Goal: Task Accomplishment & Management: Use online tool/utility

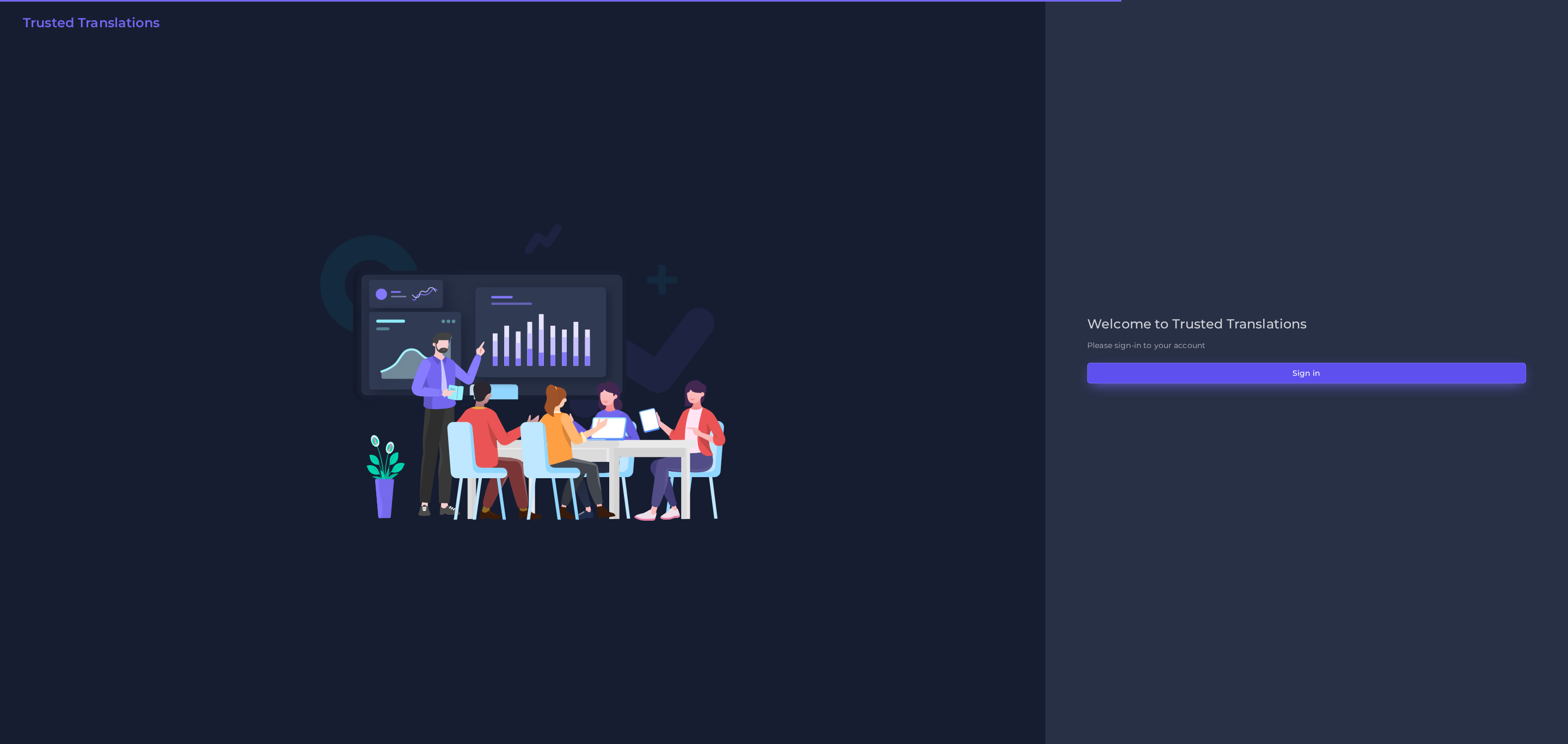
click at [1299, 373] on button "Sign in" at bounding box center [1306, 373] width 439 height 21
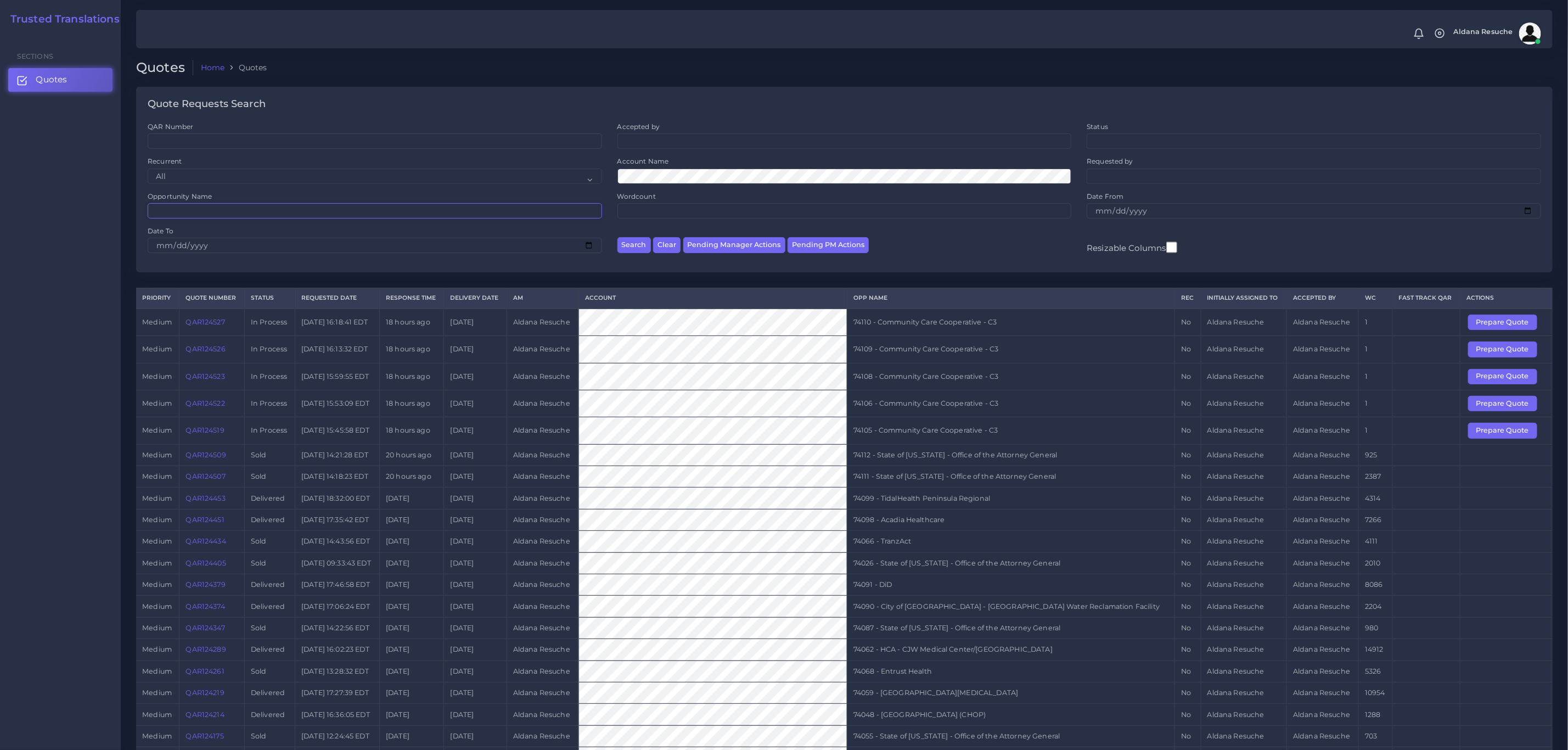
click at [336, 213] on input "Opportunity Name" at bounding box center [375, 211] width 454 height 15
type input "73971"
click at [617, 237] on button "Search" at bounding box center [634, 244] width 33 height 16
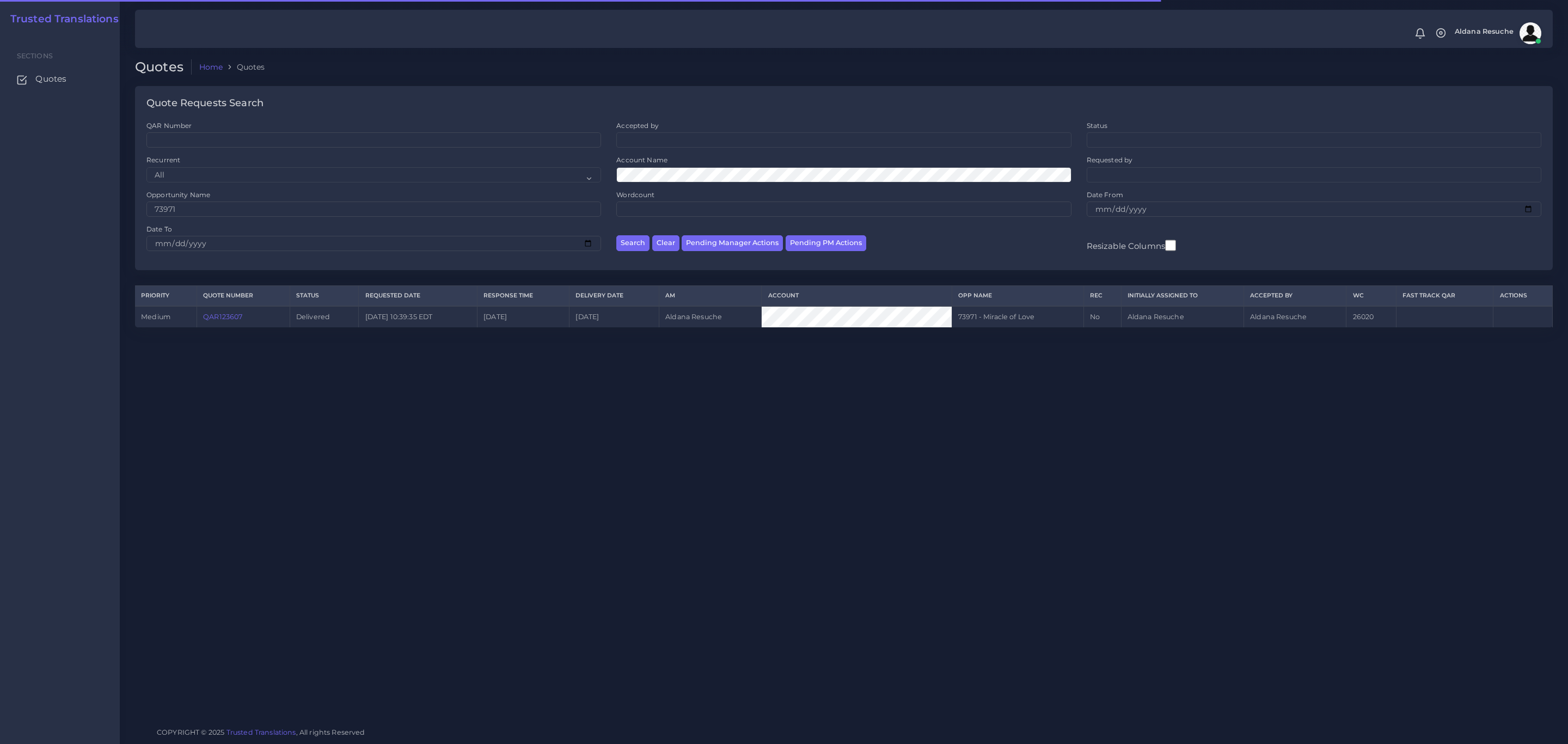
click at [221, 321] on link "QAR123607" at bounding box center [223, 317] width 39 height 8
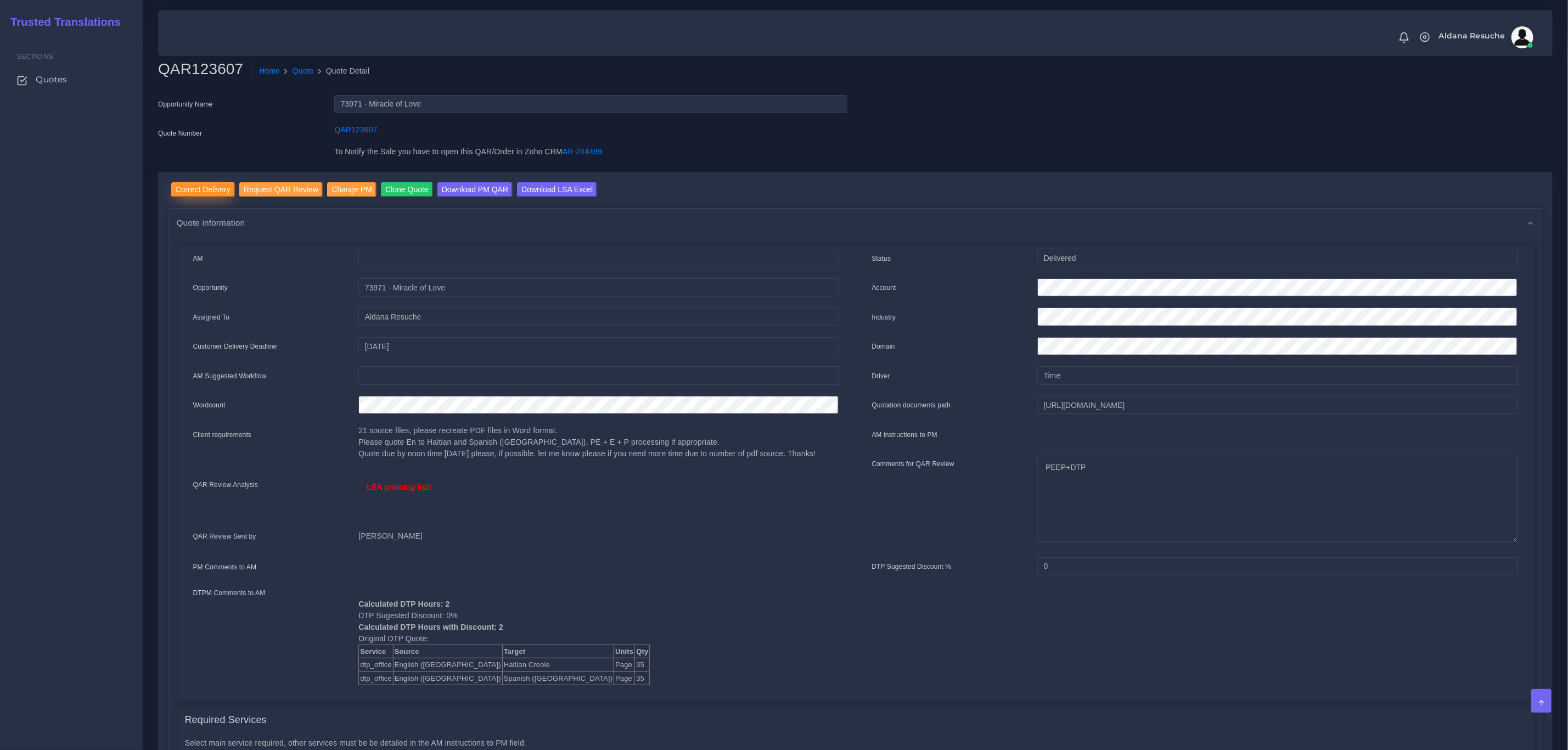
click at [186, 188] on input "Correct Delivery" at bounding box center [203, 189] width 64 height 15
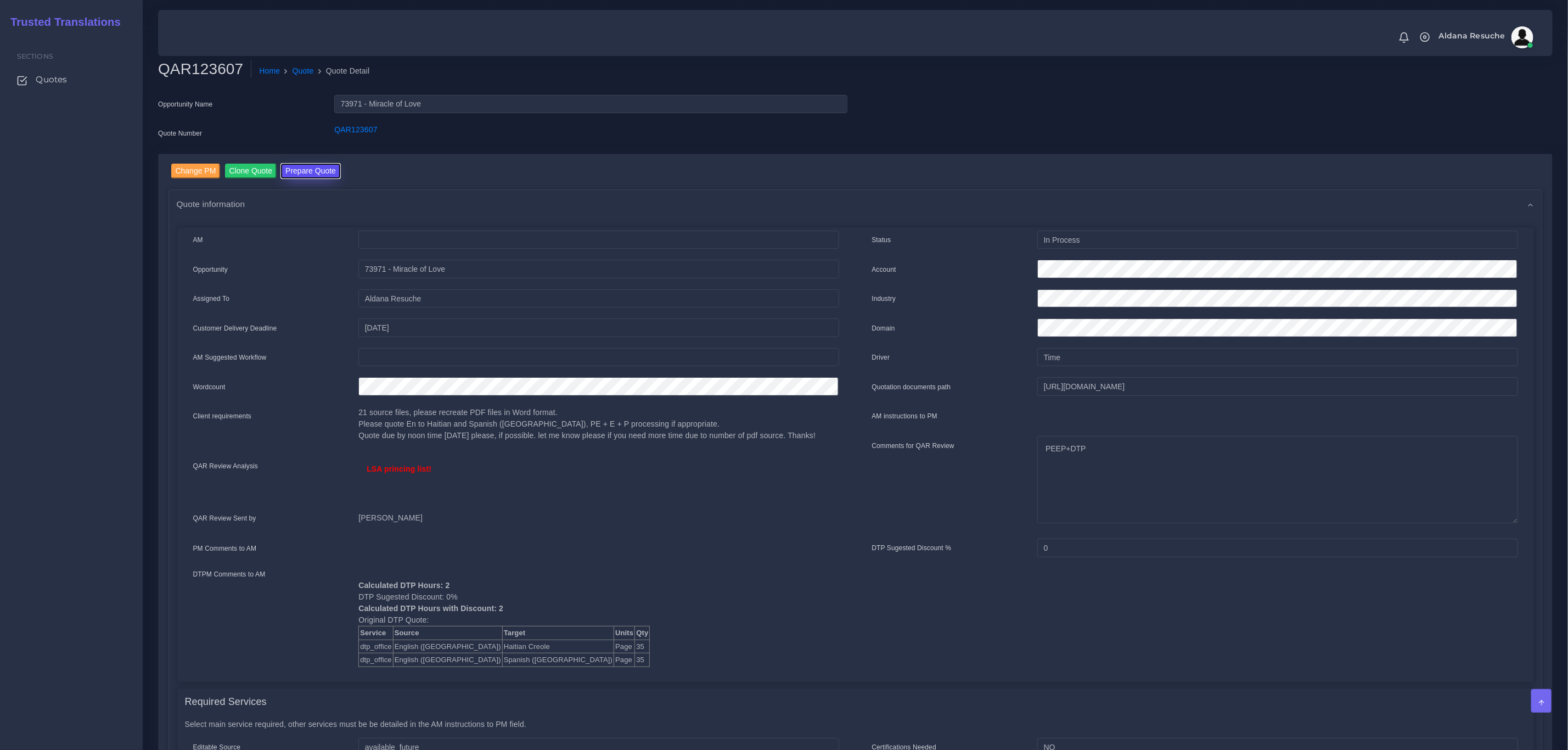
click at [297, 173] on button "Prepare Quote" at bounding box center [311, 171] width 59 height 15
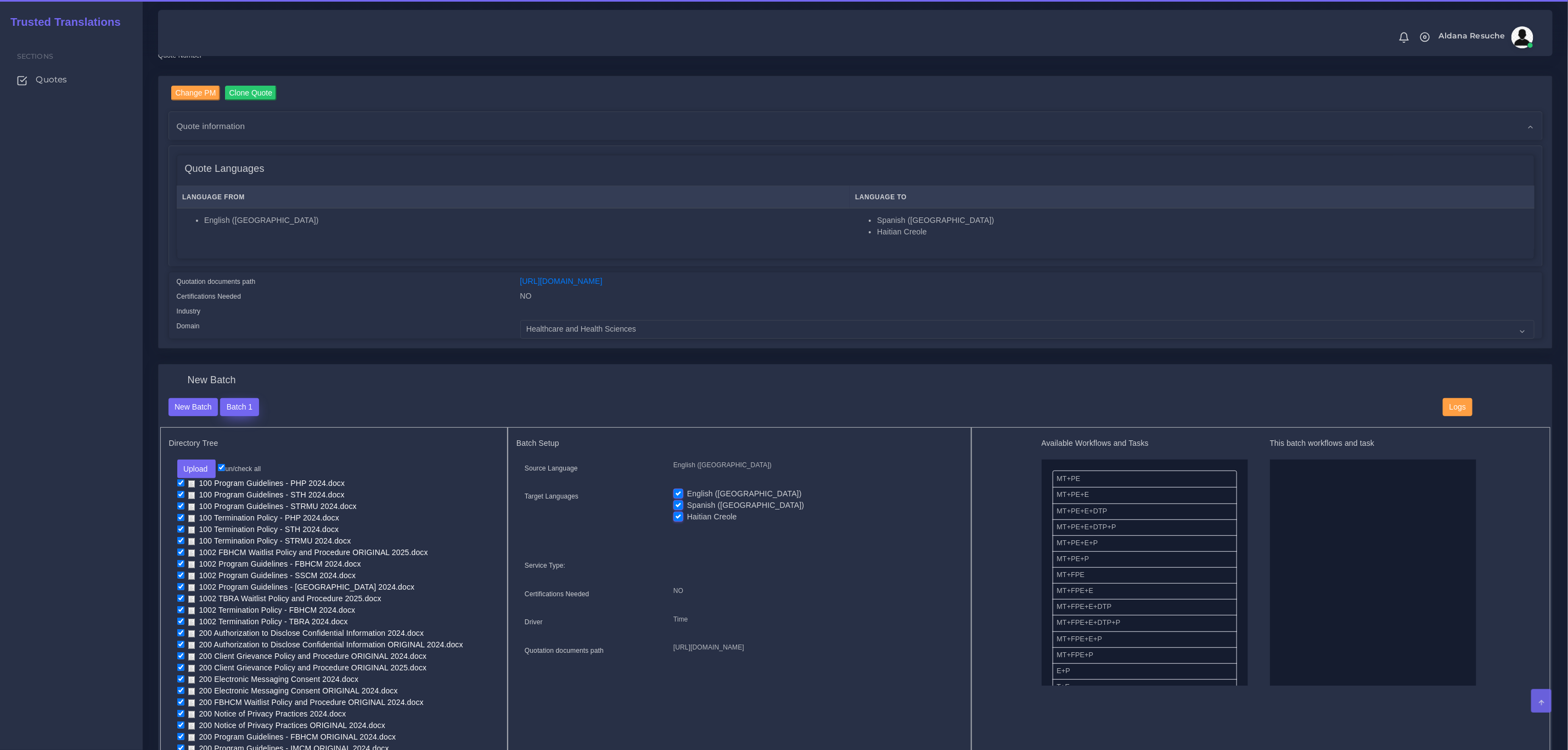
scroll to position [82, 0]
click at [245, 402] on button "Batch 1" at bounding box center [240, 403] width 39 height 19
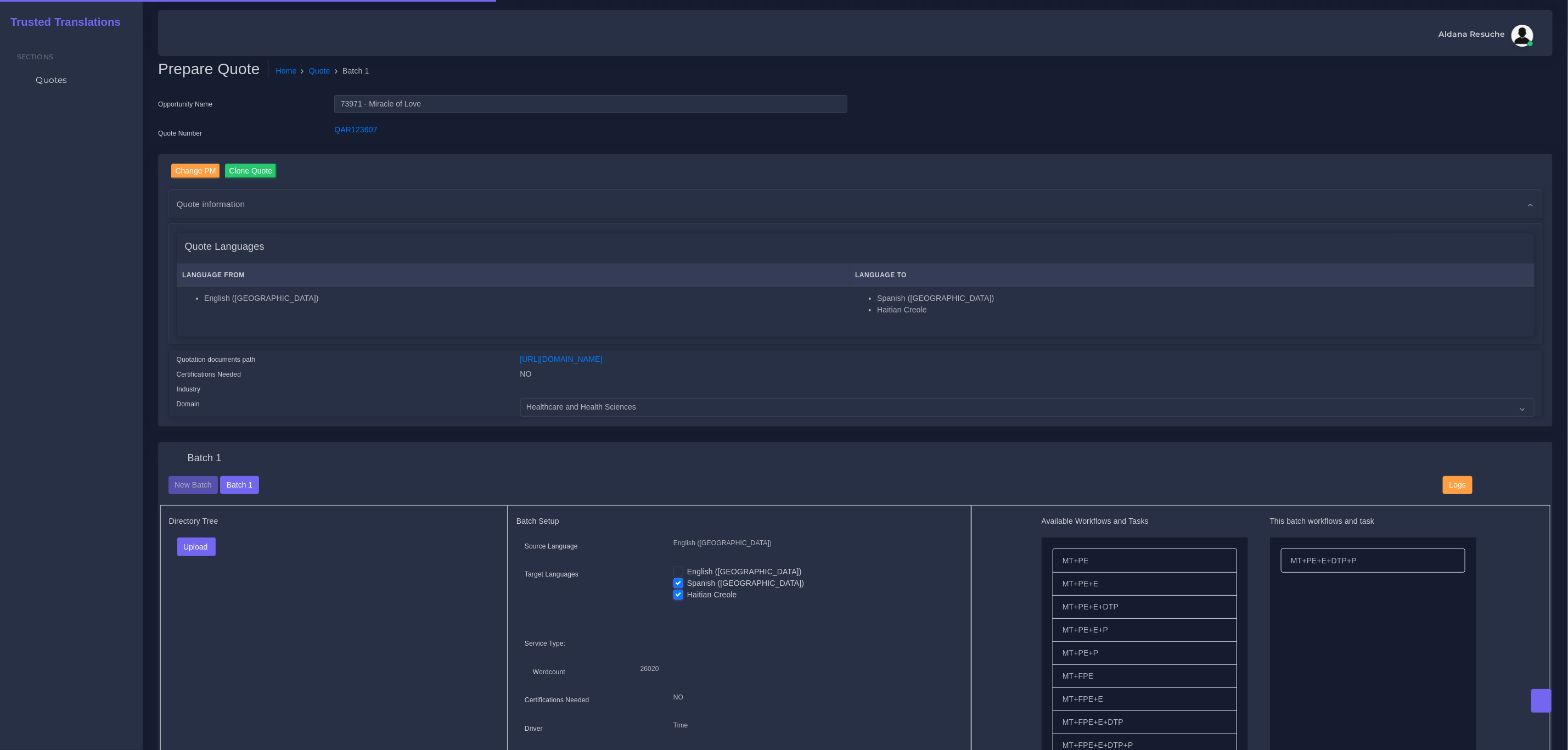
click at [677, 266] on th "Language From" at bounding box center [513, 275] width 673 height 23
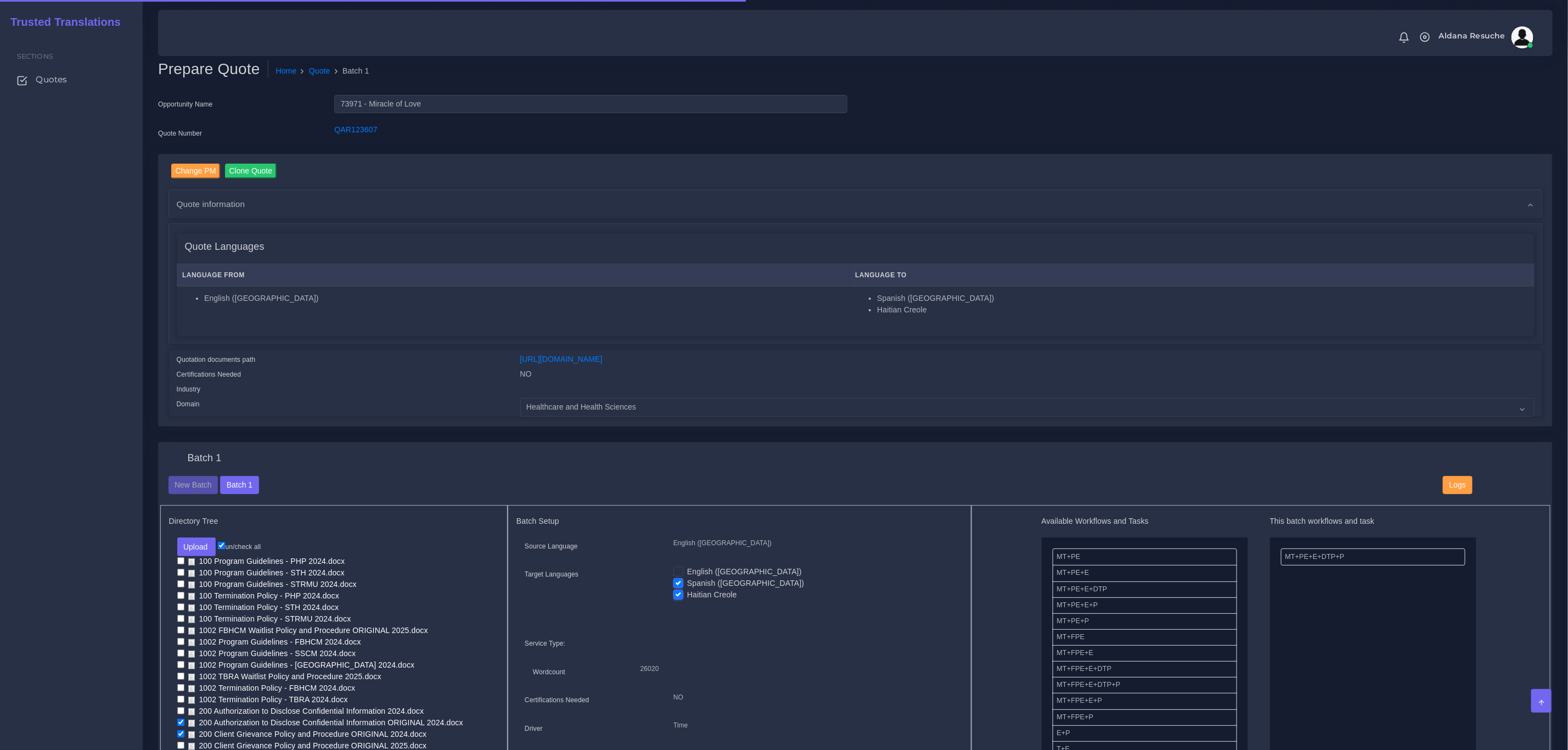
click at [687, 589] on label "Haitian Creole" at bounding box center [712, 595] width 50 height 12
click at [681, 589] on input "Haitian Creole" at bounding box center [679, 594] width 10 height 10
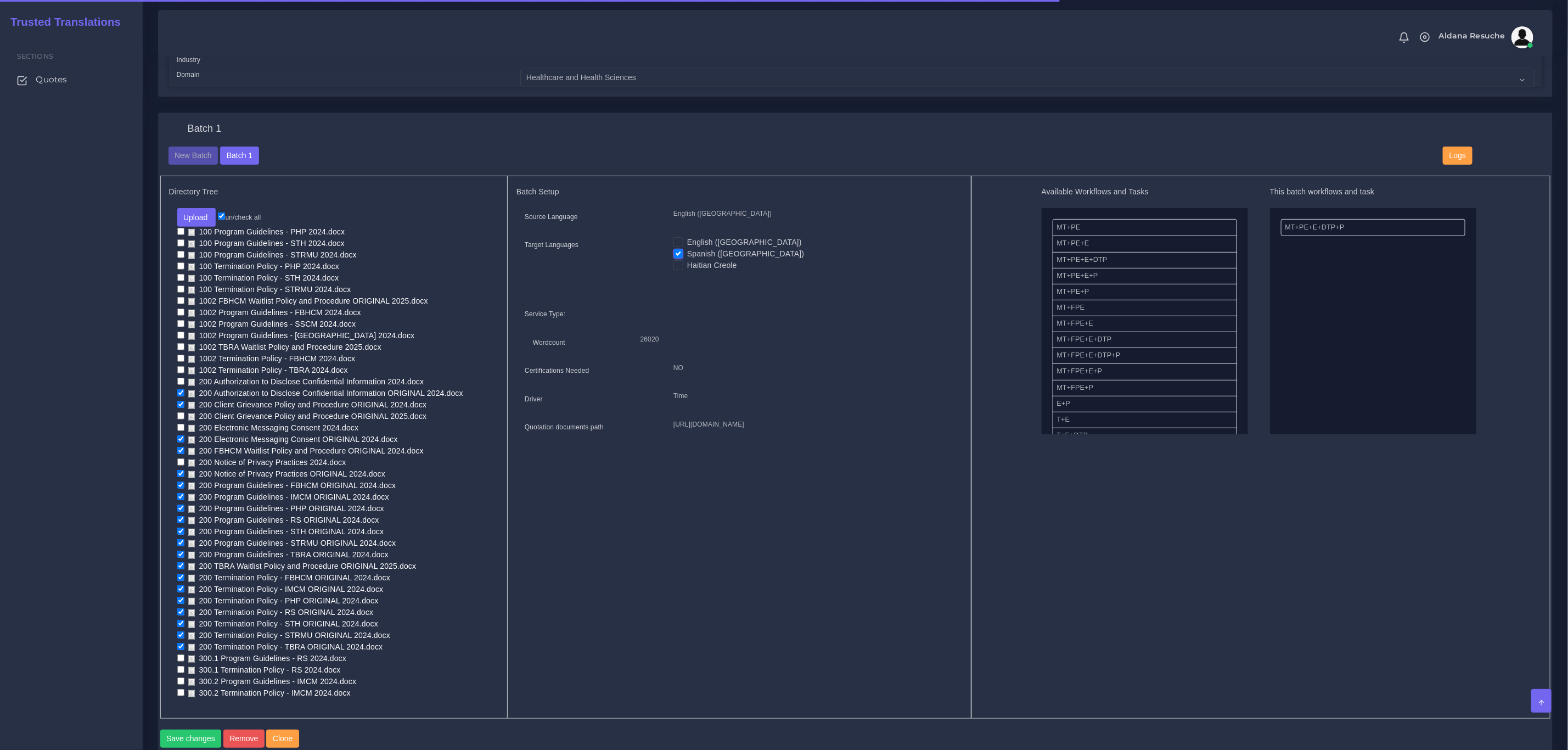
click at [687, 262] on label "Haitian Creole" at bounding box center [712, 265] width 50 height 12
click at [677, 262] on input "Haitian Creole" at bounding box center [679, 265] width 10 height 10
click at [687, 262] on label "Haitian Creole" at bounding box center [712, 265] width 50 height 12
click at [677, 262] on input "Haitian Creole" at bounding box center [679, 265] width 10 height 10
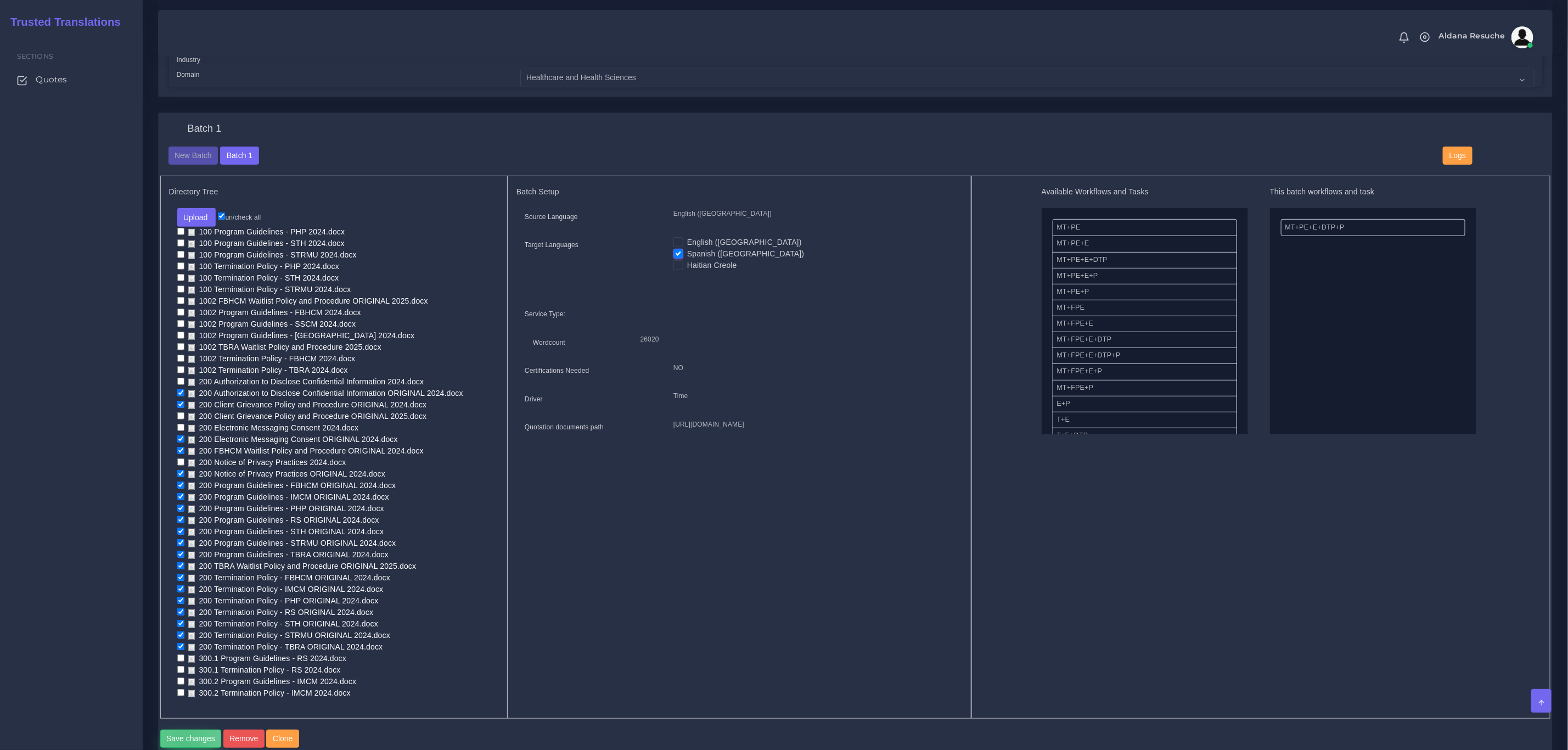
click at [185, 745] on button "Save changes" at bounding box center [191, 739] width 61 height 19
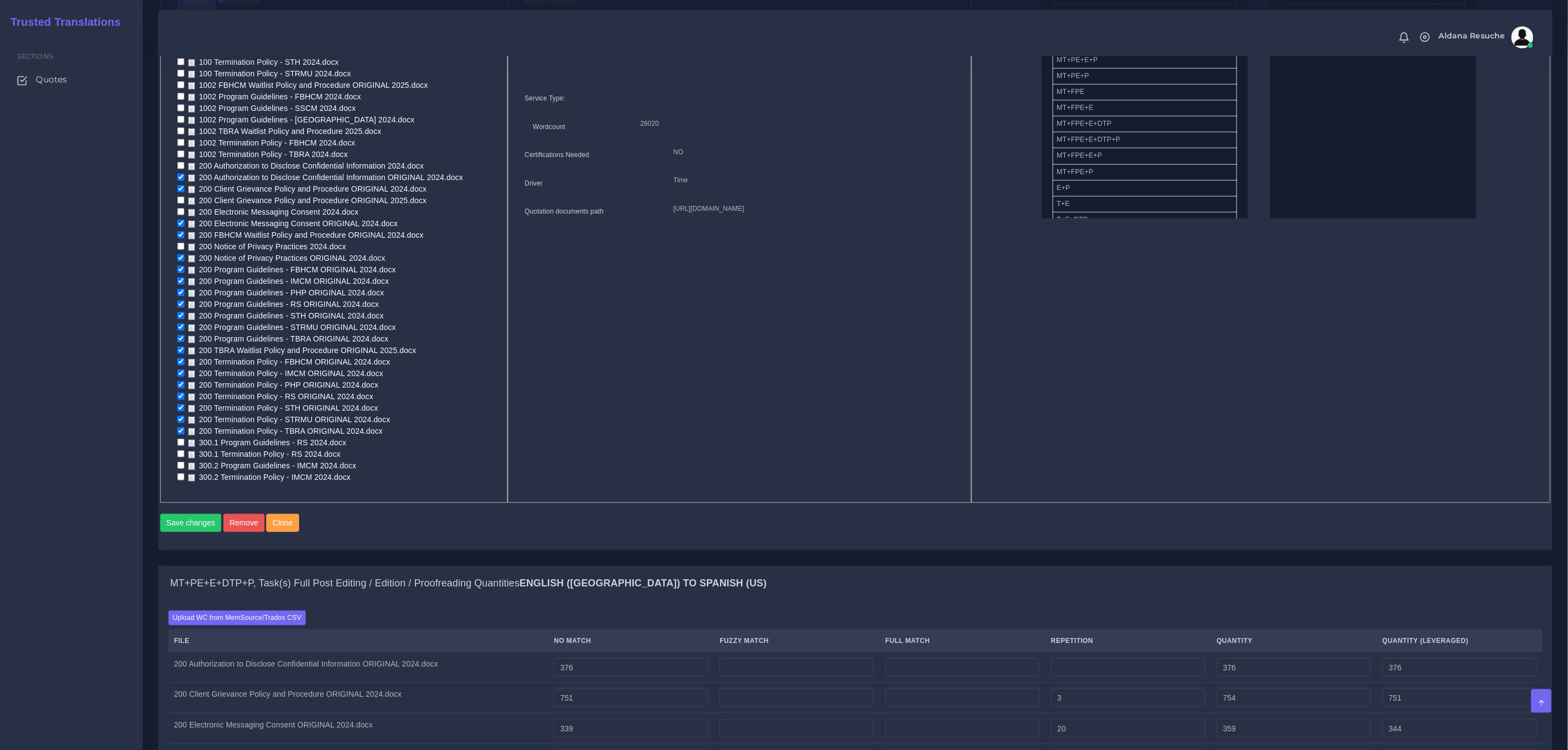
scroll to position [2561, 0]
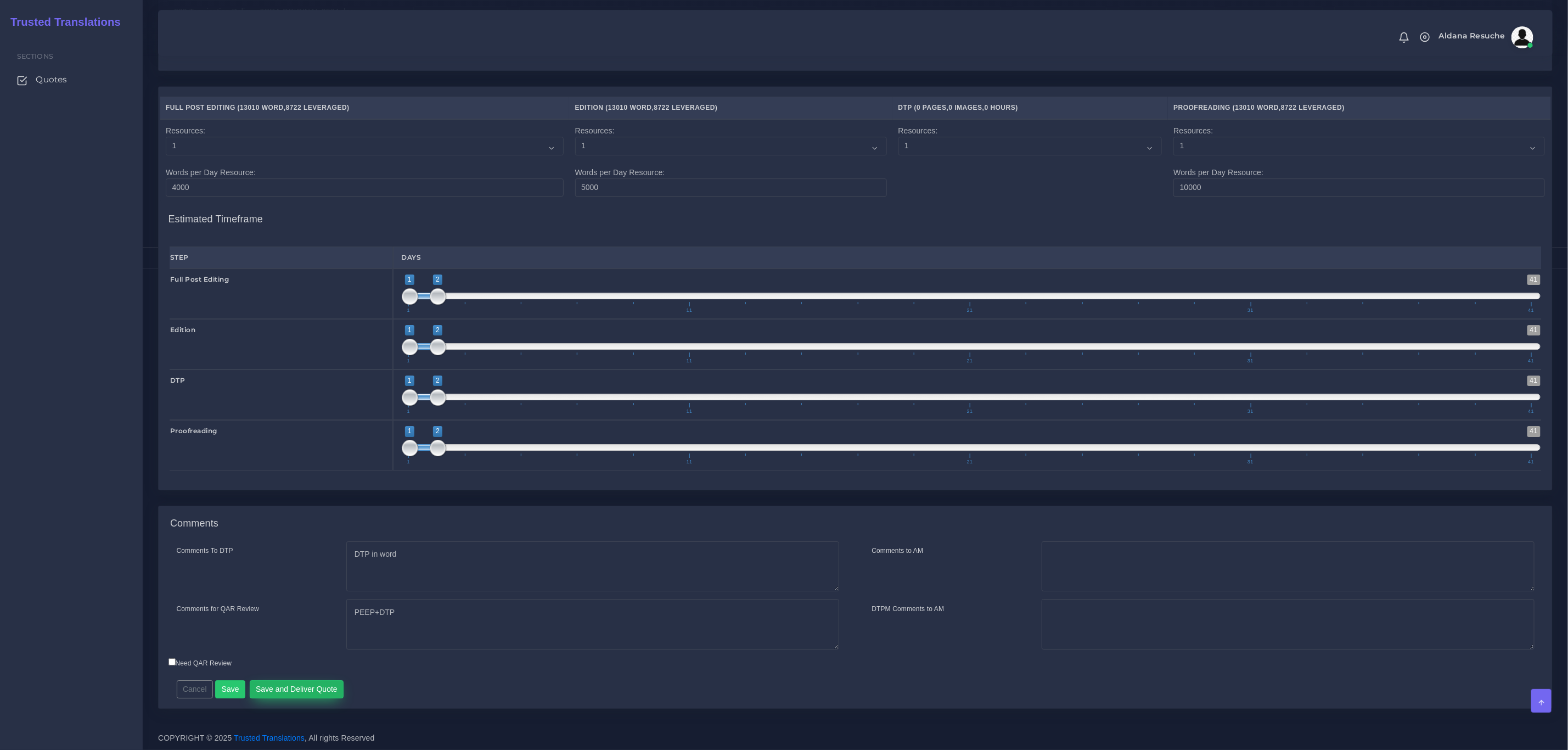
click at [285, 695] on button "Save and Deliver Quote" at bounding box center [297, 689] width 95 height 19
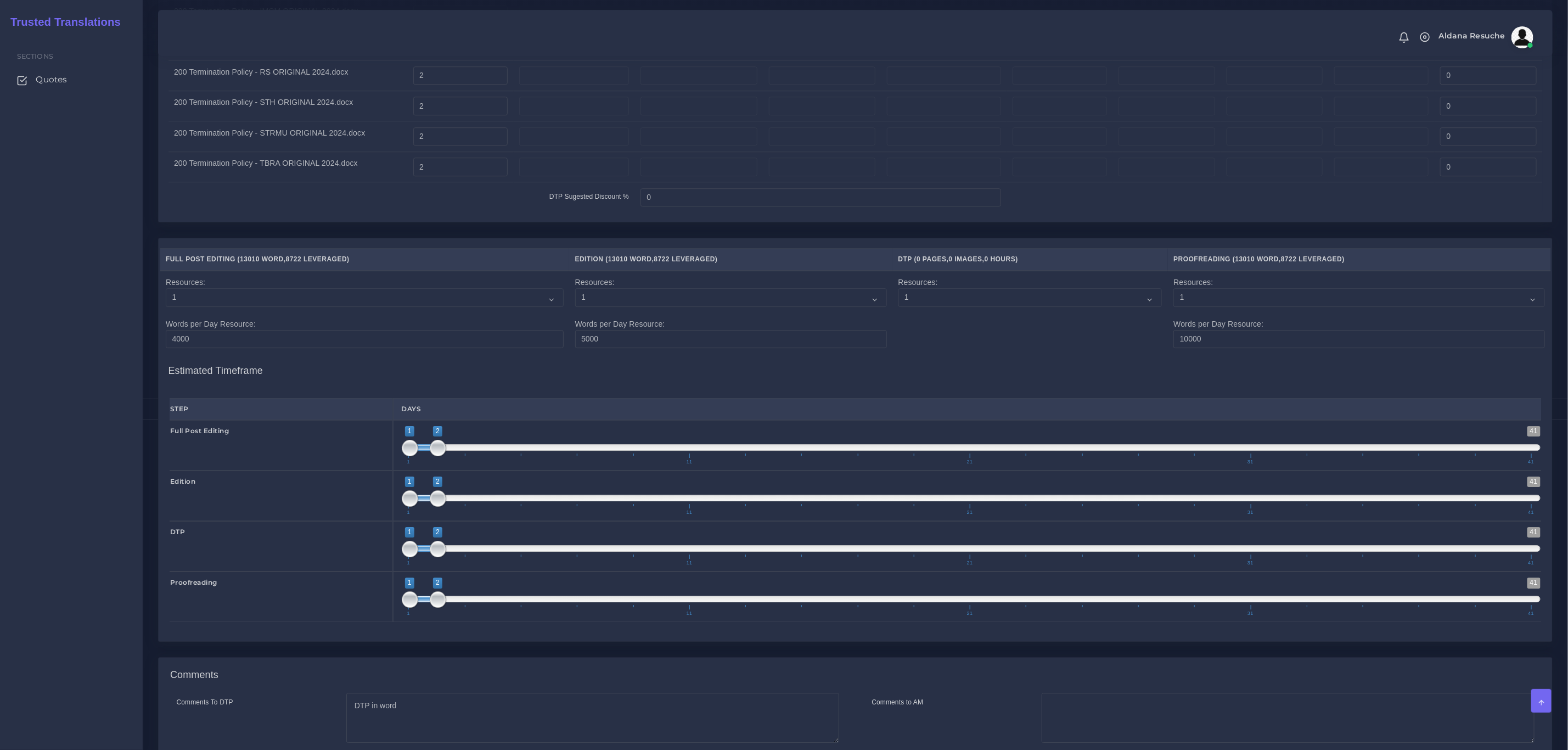
scroll to position [2314, 0]
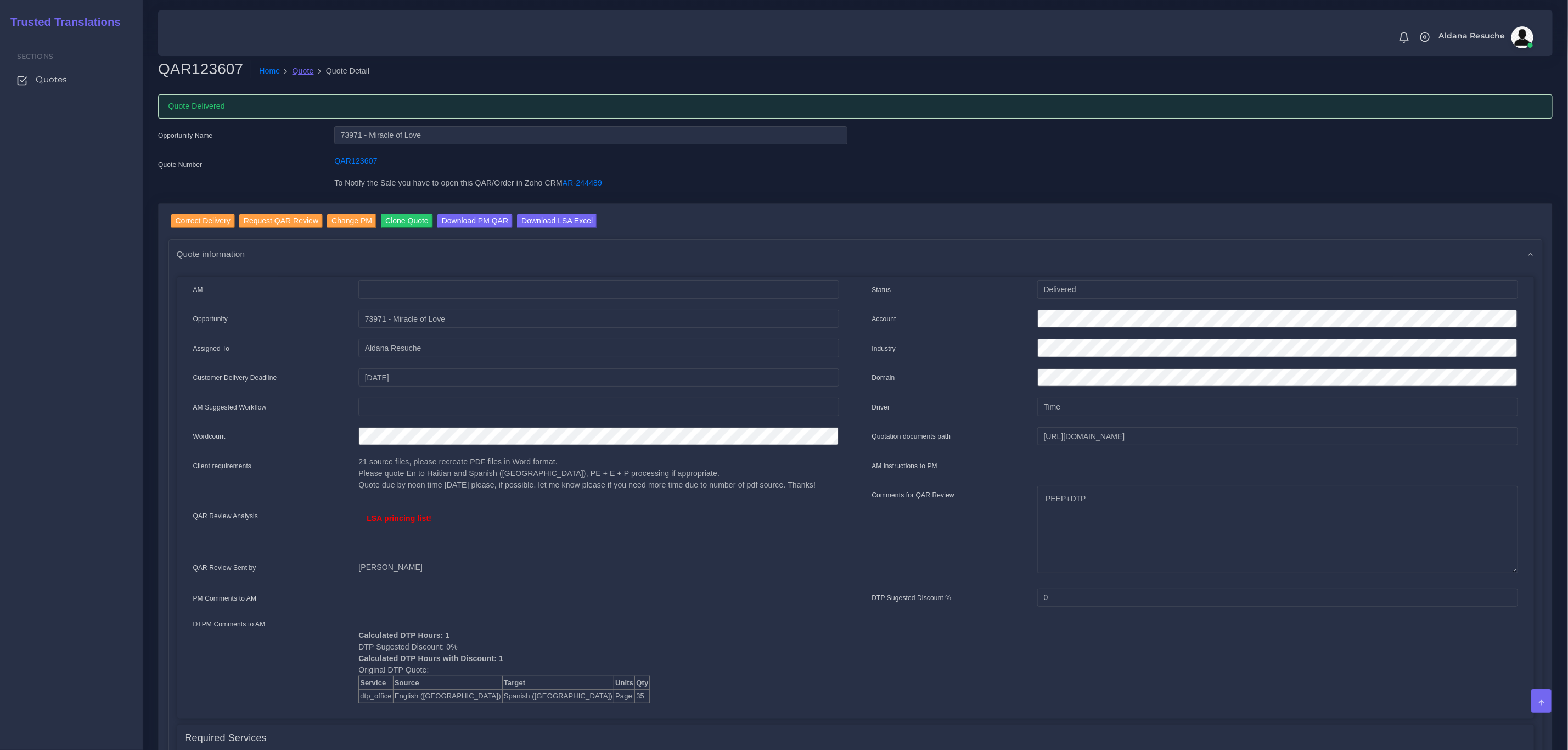
click at [298, 76] on link "Quote" at bounding box center [303, 71] width 21 height 12
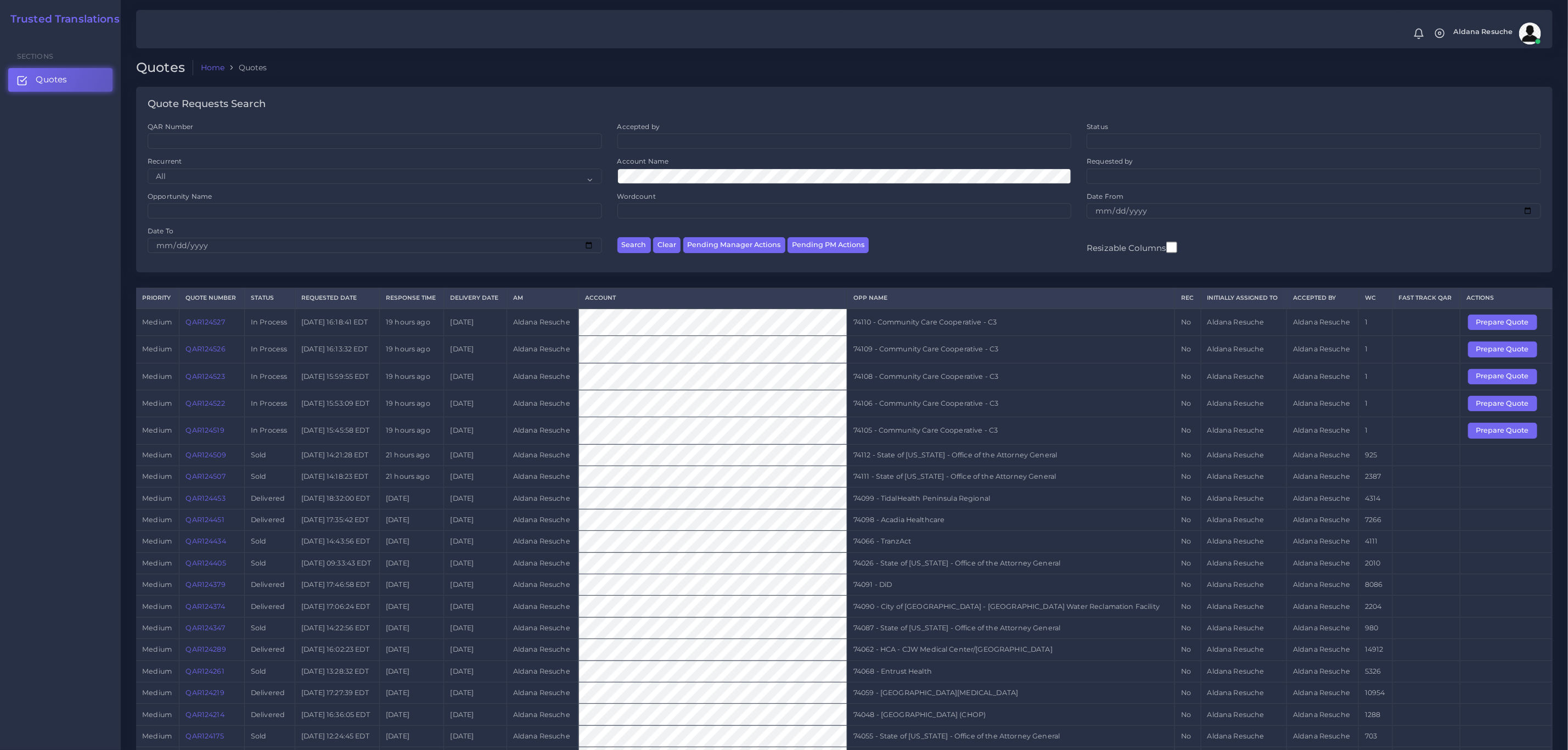
click at [1023, 441] on td "74105 - Community Care Cooperative - C3" at bounding box center [1011, 430] width 328 height 27
copy tr "74105 - Community Care Cooperative - C3"
click at [1507, 438] on button "Prepare Quote" at bounding box center [1503, 430] width 69 height 15
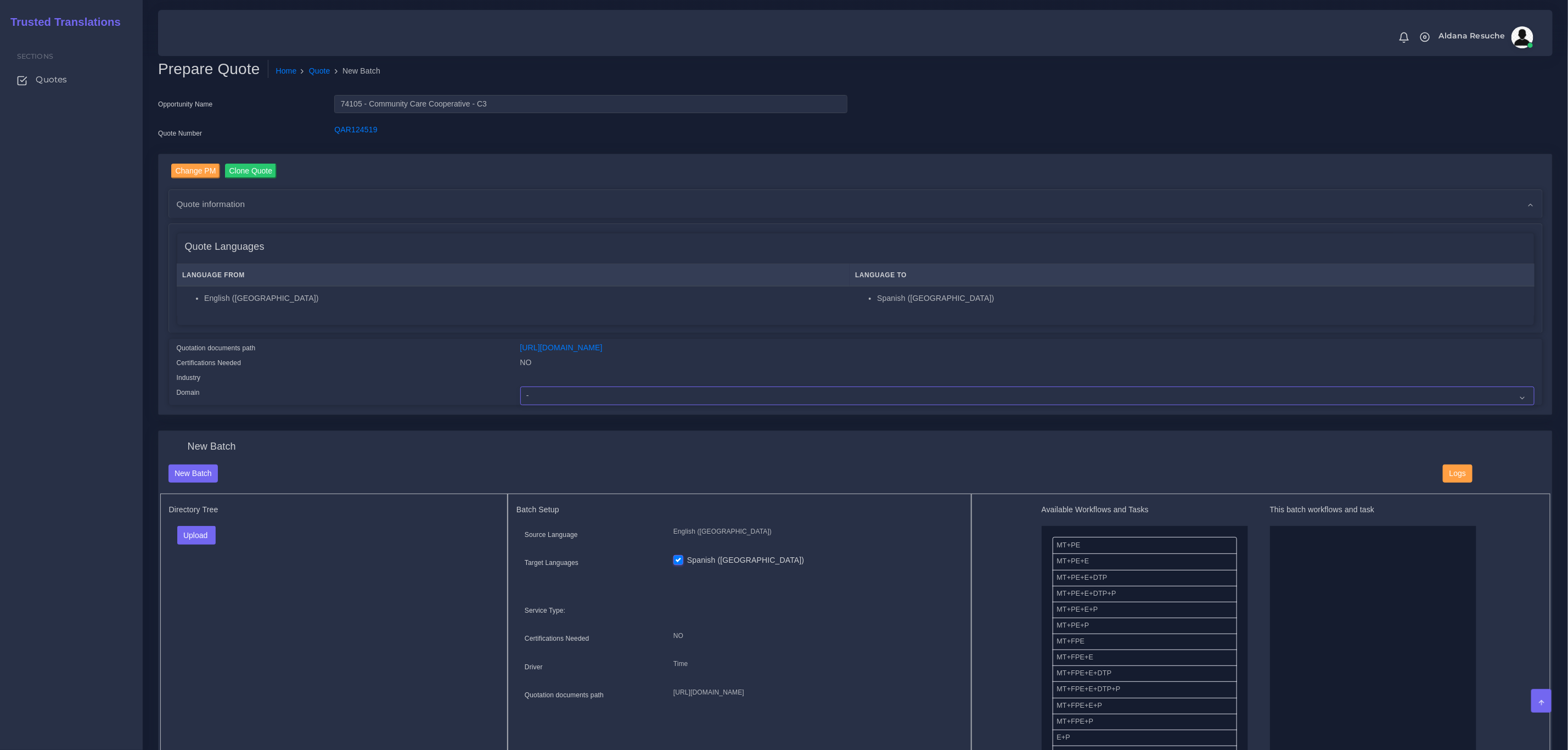
click at [611, 394] on select "- Advertising and Media Agriculture, Forestry and Fishing Architecture, Buildin…" at bounding box center [1027, 396] width 1014 height 19
select select "Healthcare and Health Sciences"
click at [521, 387] on select "- Advertising and Media Agriculture, Forestry and Fishing Architecture, Buildin…" at bounding box center [1027, 396] width 1014 height 19
click at [198, 535] on button "Upload" at bounding box center [197, 535] width 39 height 19
click at [213, 581] on label "Files" at bounding box center [216, 577] width 76 height 14
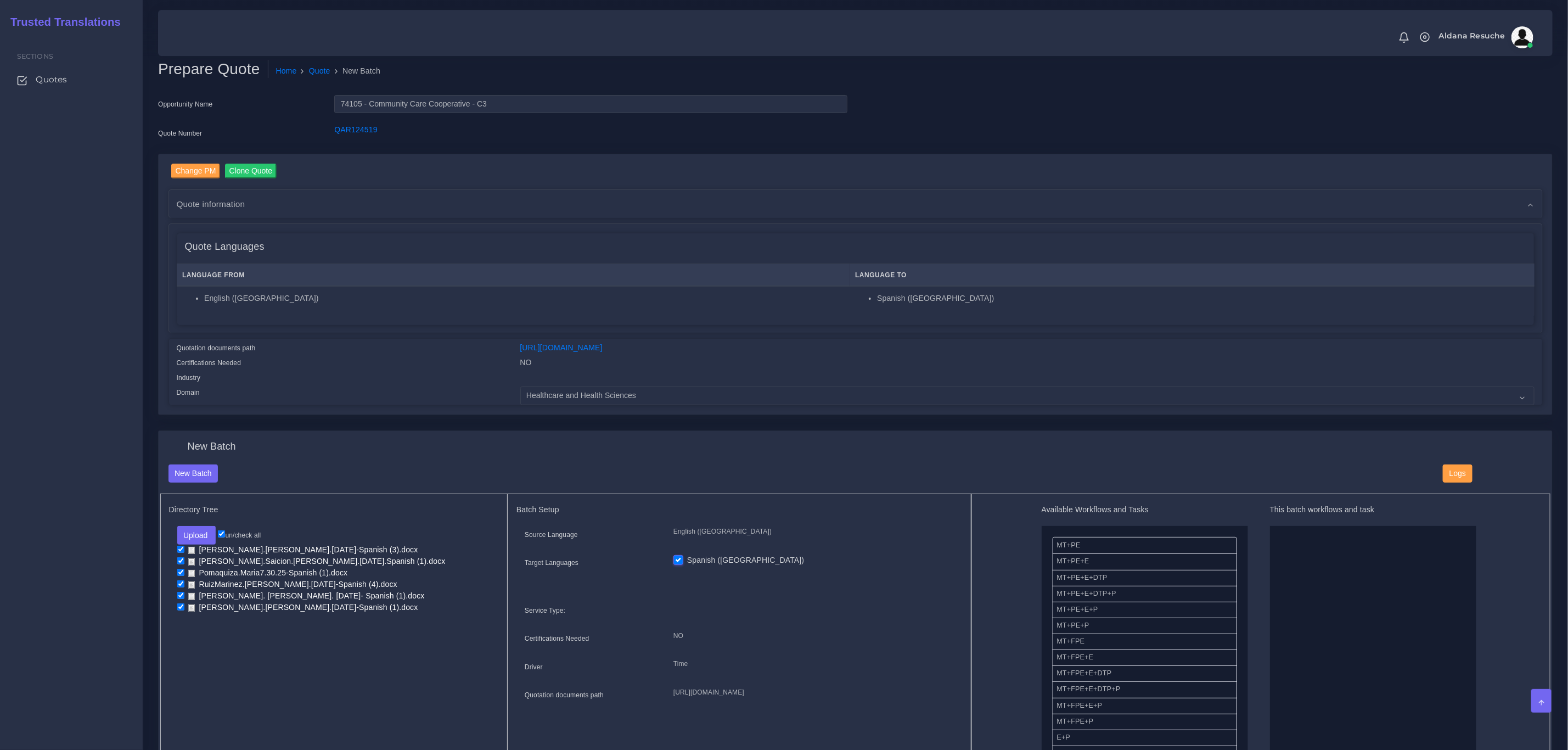
drag, startPoint x: 1141, startPoint y: 596, endPoint x: 1321, endPoint y: 595, distance: 180.0
drag, startPoint x: 1119, startPoint y: 635, endPoint x: 1314, endPoint y: 526, distance: 223.4
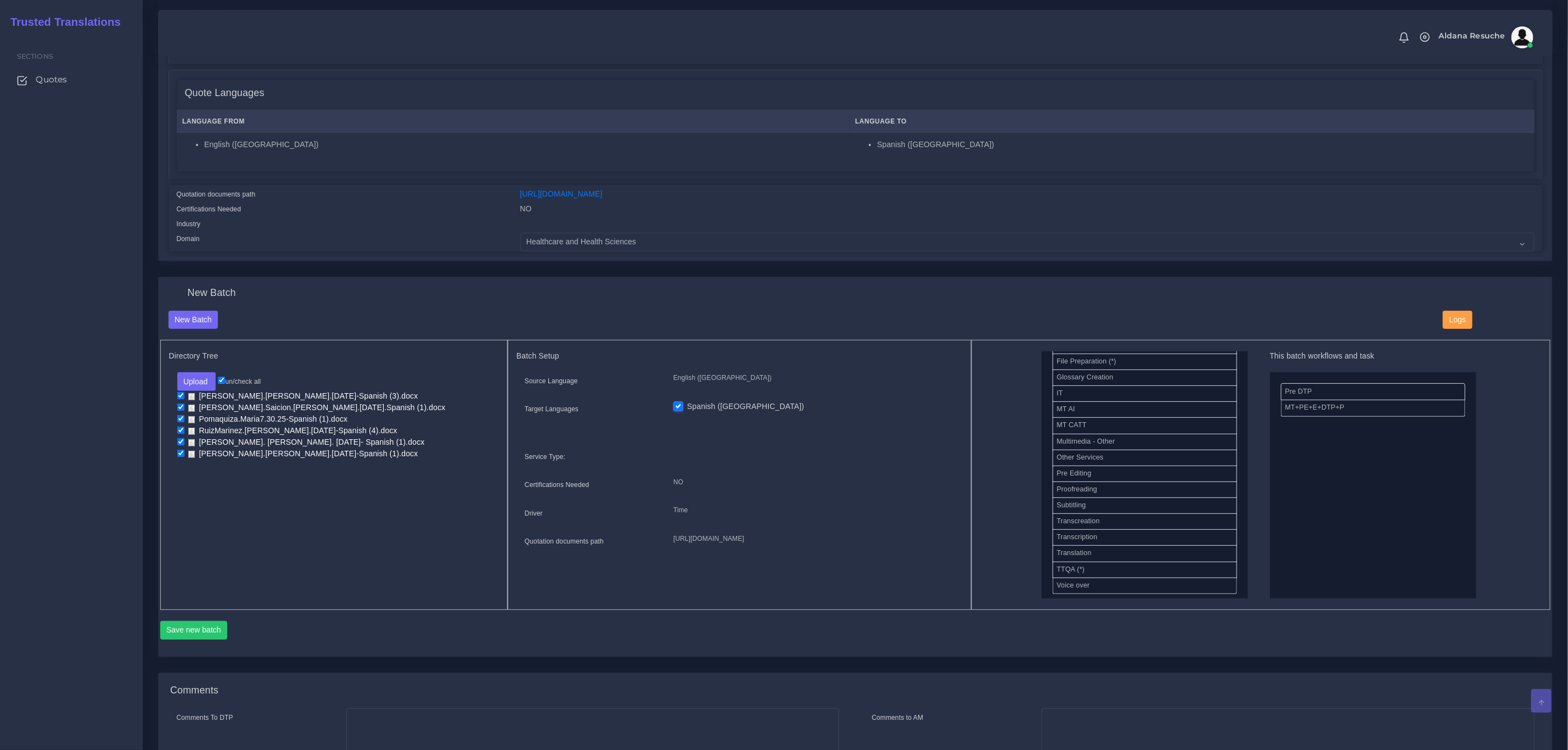
scroll to position [247, 0]
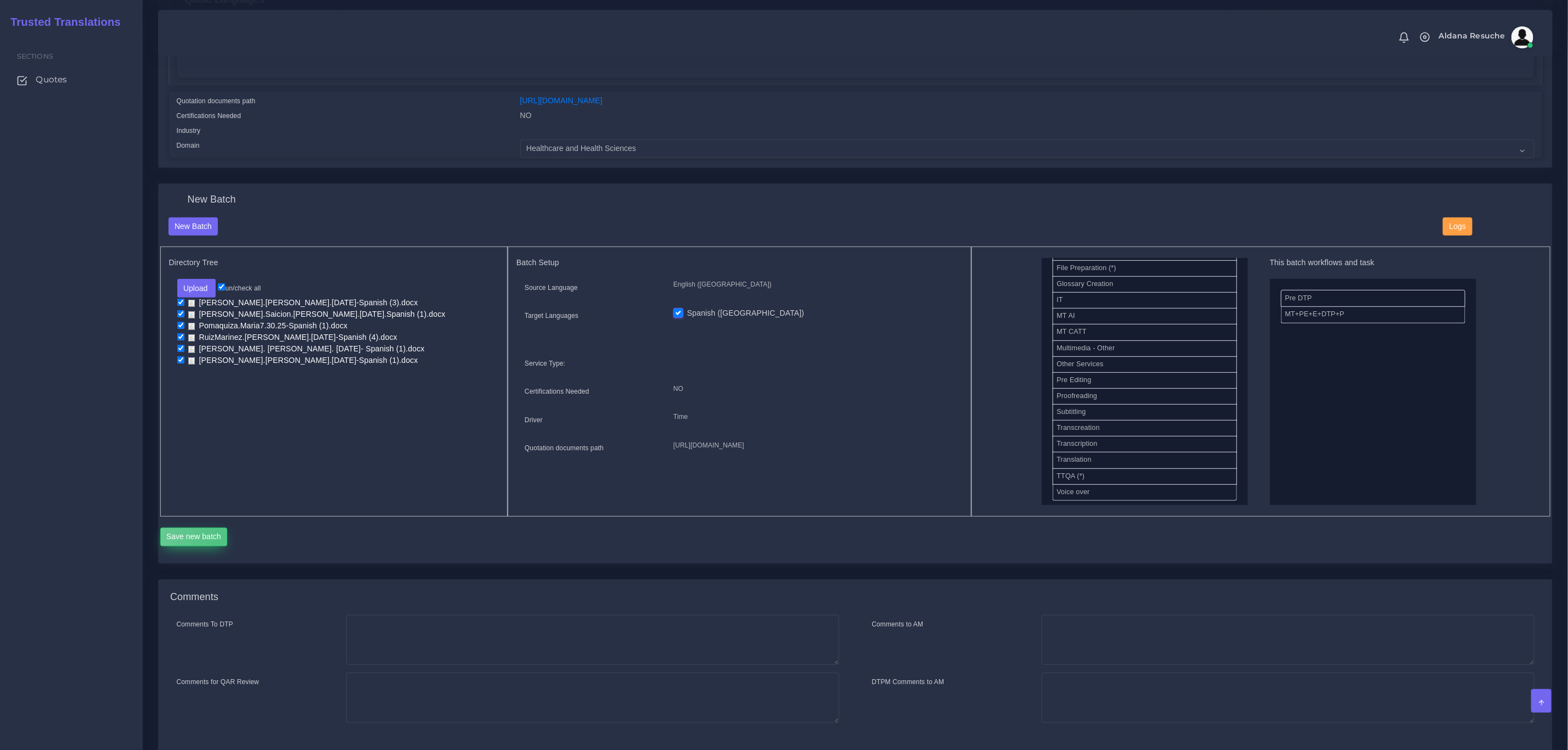
click at [217, 541] on button "Save new batch" at bounding box center [194, 537] width 68 height 19
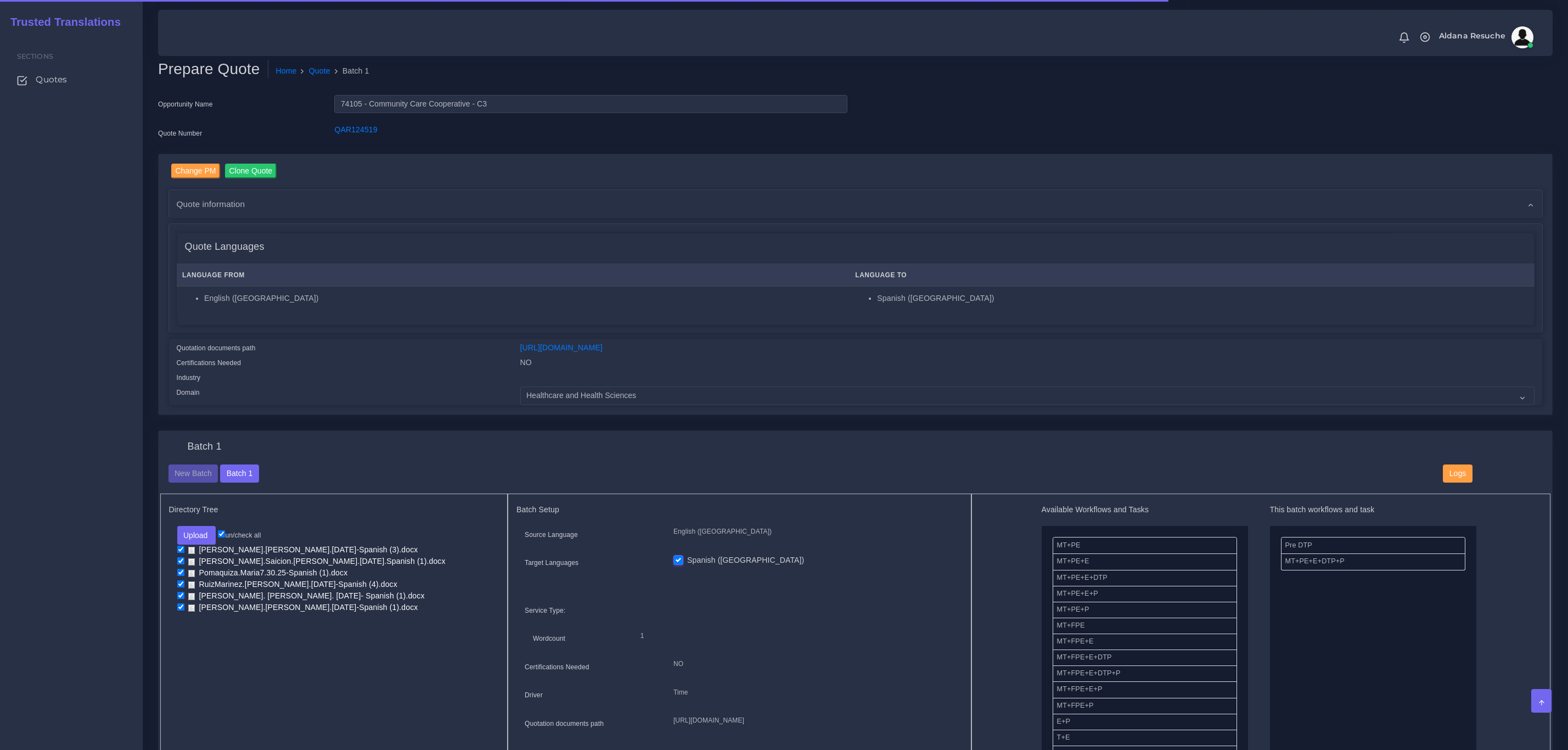
scroll to position [577, 0]
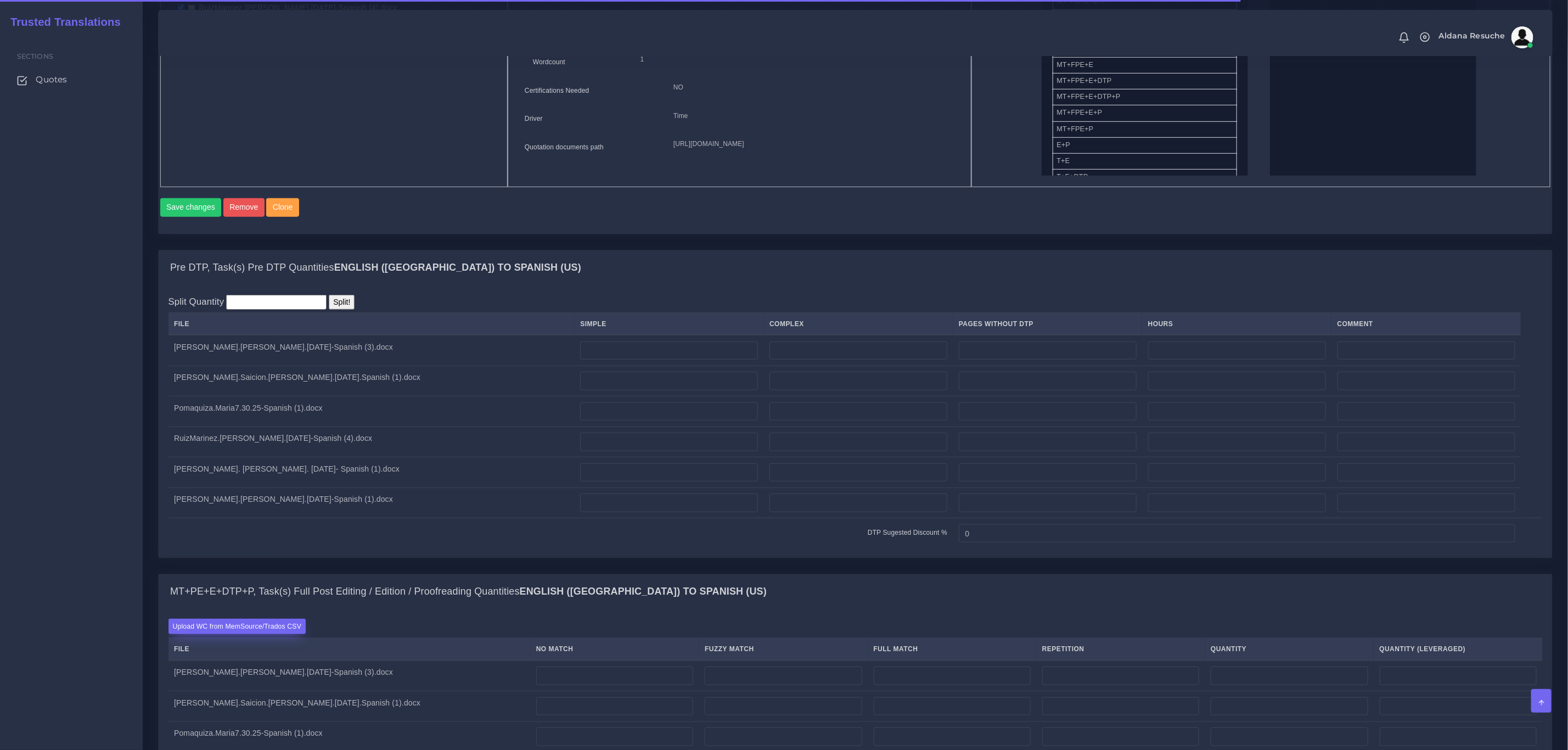
click at [246, 633] on label "Upload WC from MemSource/Trados CSV" at bounding box center [238, 626] width 138 height 15
click at [0, 0] on input "Upload WC from MemSource/Trados CSV" at bounding box center [0, 0] width 0 height 0
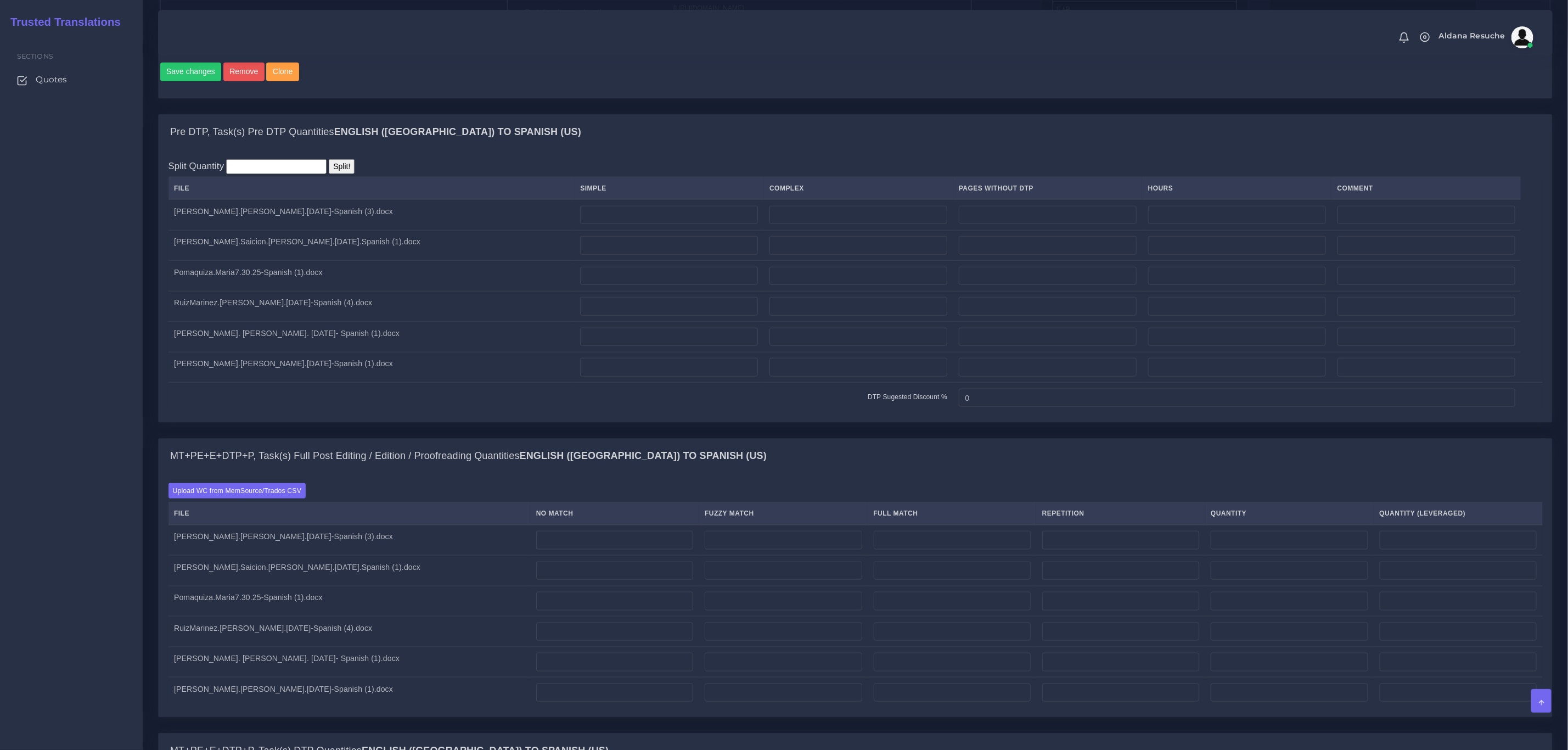
scroll to position [741, 0]
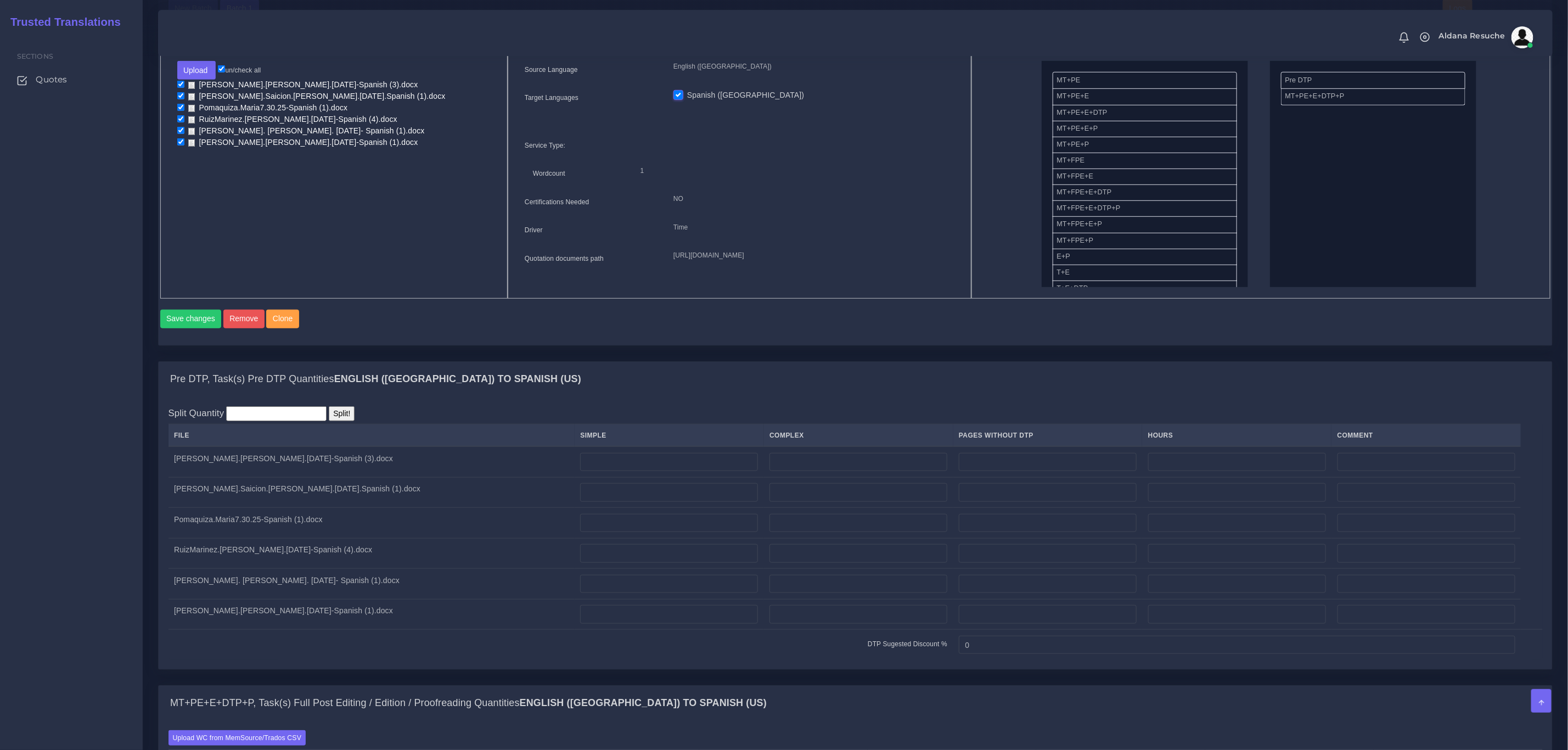
scroll to position [494, 0]
click at [580, 474] on input "number" at bounding box center [669, 464] width 178 height 19
type input "3"
click at [601, 429] on div "Split Quantity Split! File Simple Complex Pages Without DTP Hours Comment 3 0" at bounding box center [855, 535] width 1375 height 253
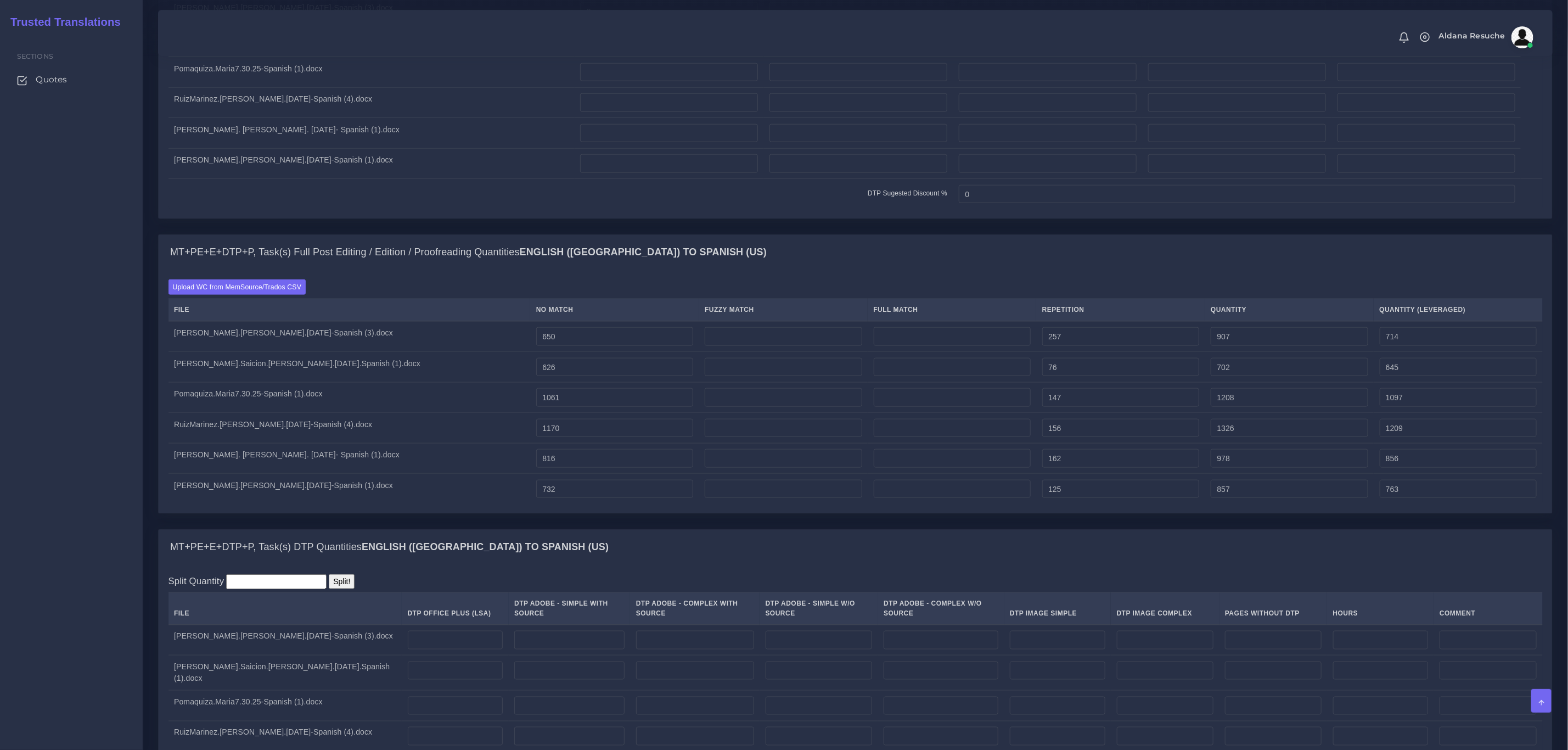
scroll to position [988, 0]
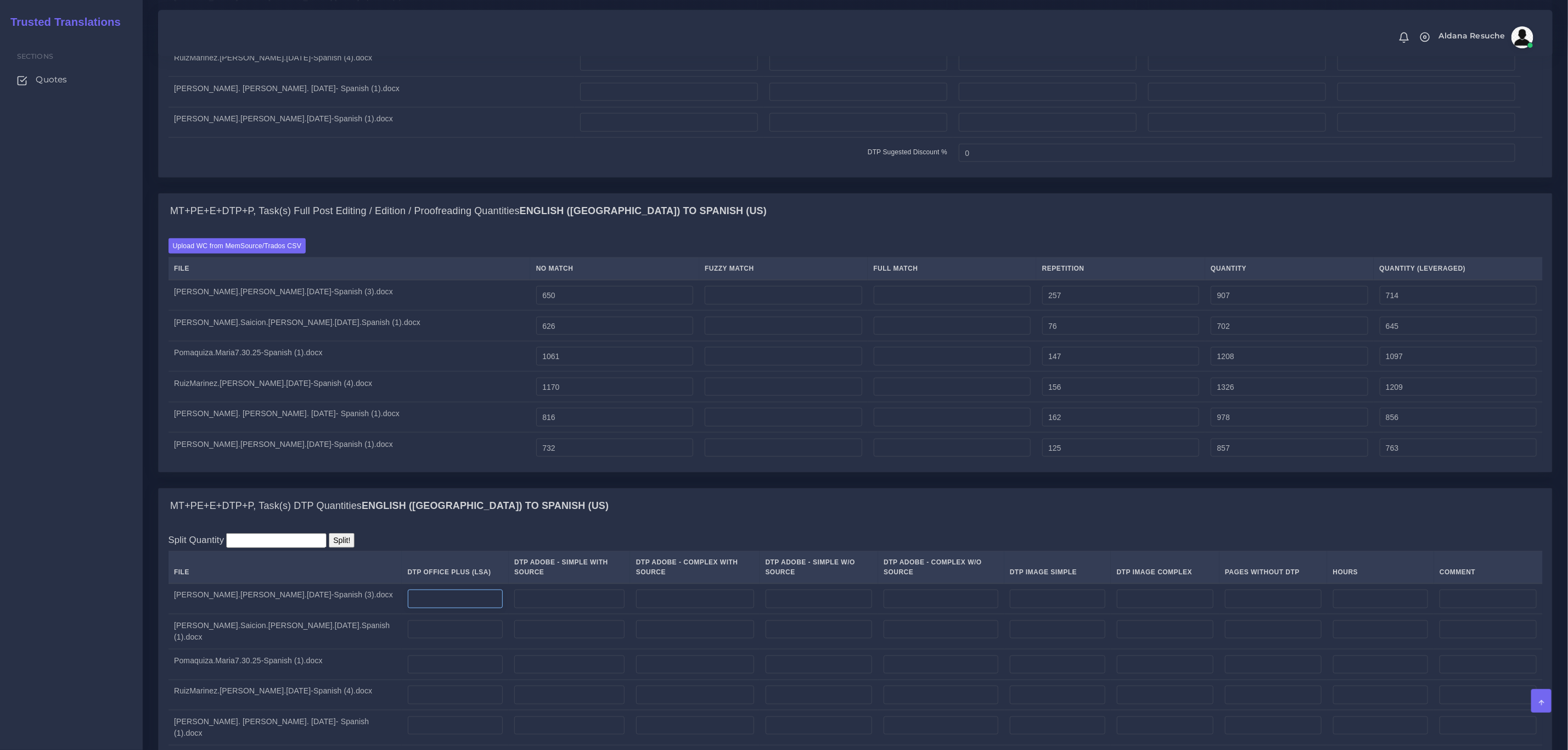
click at [409, 608] on input "number" at bounding box center [456, 599] width 95 height 19
type input "3"
click at [601, 514] on div "MT+PE+E+DTP+P, Task(s) DTP Quantities English (US) TO Spanish (US)" at bounding box center [855, 506] width 1394 height 35
click at [420, 639] on input "number" at bounding box center [456, 629] width 95 height 19
type input "2"
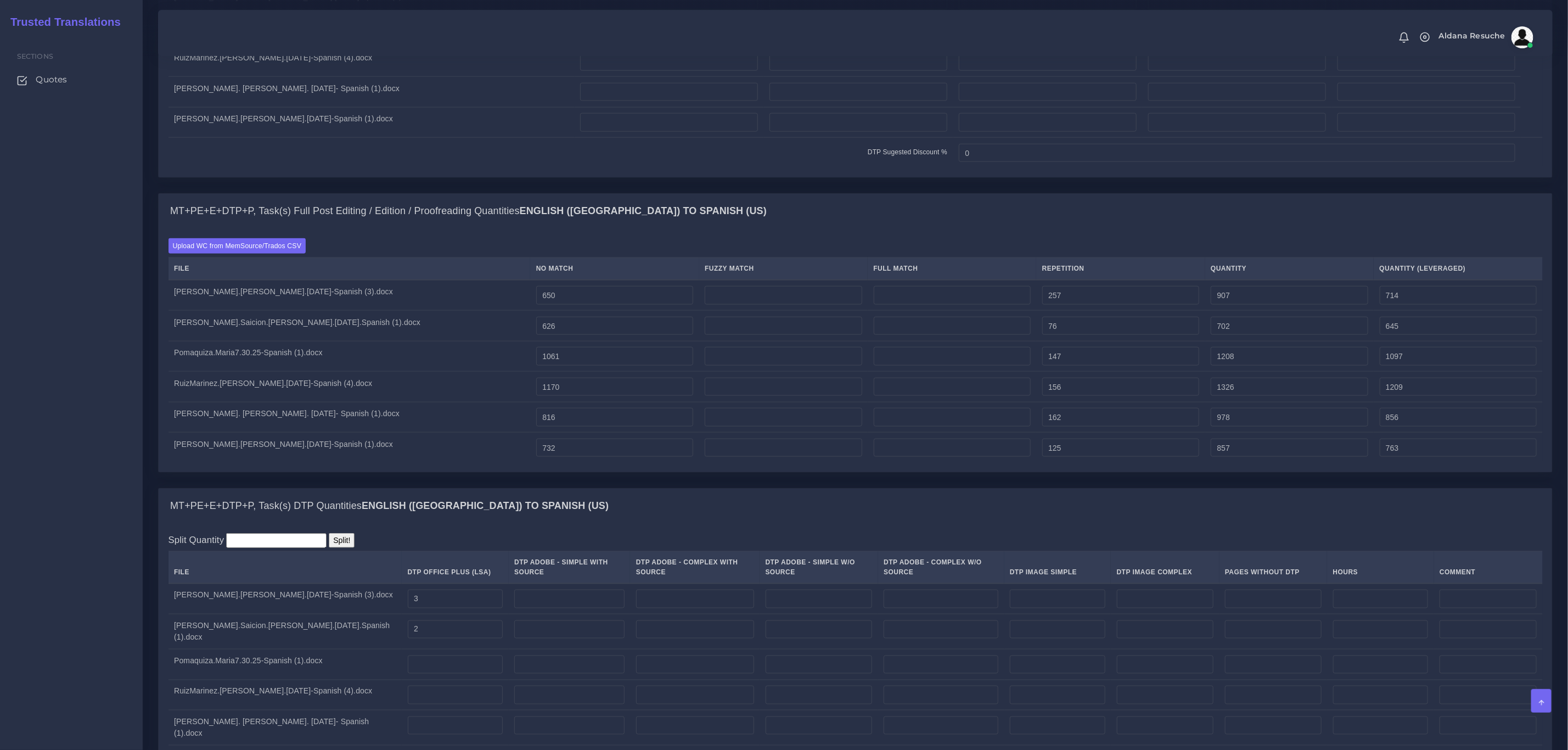
click at [572, 512] on div "MT+PE+E+DTP+P, Task(s) DTP Quantities English (US) TO Spanish (US)" at bounding box center [855, 506] width 1394 height 35
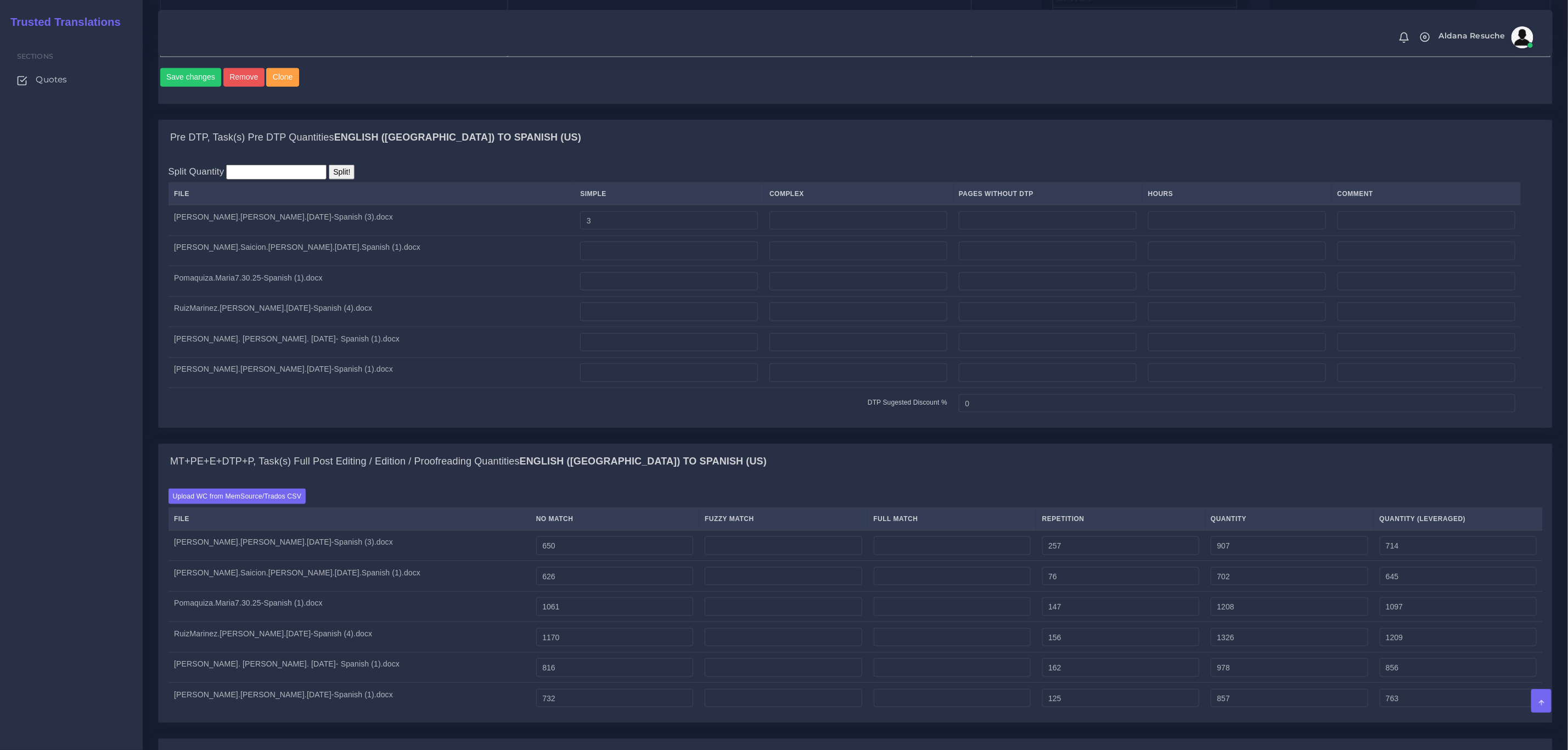
scroll to position [659, 0]
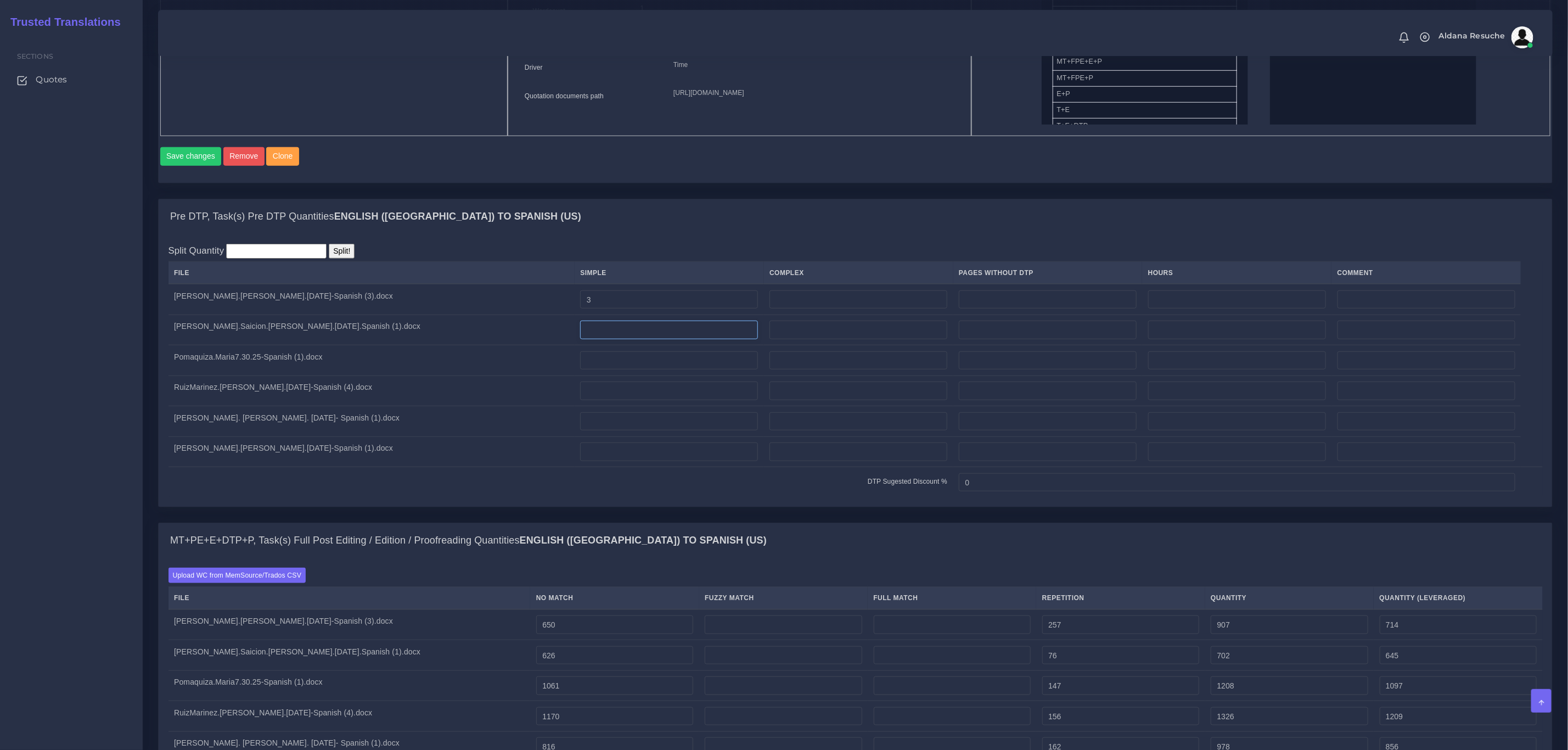
click at [580, 339] on input "number" at bounding box center [669, 329] width 178 height 19
type input "2"
click at [681, 234] on div "Pre DTP, Task(s) Pre DTP Quantities English (US) TO Spanish (US)" at bounding box center [855, 217] width 1394 height 35
click at [580, 370] on input "number" at bounding box center [669, 360] width 178 height 19
type input "3"
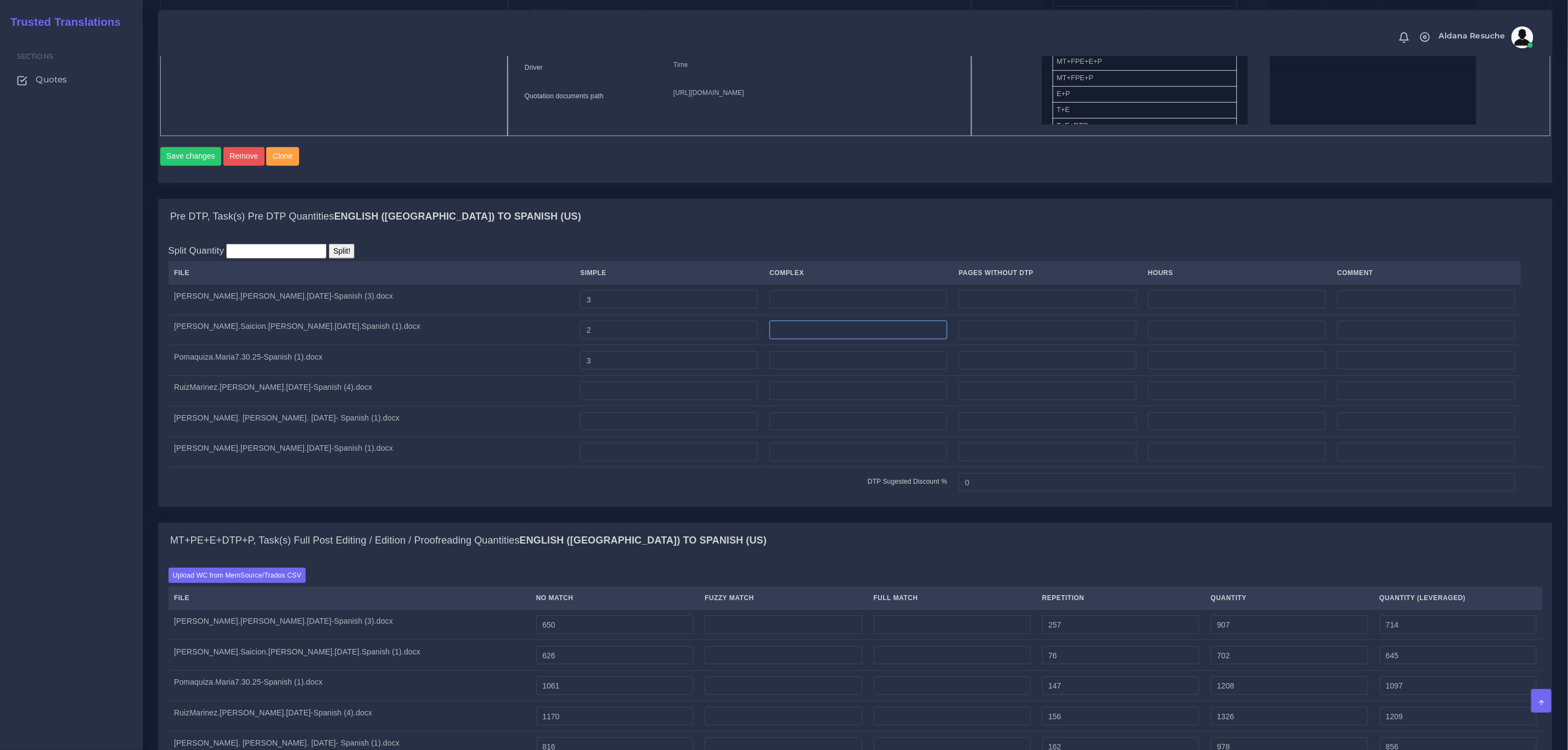
click at [770, 339] on input "number" at bounding box center [859, 329] width 178 height 19
type input "2"
drag, startPoint x: 510, startPoint y: 346, endPoint x: 443, endPoint y: 341, distance: 67.2
click at [443, 341] on tr "Garcia.Saicion.Diana.7.31.25.Spanish (1).docx 2 2" at bounding box center [855, 330] width 1375 height 31
click at [668, 215] on div "Pre DTP, Task(s) Pre DTP Quantities English (US) TO Spanish (US)" at bounding box center [855, 217] width 1394 height 35
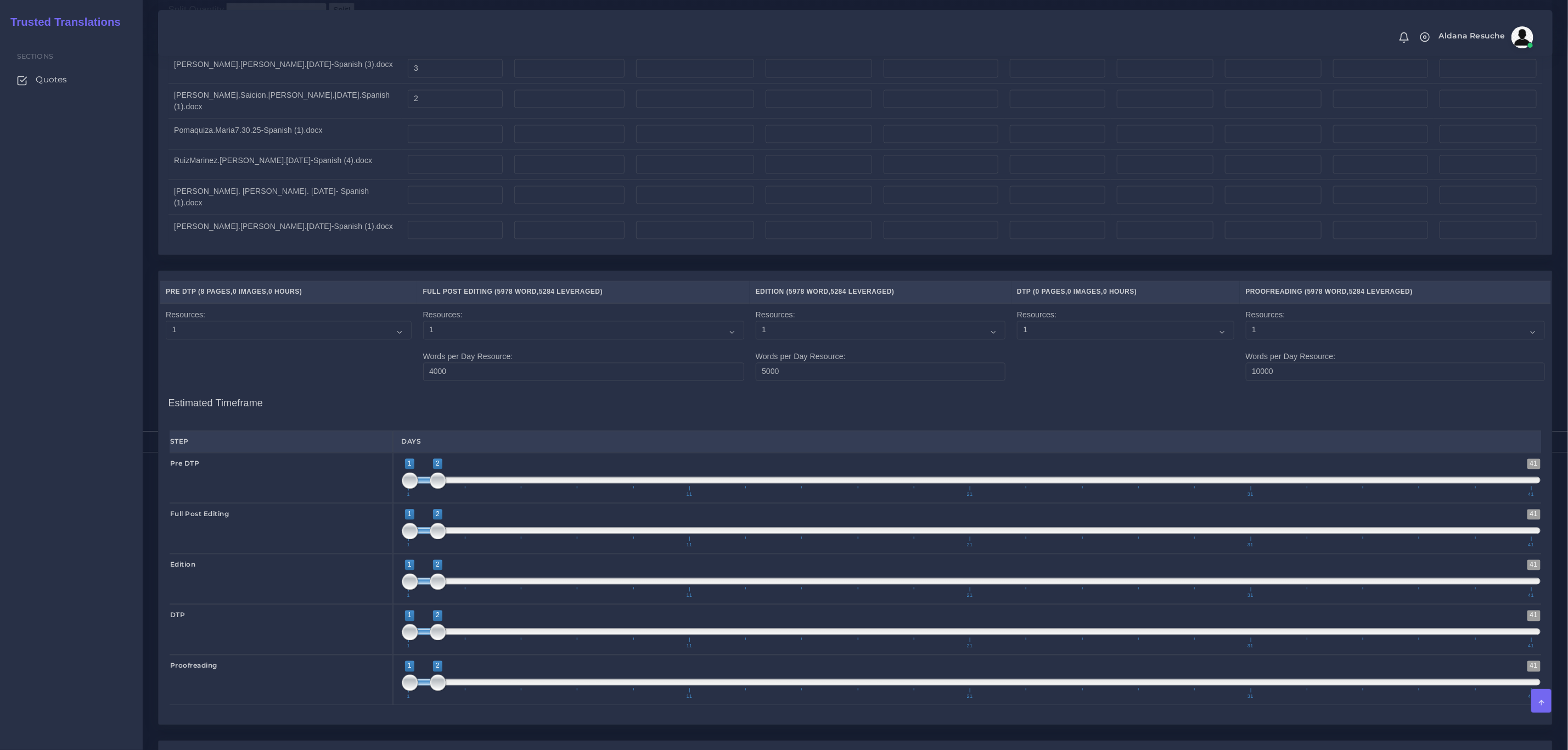
scroll to position [1359, 0]
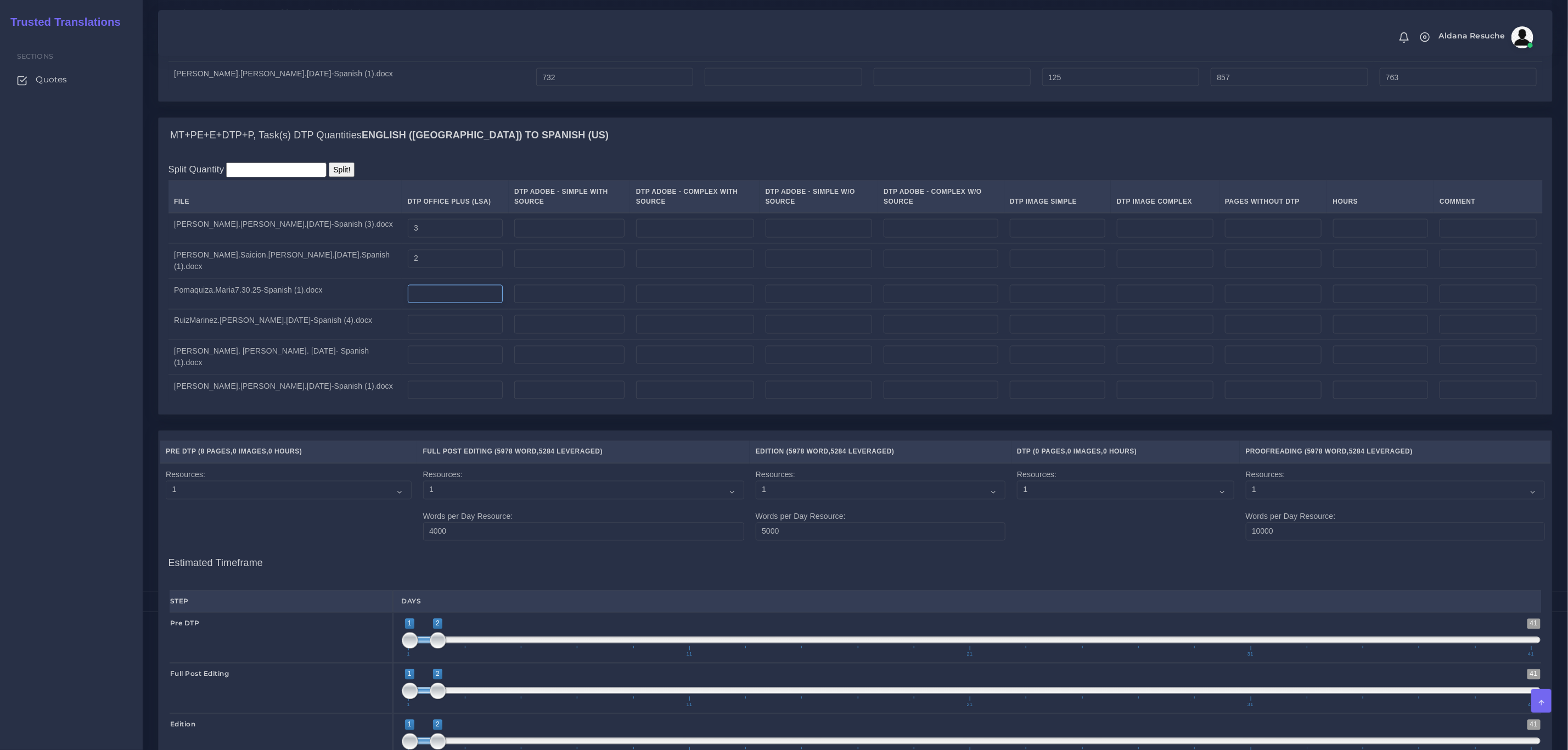
click at [408, 304] on input "number" at bounding box center [456, 294] width 95 height 19
type input "3"
click at [674, 144] on div "MT+PE+E+DTP+P, Task(s) DTP Quantities English (US) TO Spanish (US)" at bounding box center [855, 135] width 1394 height 35
click at [408, 334] on input "number" at bounding box center [456, 324] width 95 height 19
type input "4"
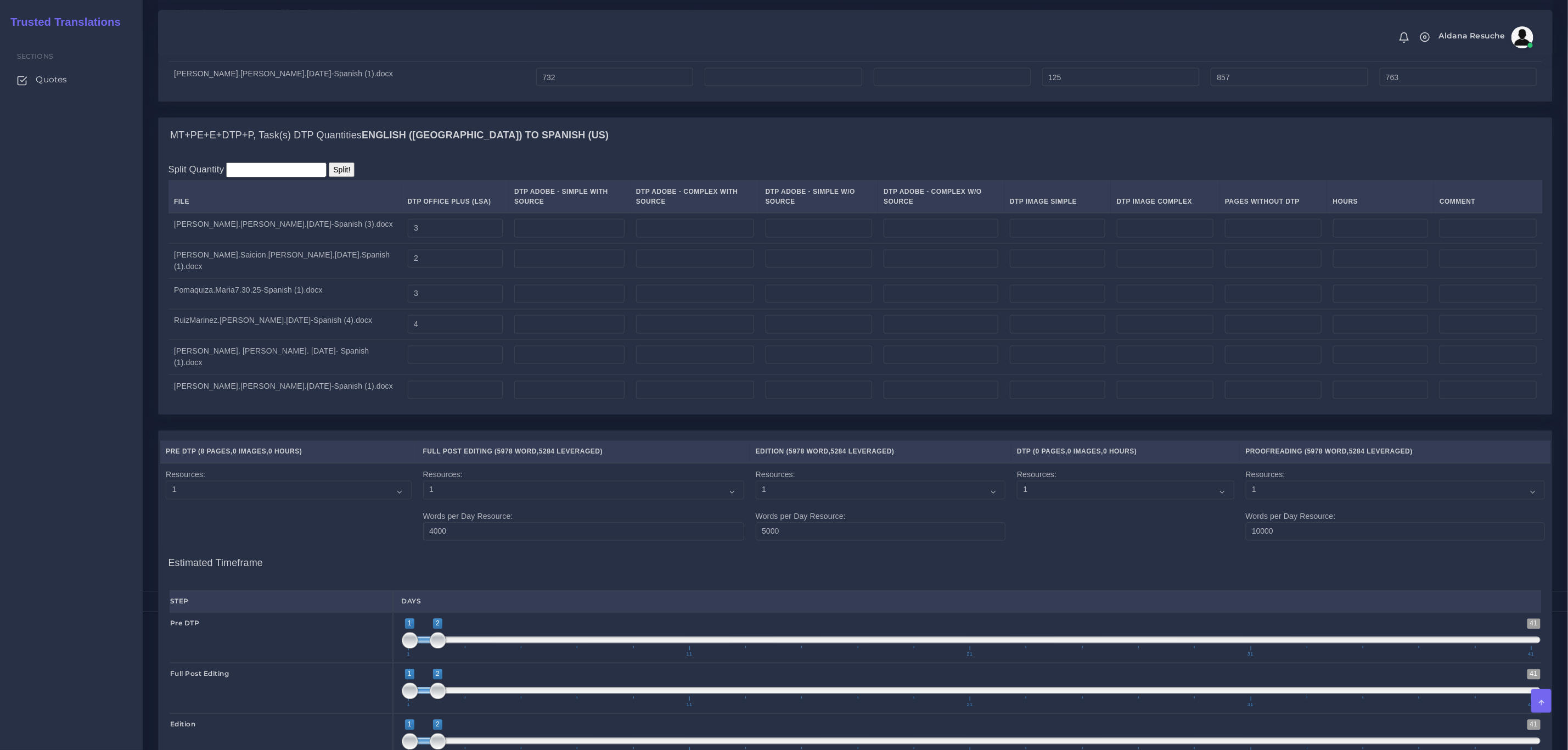
click at [610, 146] on div "MT+PE+E+DTP+P, Task(s) DTP Quantities English (US) TO Spanish (US)" at bounding box center [855, 135] width 1394 height 35
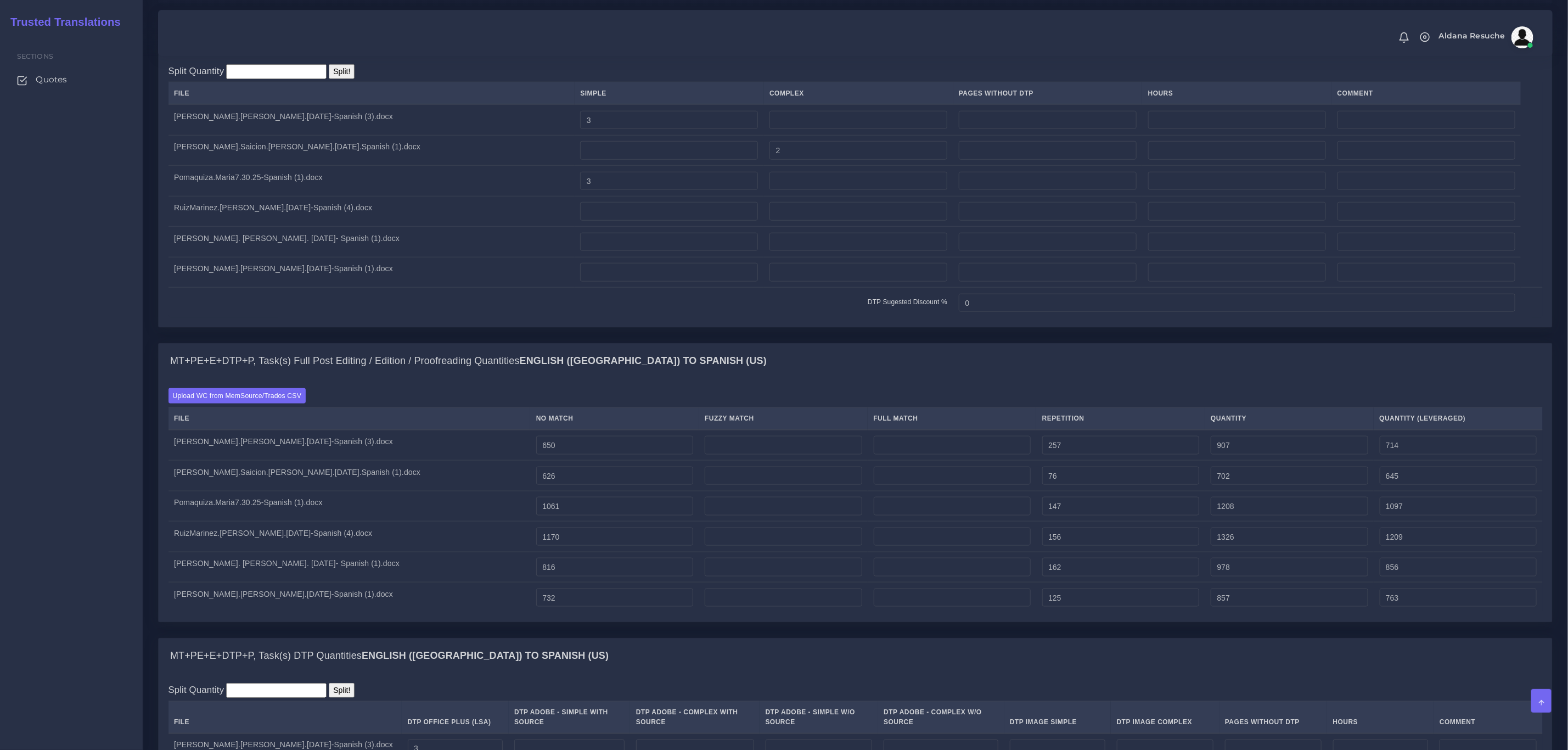
scroll to position [700, 0]
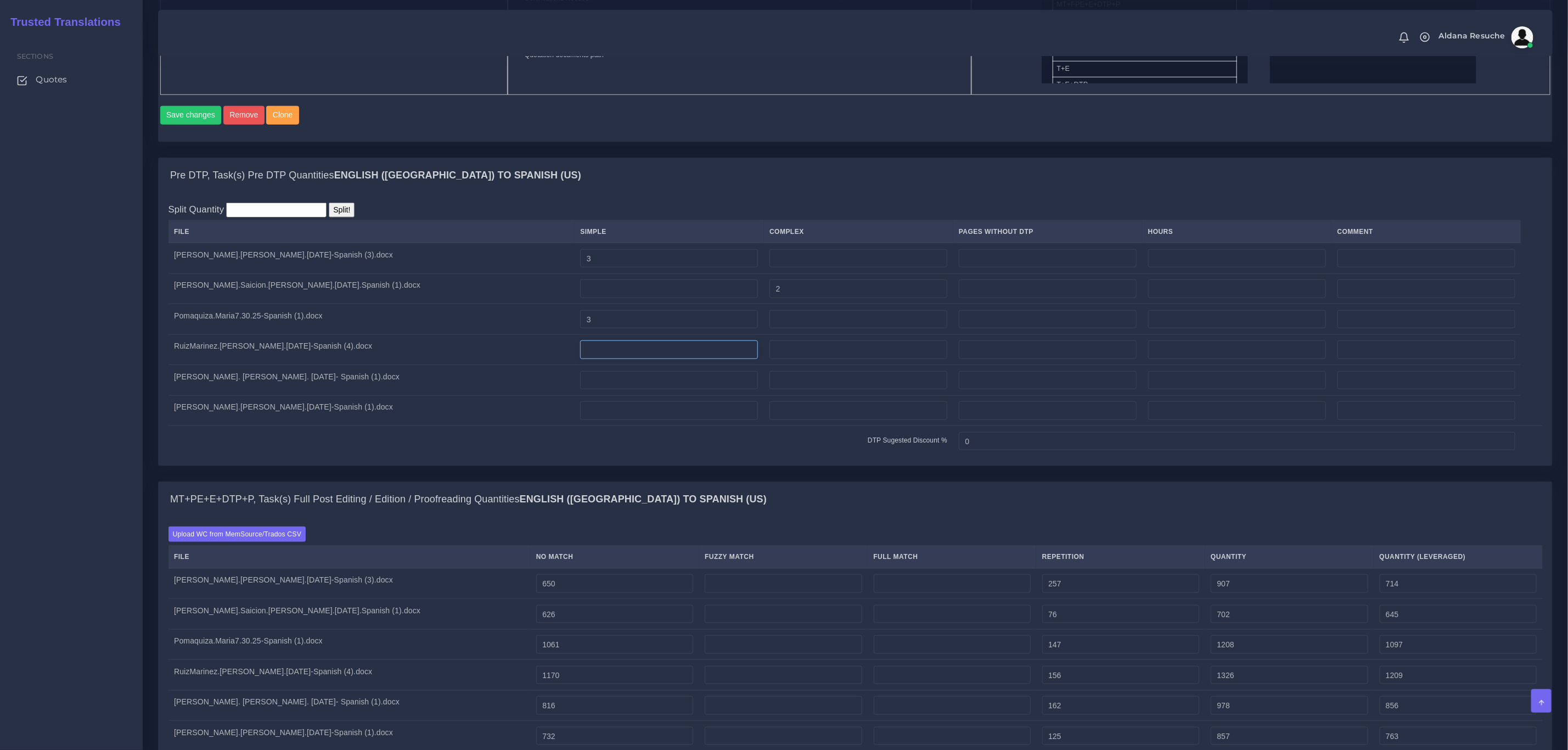
click at [580, 359] on input "number" at bounding box center [669, 349] width 178 height 19
type input "3"
click at [780, 353] on td at bounding box center [859, 349] width 189 height 31
click at [811, 359] on input "number" at bounding box center [859, 349] width 178 height 19
type input "1"
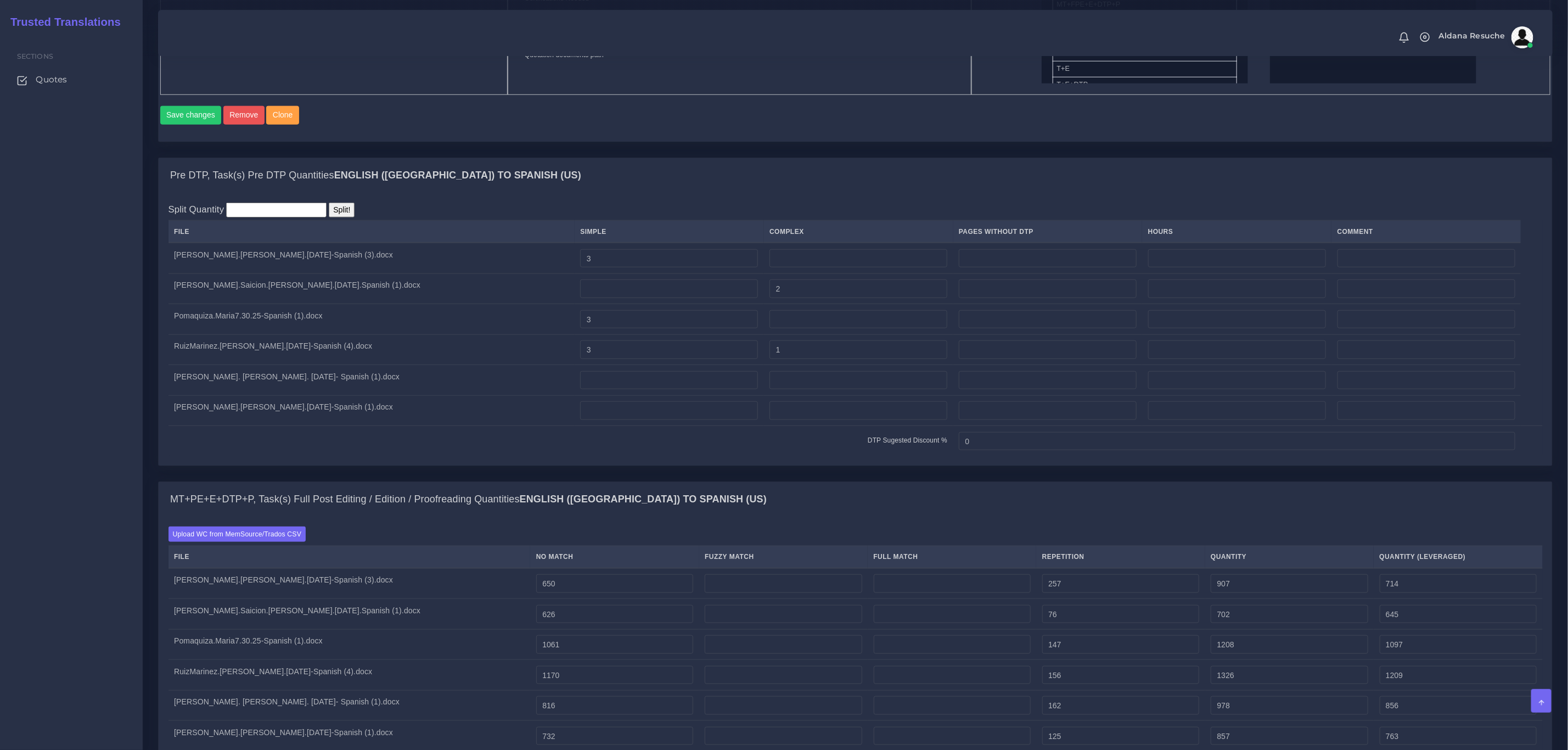
click at [801, 193] on div "Pre DTP, Task(s) Pre DTP Quantities English (US) TO Spanish (US)" at bounding box center [855, 175] width 1394 height 35
click at [580, 390] on input "number" at bounding box center [669, 380] width 178 height 19
type input "3"
click at [580, 420] on input "number" at bounding box center [669, 410] width 178 height 19
type input "3"
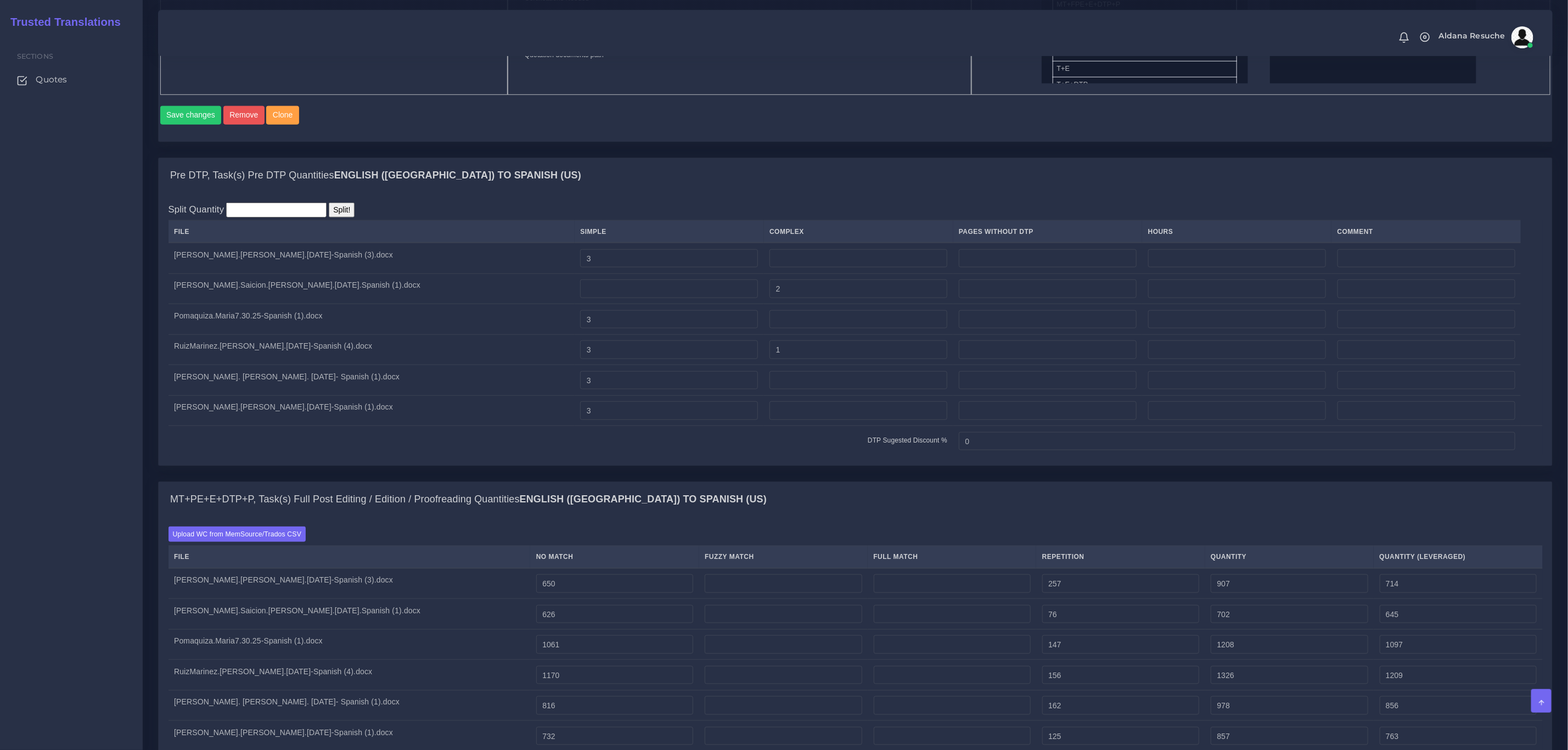
click at [371, 481] on div "Pre DTP, Task(s) Pre DTP Quantities English (US) TO Spanish (US) Split Quantity…" at bounding box center [855, 319] width 1411 height 324
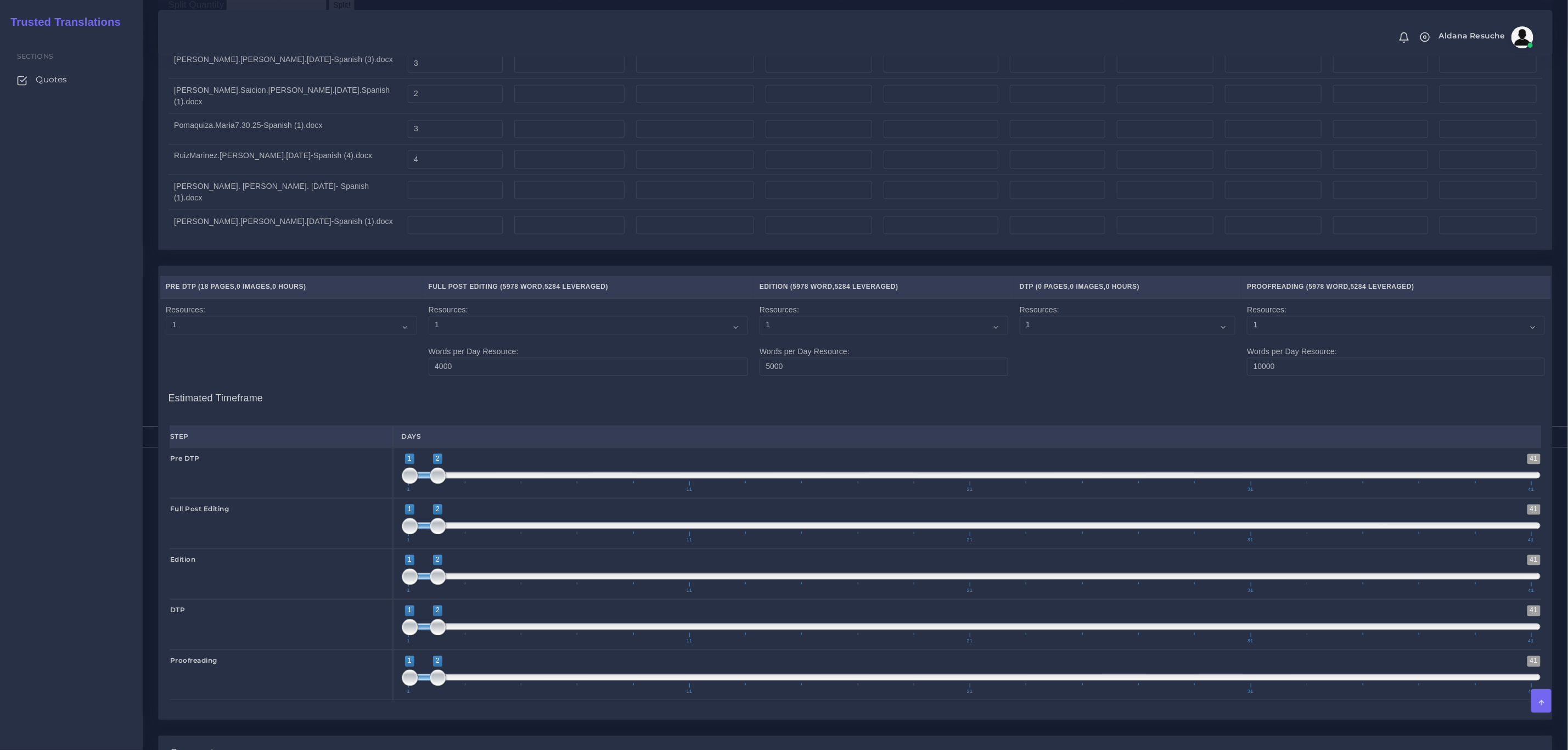
scroll to position [1359, 0]
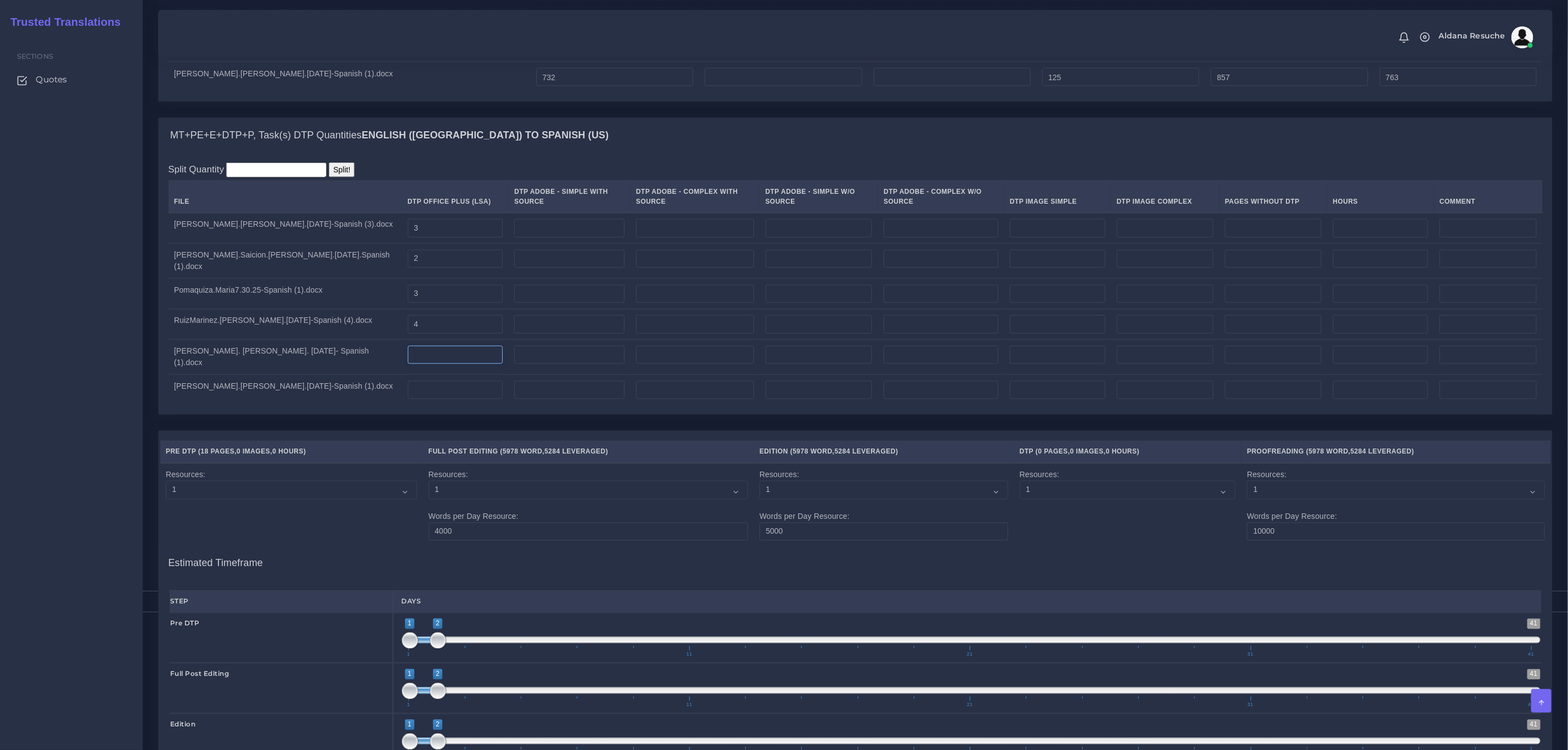
click at [408, 365] on input "number" at bounding box center [456, 355] width 95 height 19
type input "3"
click at [408, 397] on input "number" at bounding box center [456, 390] width 95 height 19
type input "3"
click at [371, 441] on div "Resources Pre DTP ( 18 Pages , 0 Images , 0 Hours ) Full Post Editing ( 5978 Wo…" at bounding box center [855, 657] width 1395 height 454
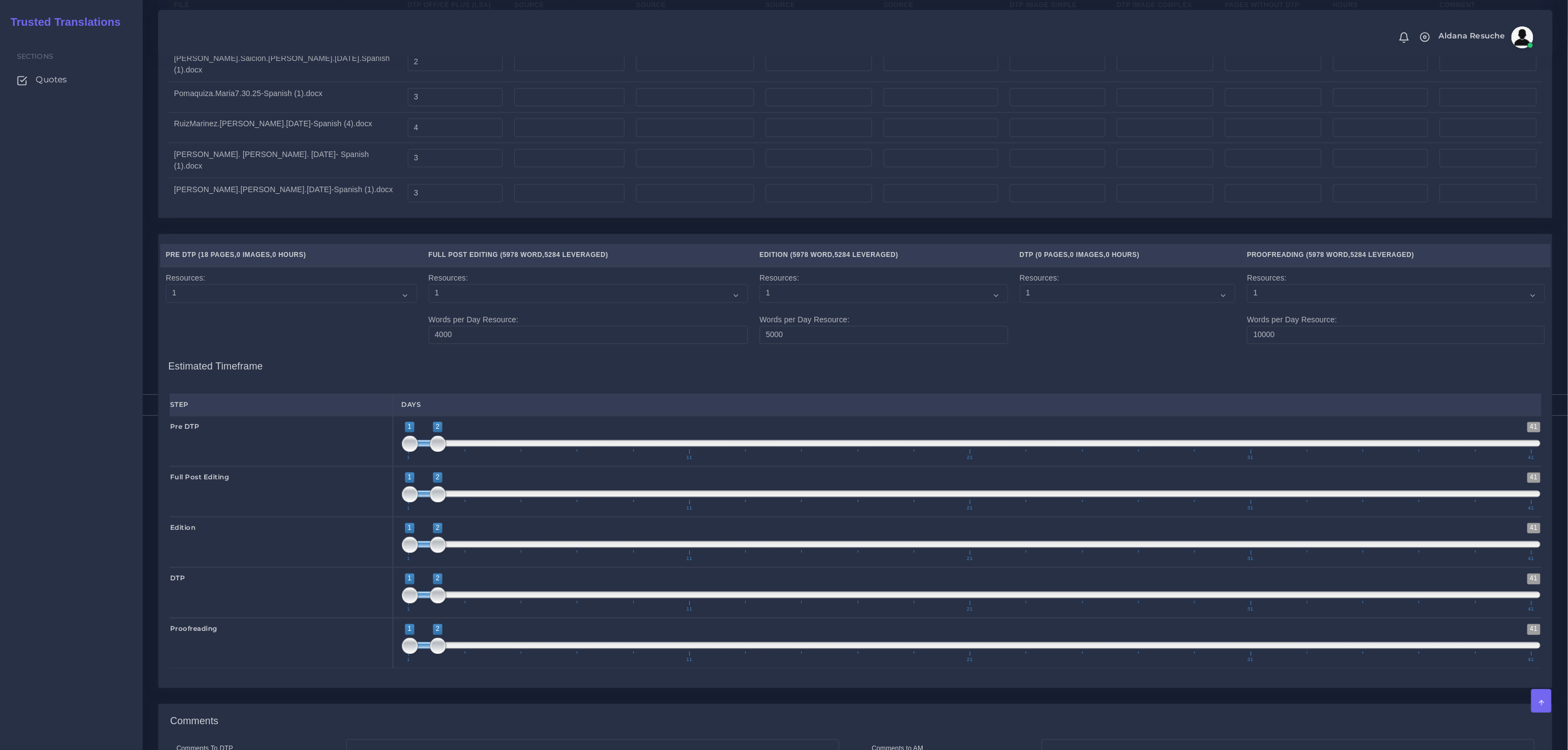
scroll to position [1771, 0]
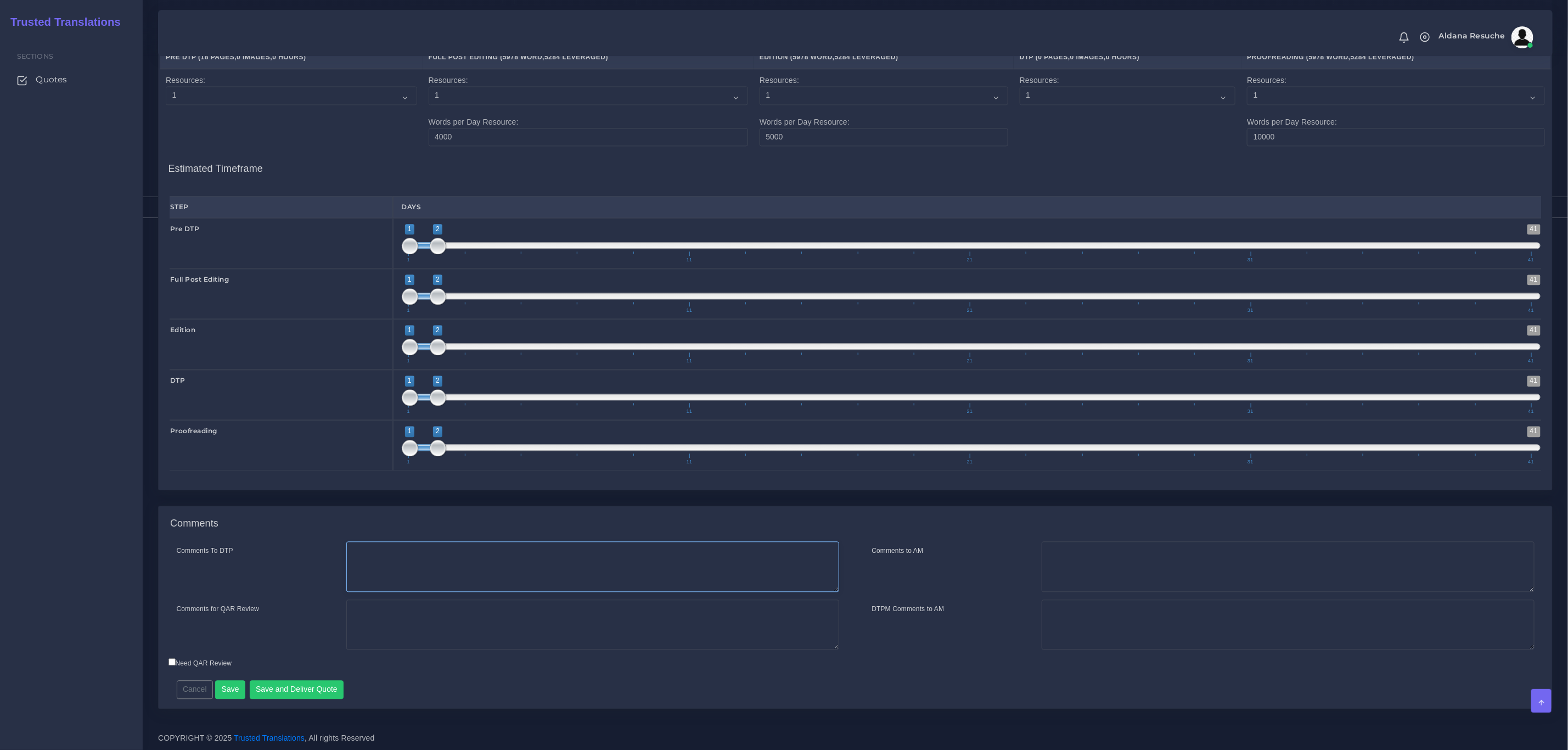
click at [484, 550] on textarea "Comments To DTP" at bounding box center [593, 566] width 493 height 50
type textarea "DTP in word"
type textarea "PEEP+DTP"
click at [328, 684] on button "Save and Deliver Quote" at bounding box center [297, 689] width 95 height 19
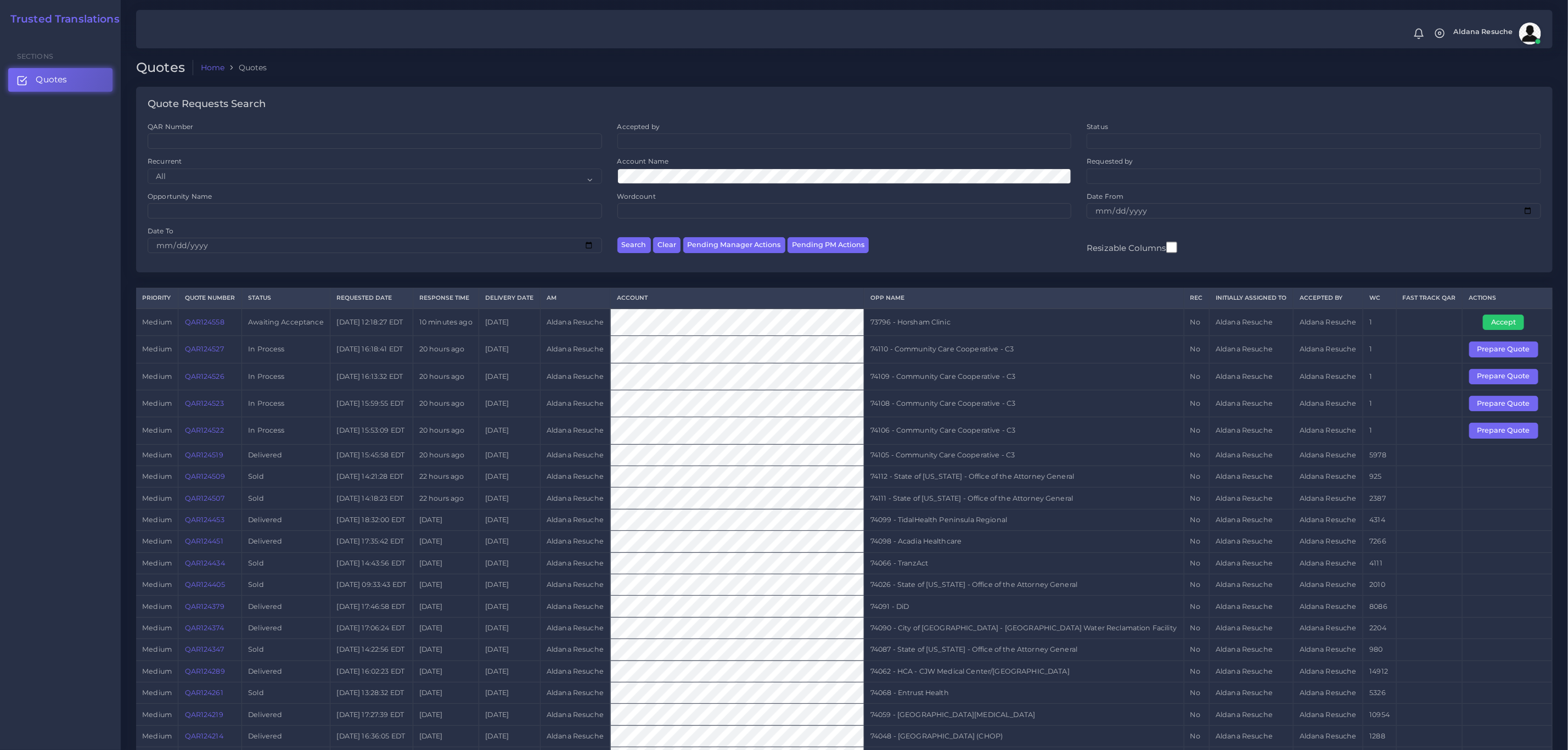
click at [197, 326] on link "QAR124558" at bounding box center [204, 322] width 39 height 8
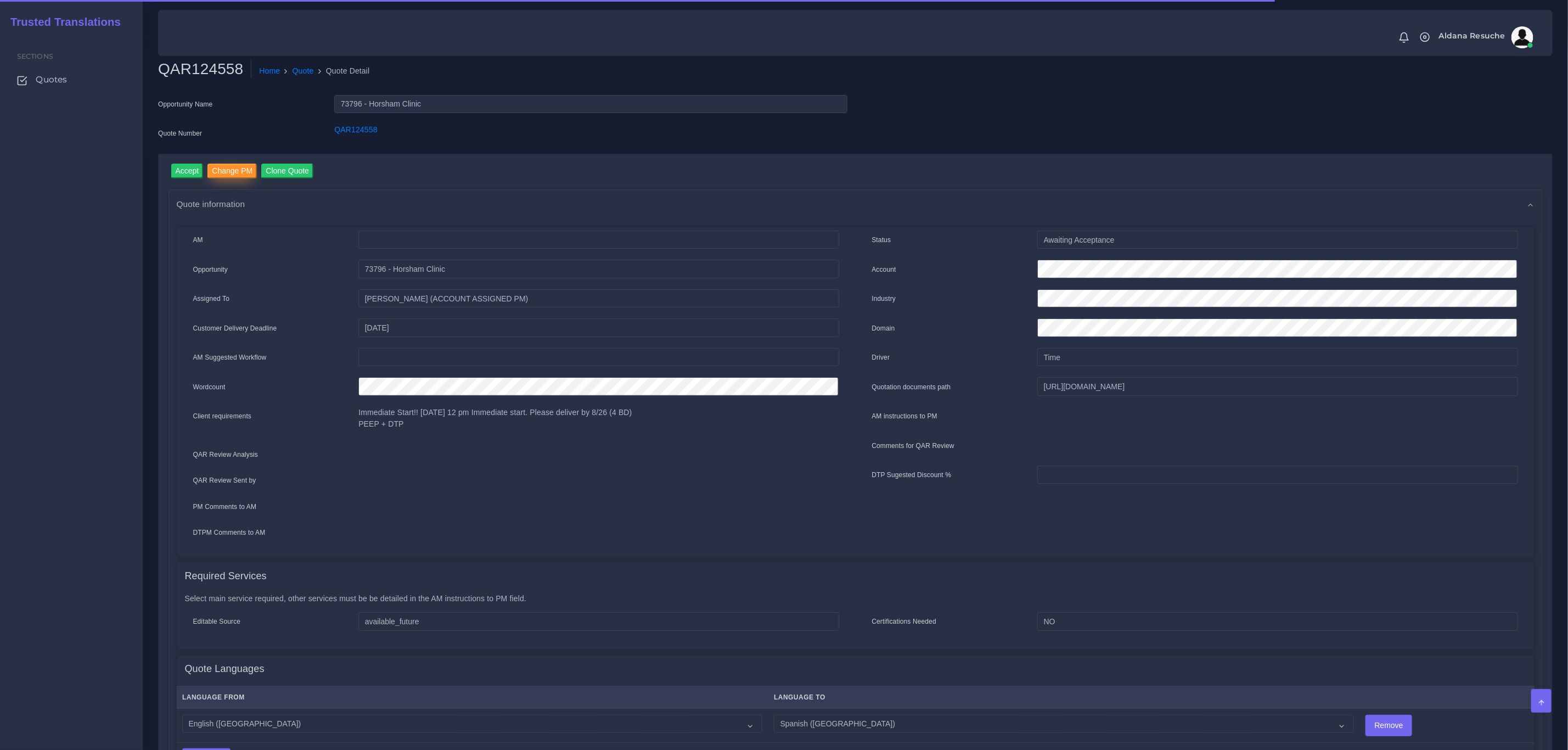
click at [246, 175] on input "Change PM" at bounding box center [233, 171] width 50 height 15
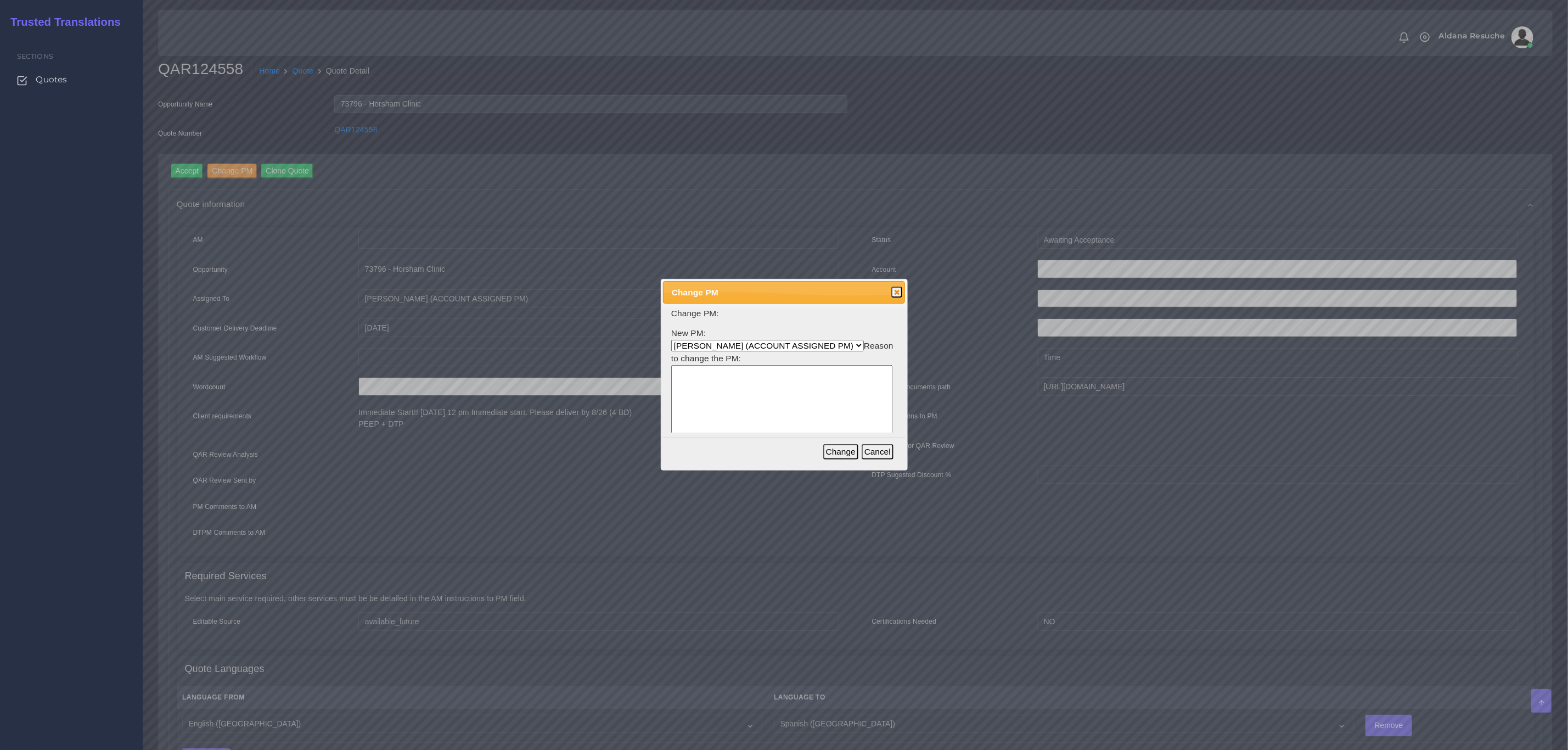
click at [720, 348] on select "[PERSON_NAME] (ACCOUNT ASSIGNED PM) [PERSON_NAME] PM [PERSON_NAME] [PERSON_NAME…" at bounding box center [767, 345] width 193 height 12
select select "3e925e02-f17d-4791-9412-c46ab5cb8daa"
click at [671, 340] on select "[PERSON_NAME] (ACCOUNT ASSIGNED PM) [PERSON_NAME] PM [PERSON_NAME] [PERSON_NAME…" at bounding box center [767, 345] width 193 height 12
click at [748, 432] on textarea at bounding box center [782, 418] width 221 height 105
type textarea "Workload"
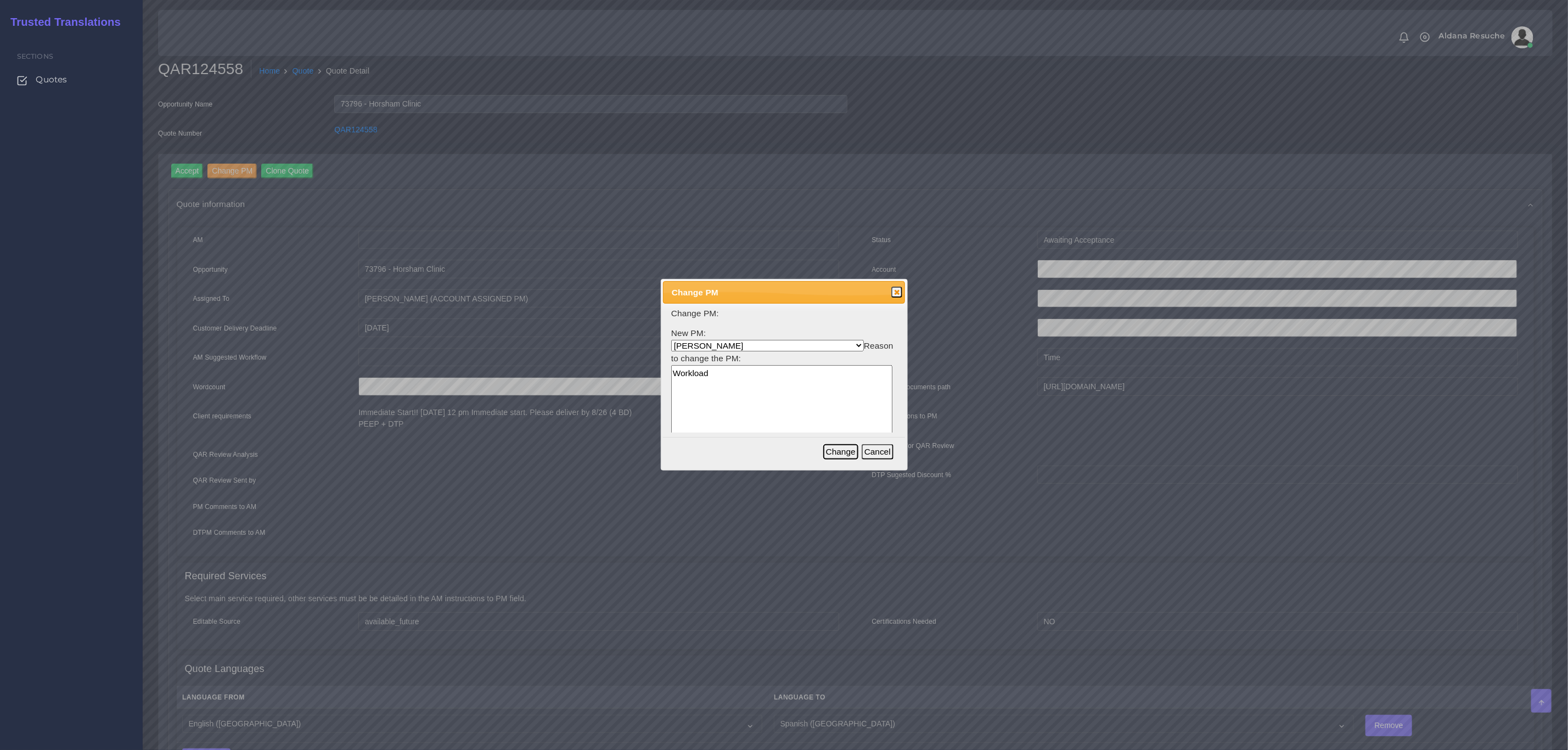
click at [855, 448] on button "Change" at bounding box center [841, 452] width 35 height 15
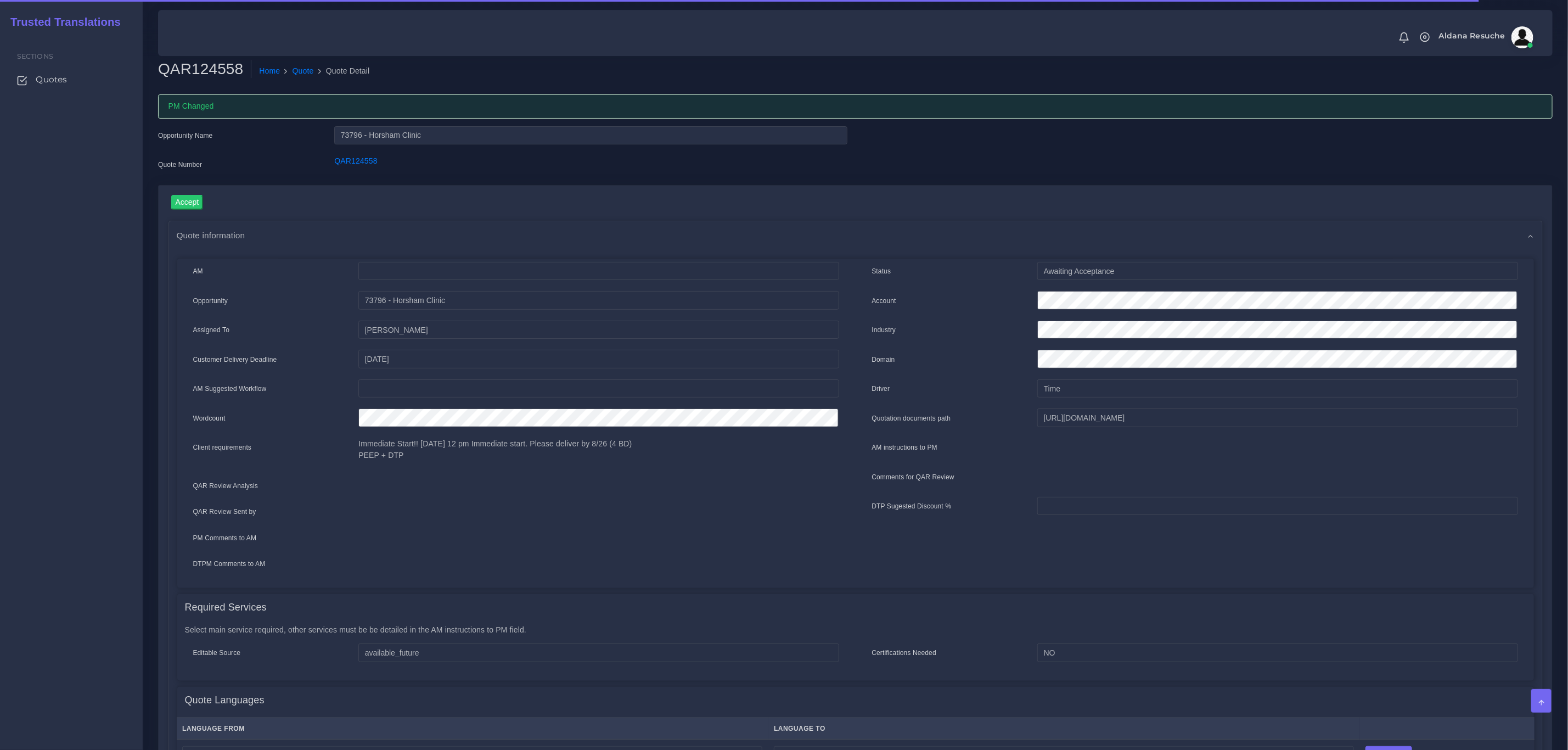
drag, startPoint x: 309, startPoint y: 73, endPoint x: 224, endPoint y: 4, distance: 109.5
click at [309, 73] on link "Quote" at bounding box center [303, 71] width 21 height 12
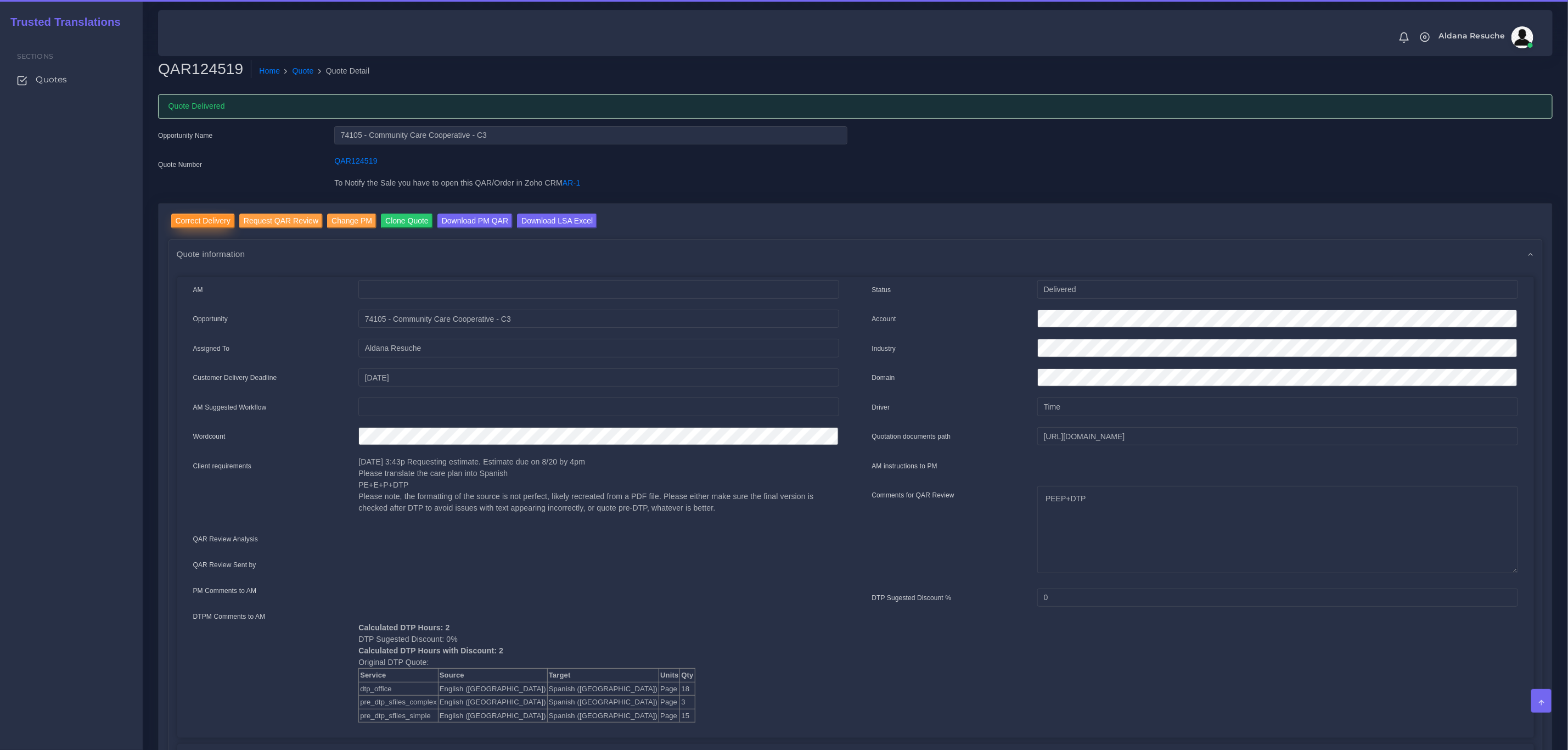
click at [197, 223] on input "Correct Delivery" at bounding box center [203, 220] width 64 height 15
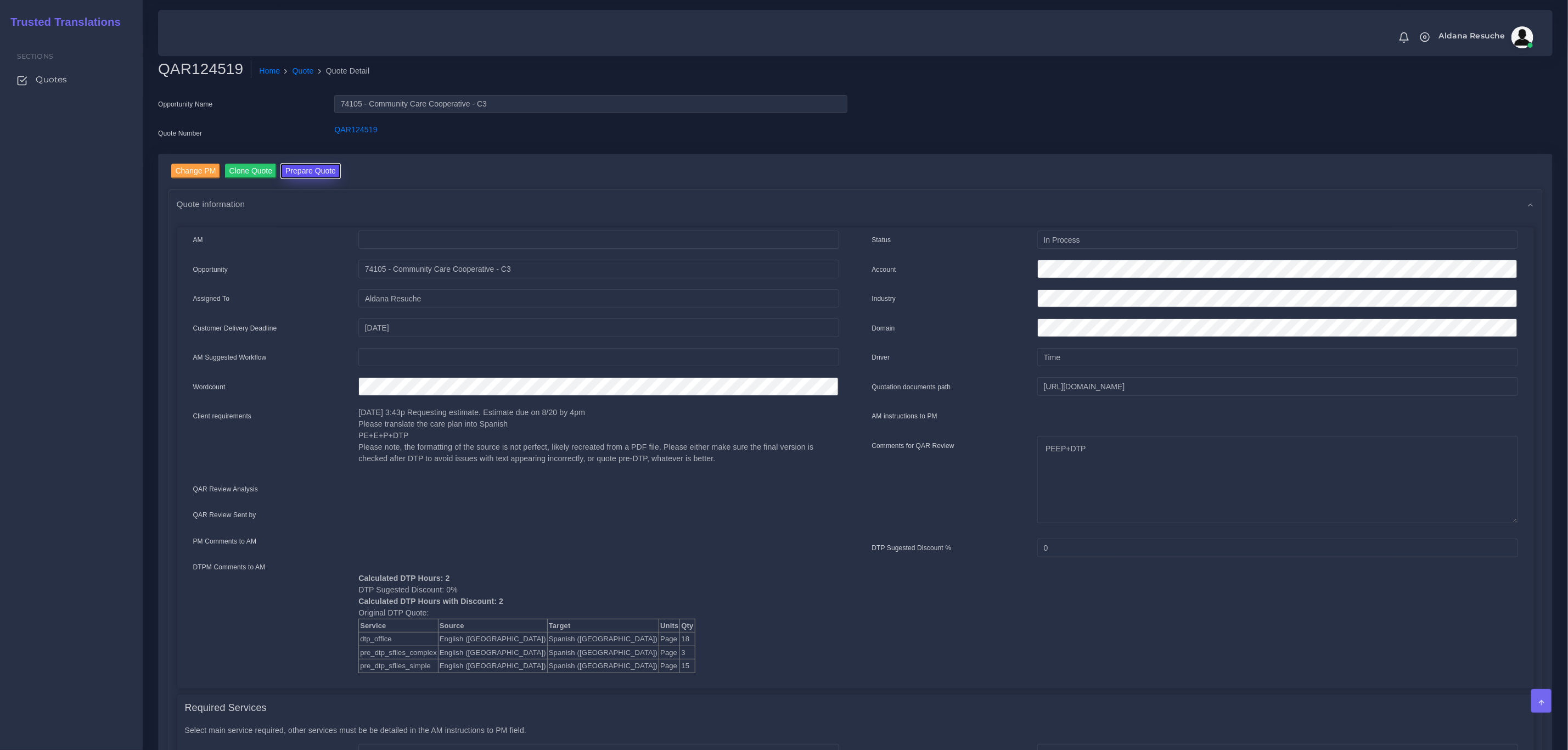
click at [308, 176] on button "Prepare Quote" at bounding box center [311, 171] width 59 height 15
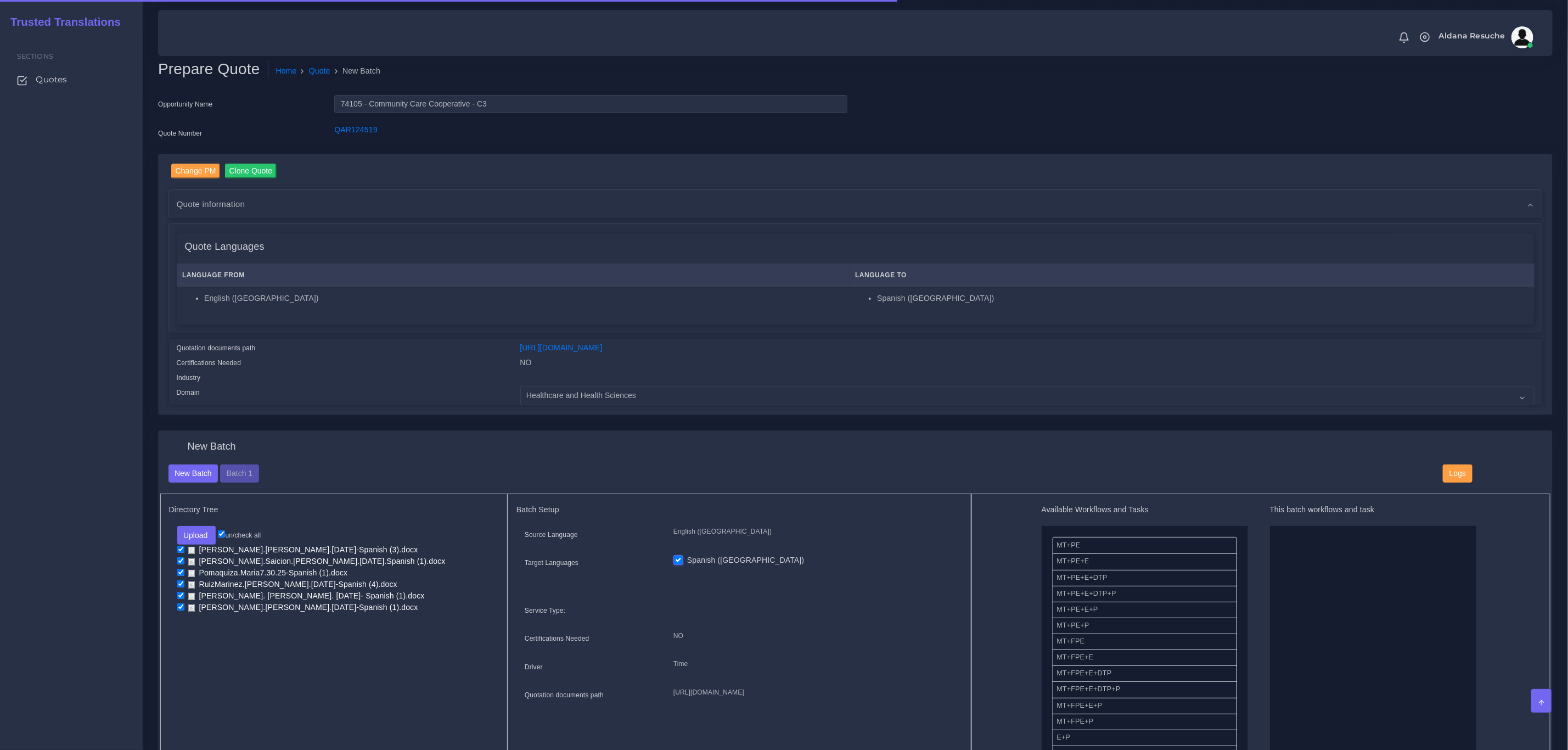
click at [252, 483] on div "New Batch Batch 1 Logs" at bounding box center [855, 479] width 1391 height 30
click at [249, 470] on button "Batch 1" at bounding box center [240, 474] width 39 height 19
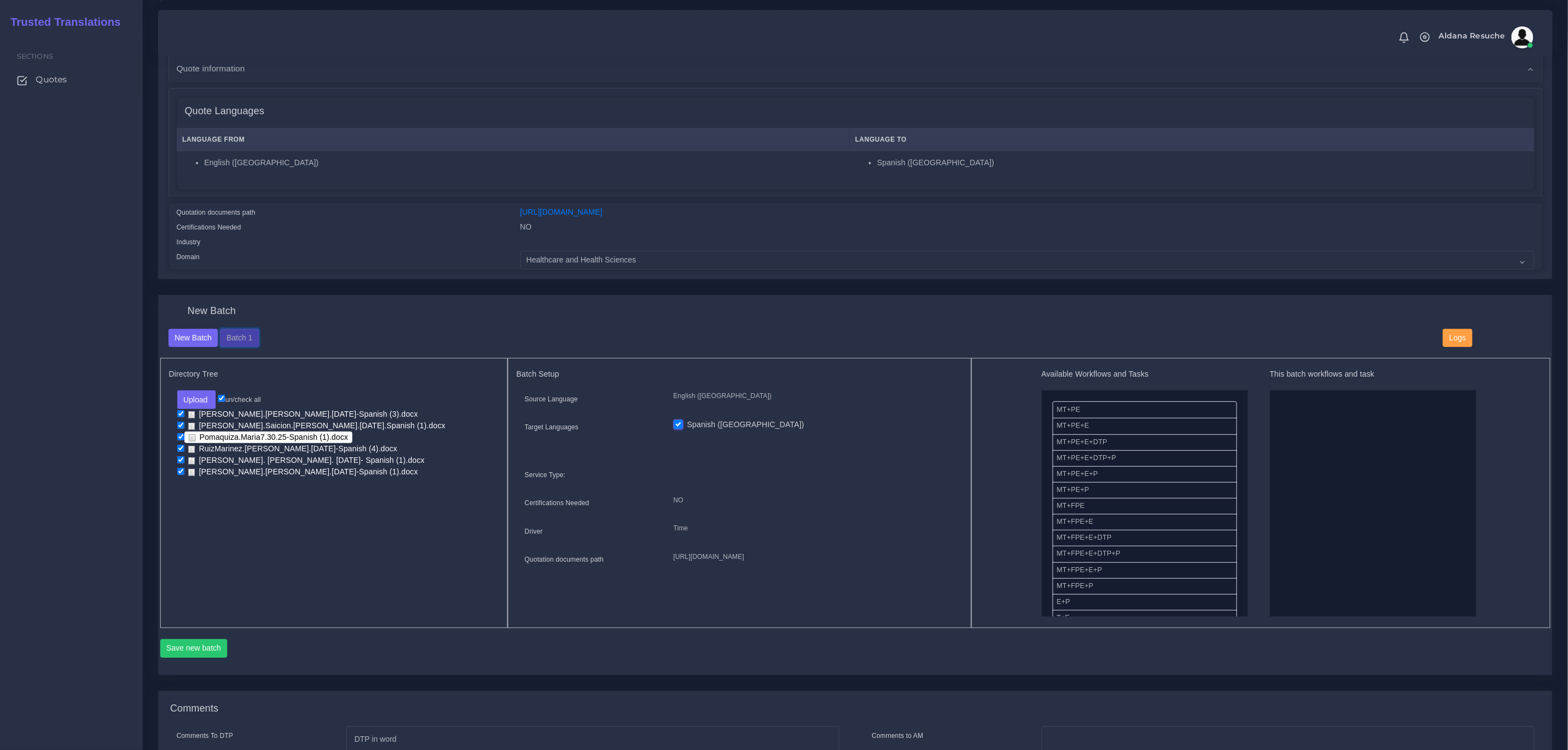
scroll to position [165, 0]
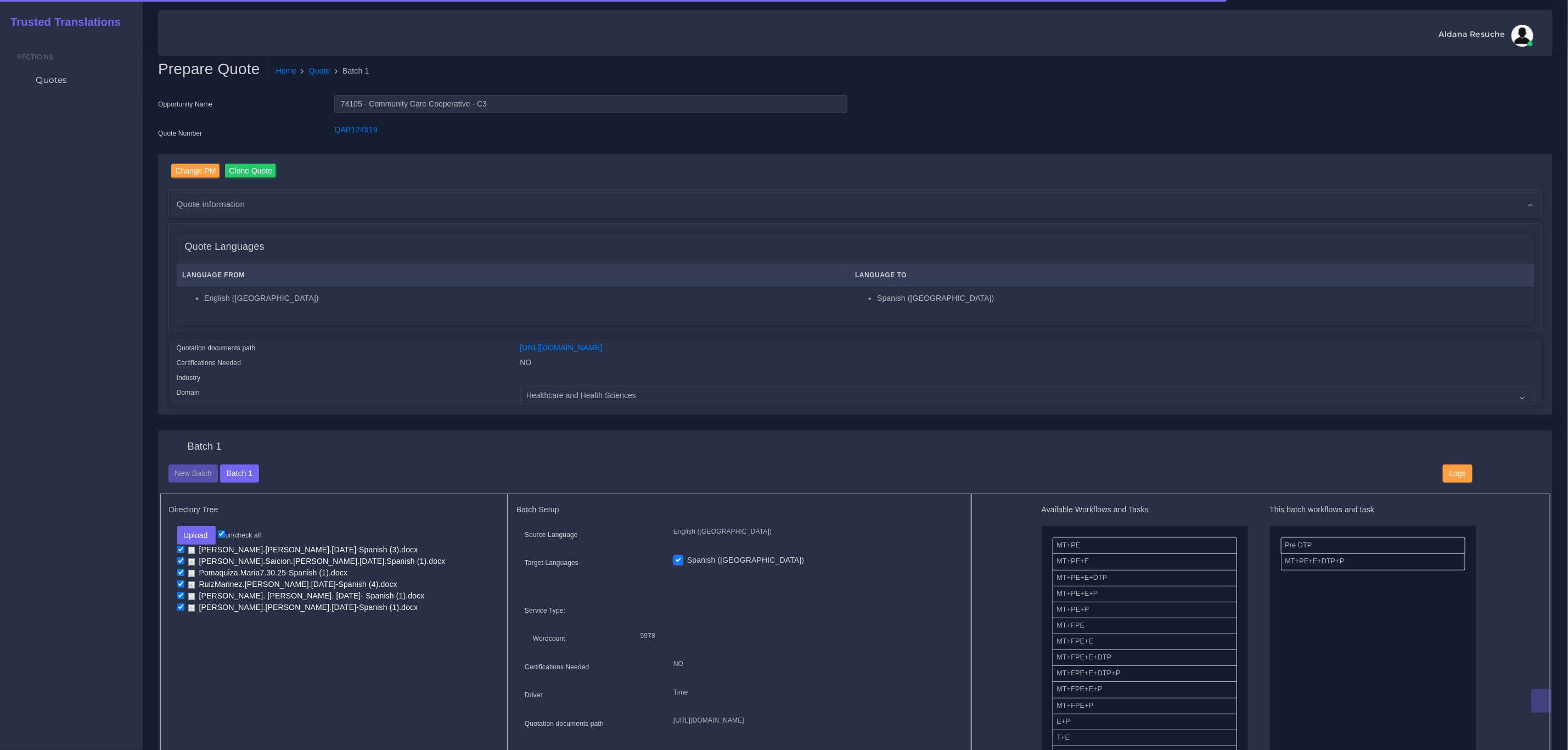
scroll to position [329, 0]
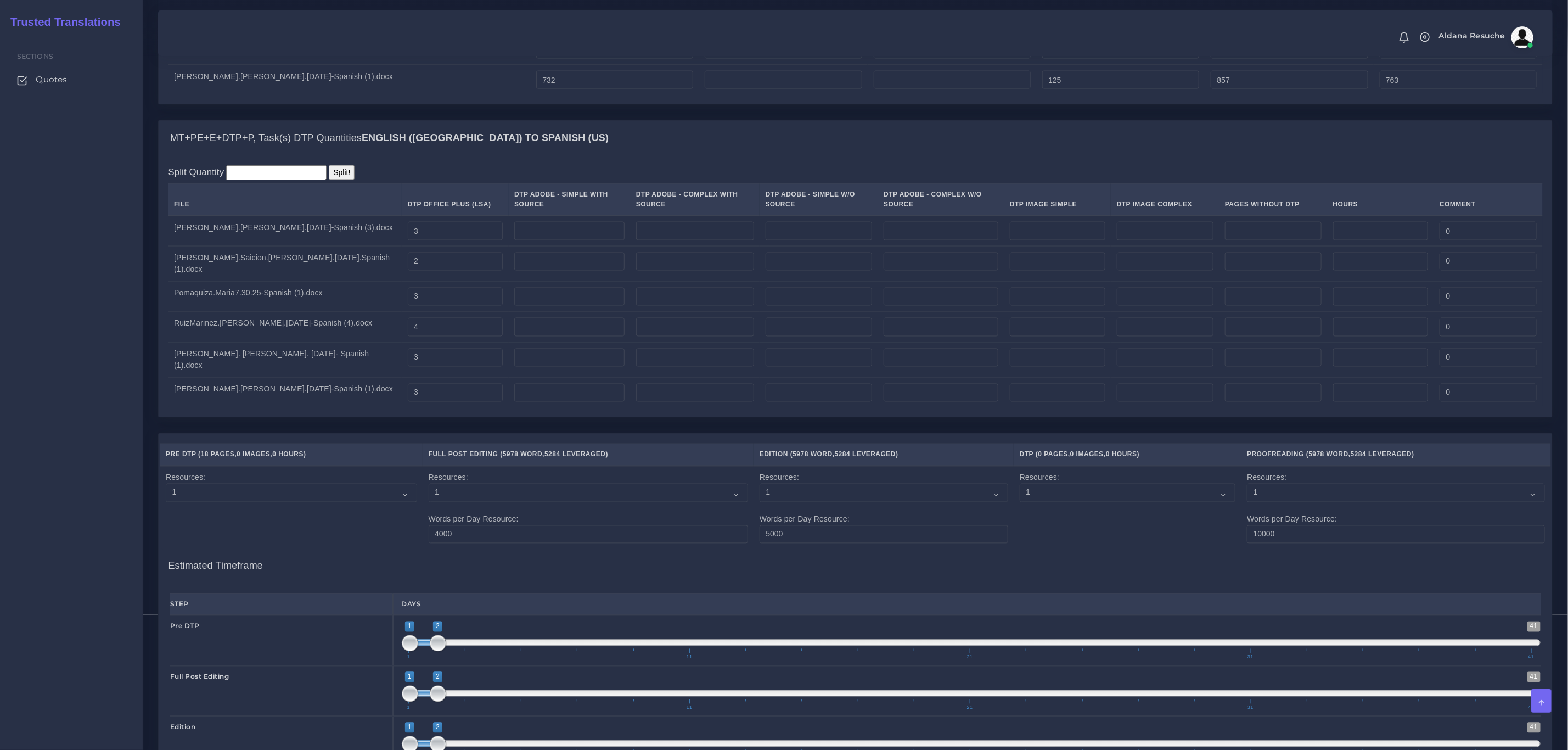
scroll to position [1738, 0]
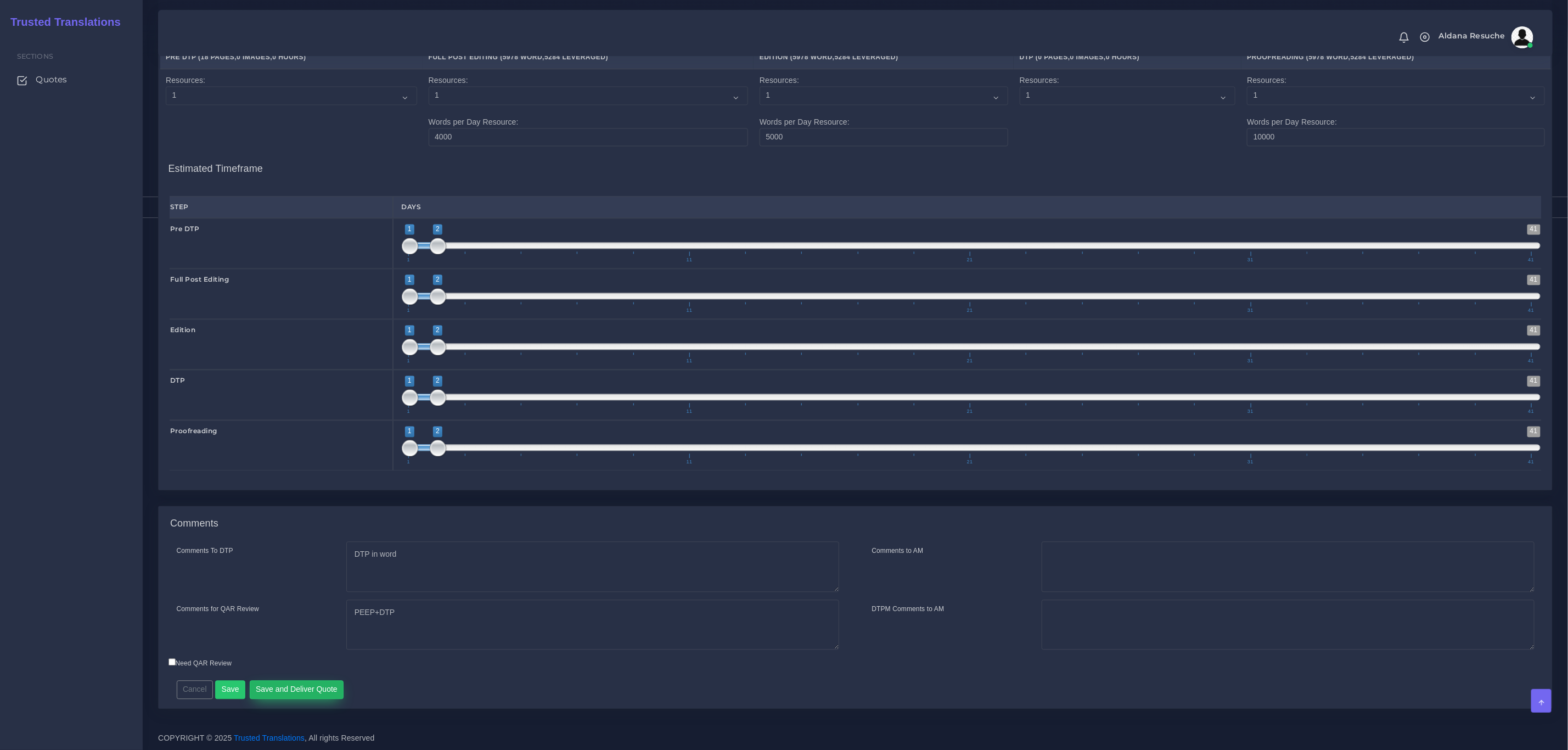
click at [292, 684] on button "Save and Deliver Quote" at bounding box center [297, 689] width 95 height 19
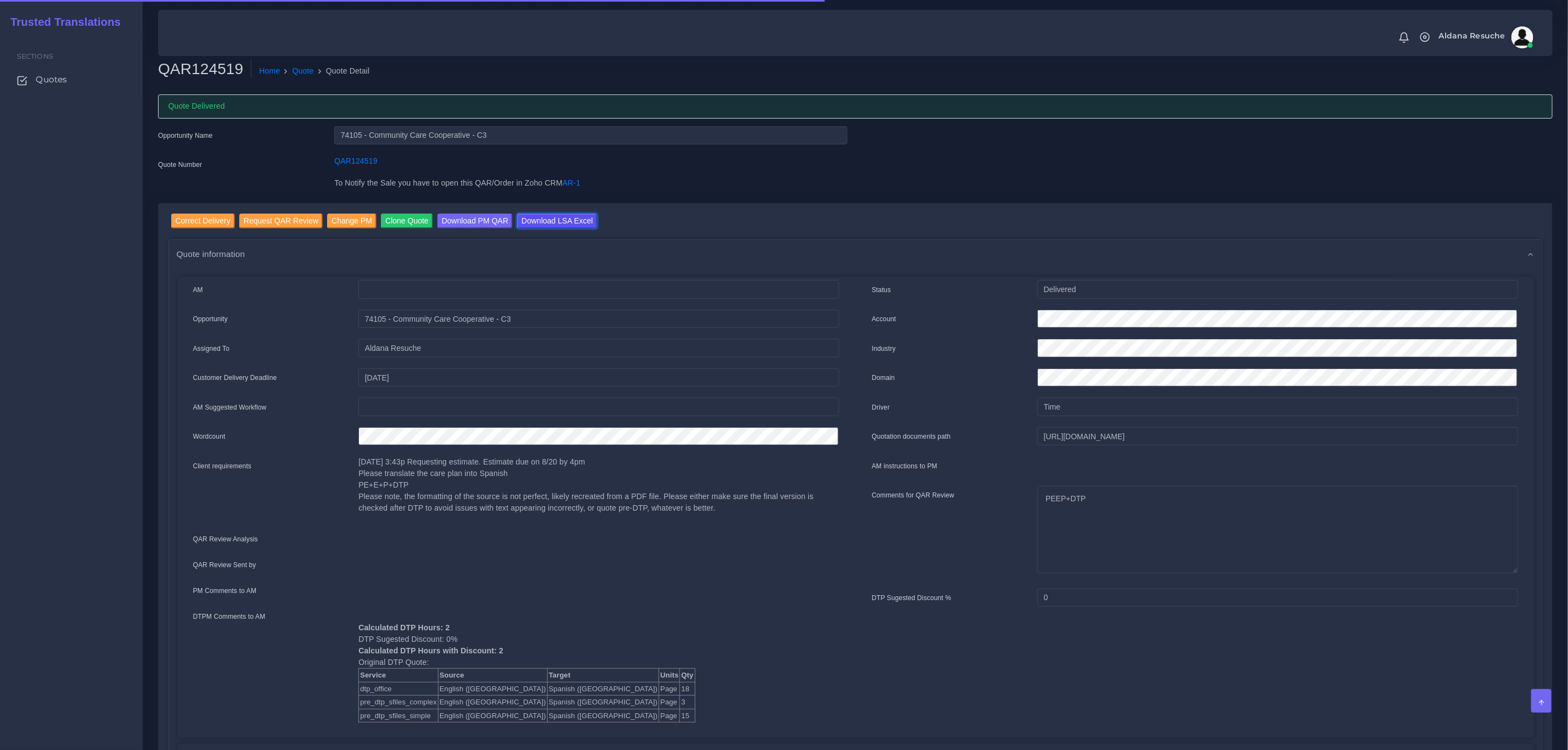
drag, startPoint x: 521, startPoint y: 219, endPoint x: 535, endPoint y: 241, distance: 26.1
click at [521, 219] on input "Download LSA Excel" at bounding box center [557, 220] width 80 height 15
click at [293, 68] on link "Quote" at bounding box center [303, 71] width 21 height 12
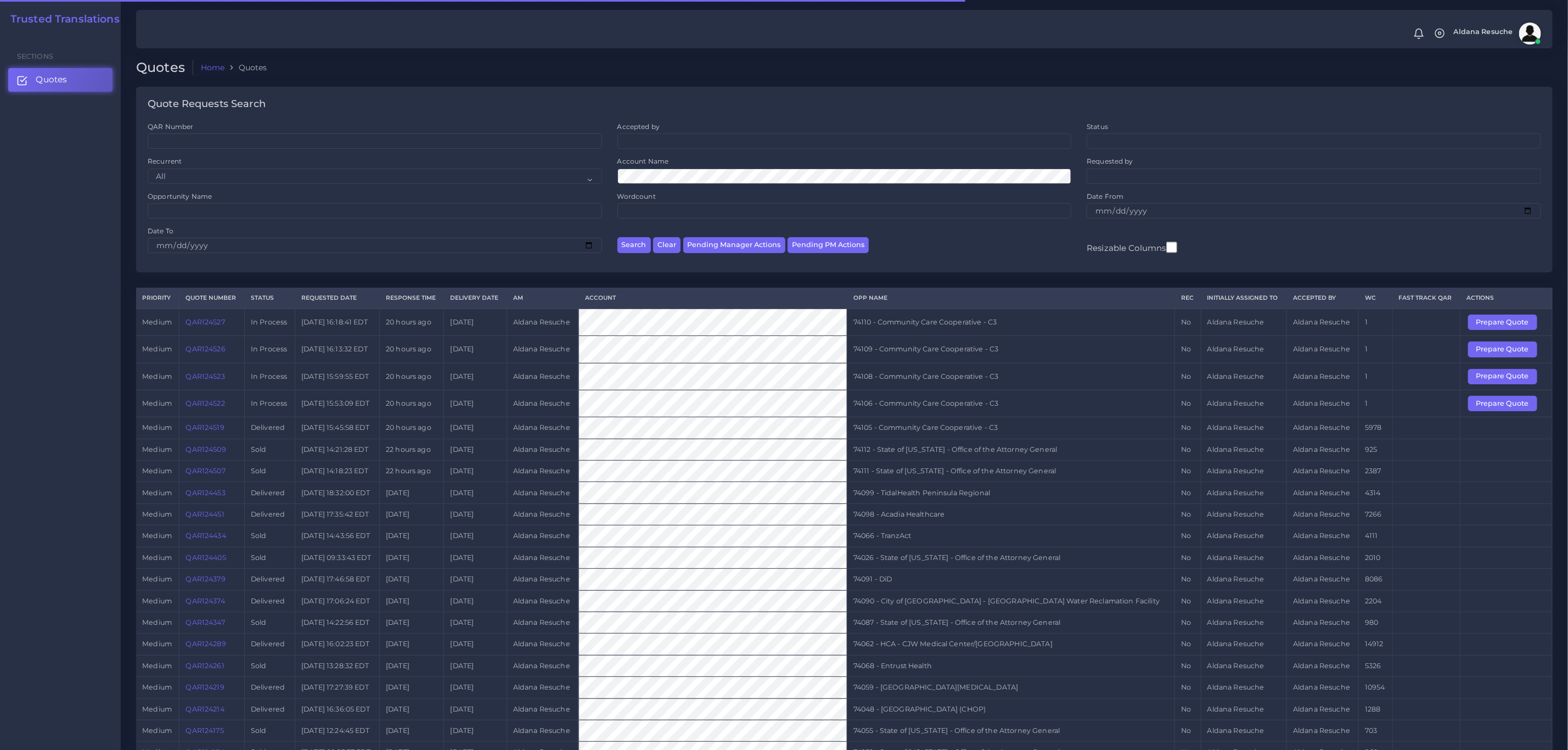
click at [968, 416] on td "74106 - Community Care Cooperative - C3" at bounding box center [1011, 403] width 328 height 27
copy tr "74106 - Community Care Cooperative - C3"
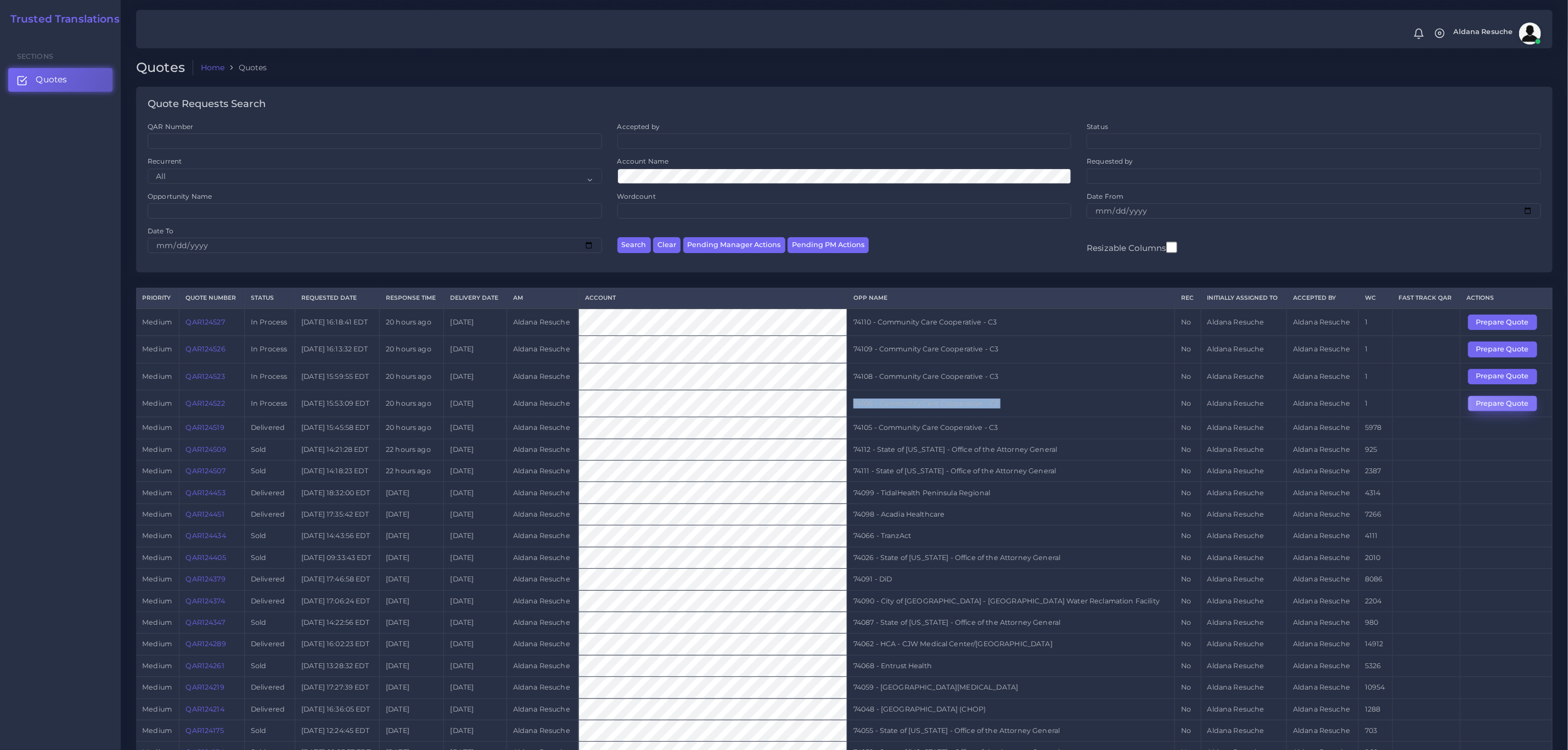
click at [1529, 410] on button "Prepare Quote" at bounding box center [1503, 403] width 69 height 15
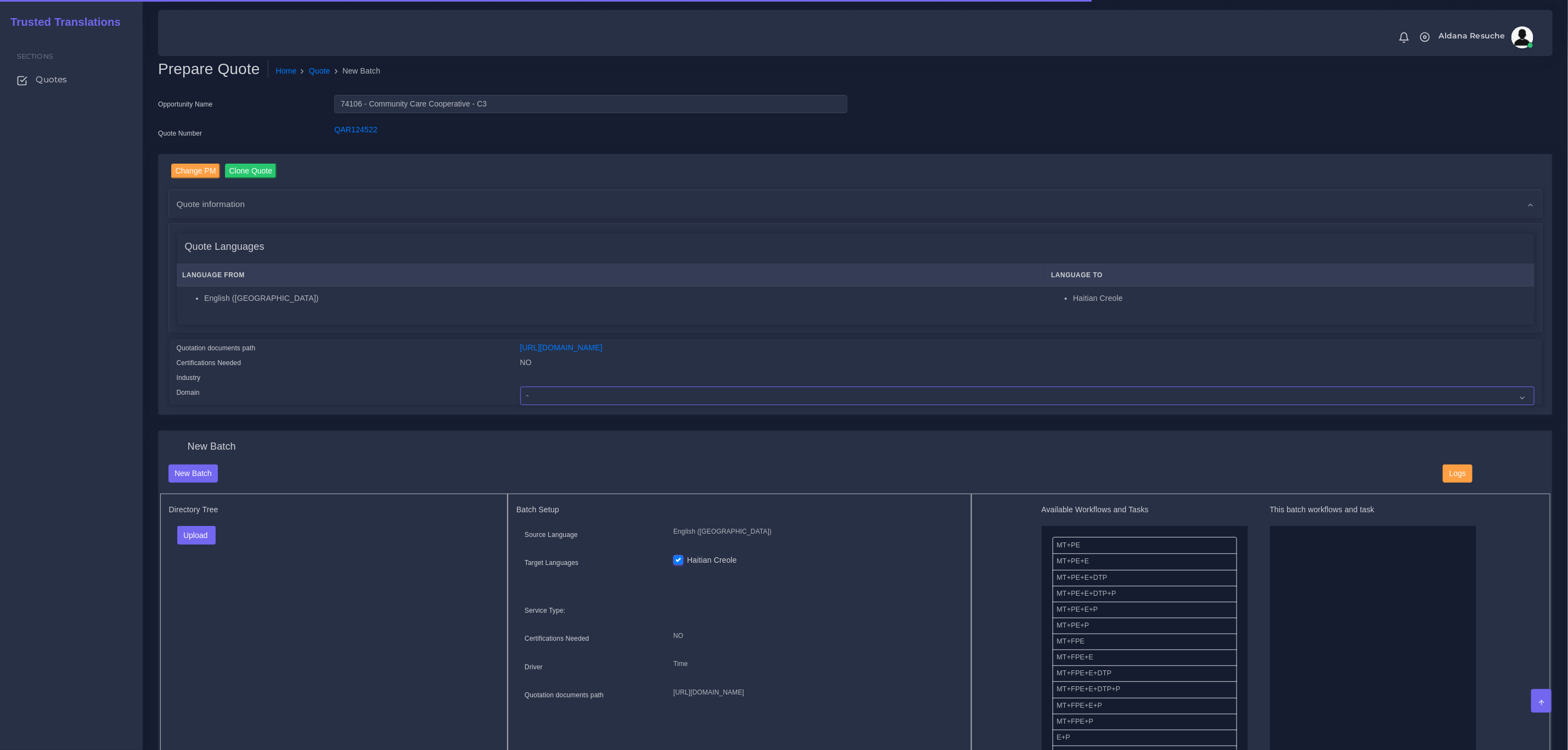
click at [572, 396] on select "- Advertising and Media Agriculture, Forestry and Fishing Architecture, Buildin…" at bounding box center [1027, 396] width 1014 height 19
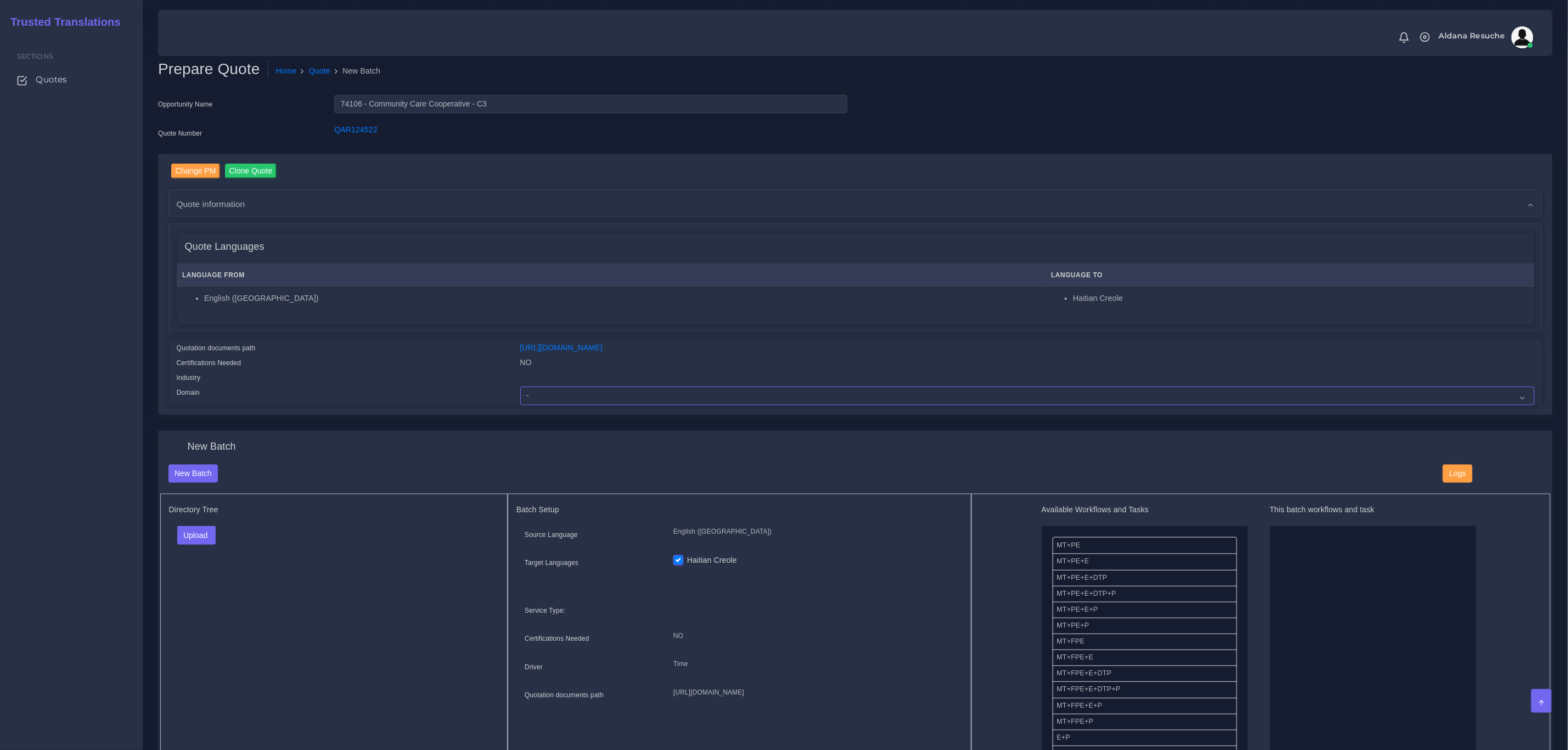
select select "Healthcare and Health Sciences"
click at [521, 387] on select "- Advertising and Media Agriculture, Forestry and Fishing Architecture, Buildin…" at bounding box center [1027, 396] width 1014 height 19
click at [203, 541] on button "Upload" at bounding box center [197, 535] width 39 height 19
click at [224, 581] on label "Files" at bounding box center [216, 577] width 76 height 14
drag, startPoint x: 1126, startPoint y: 590, endPoint x: 1309, endPoint y: 595, distance: 183.1
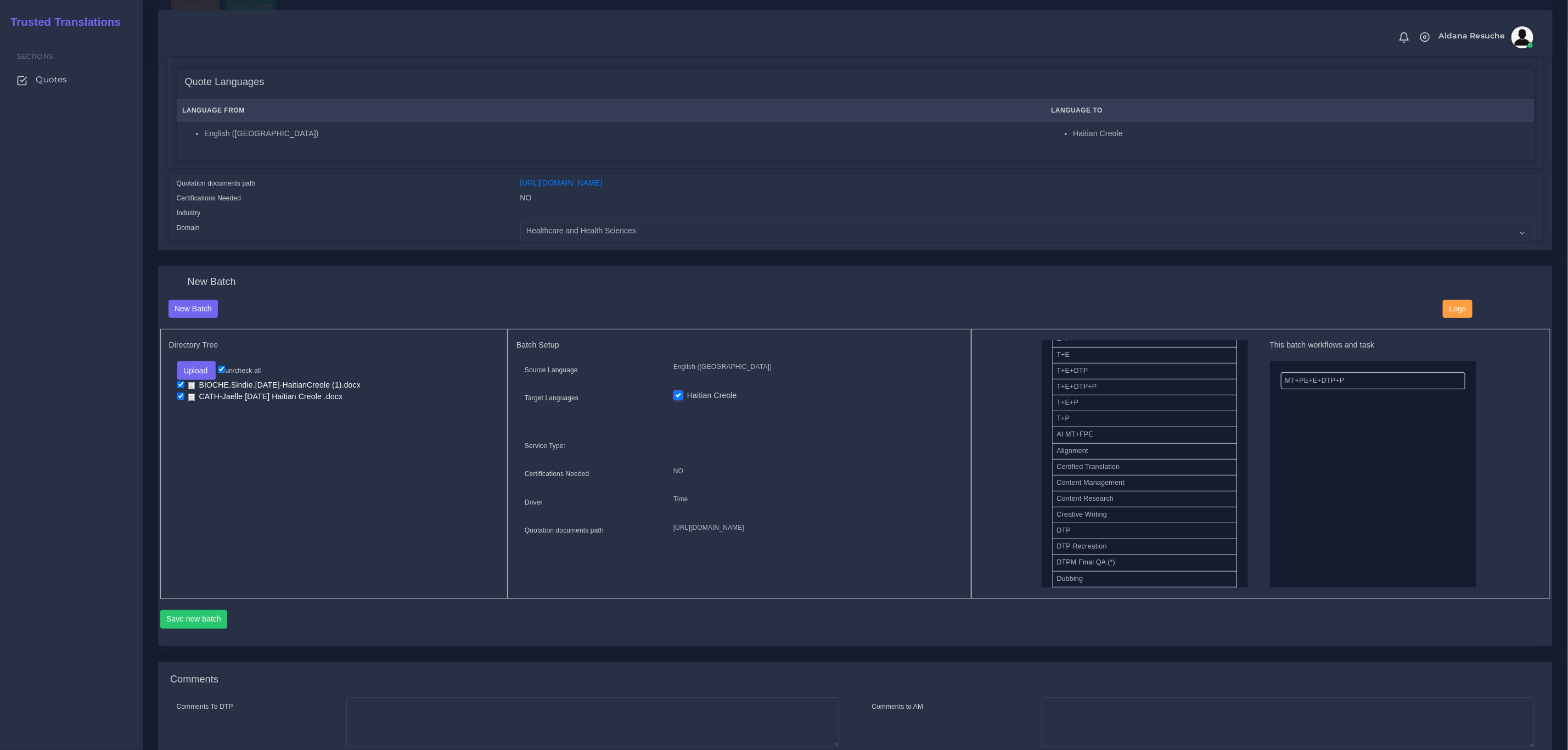
scroll to position [247, 0]
click at [211, 617] on button "Save new batch" at bounding box center [194, 619] width 68 height 19
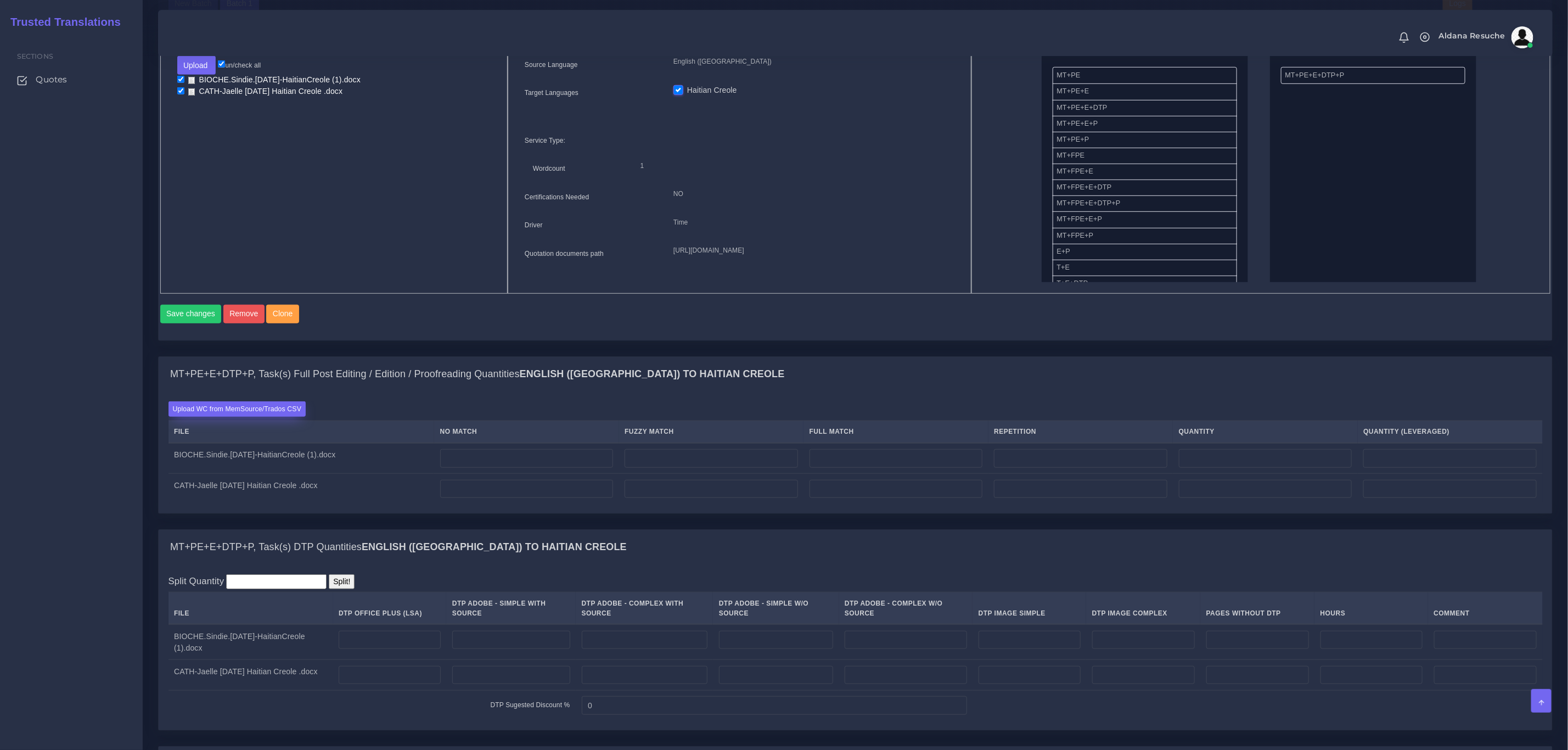
scroll to position [494, 0]
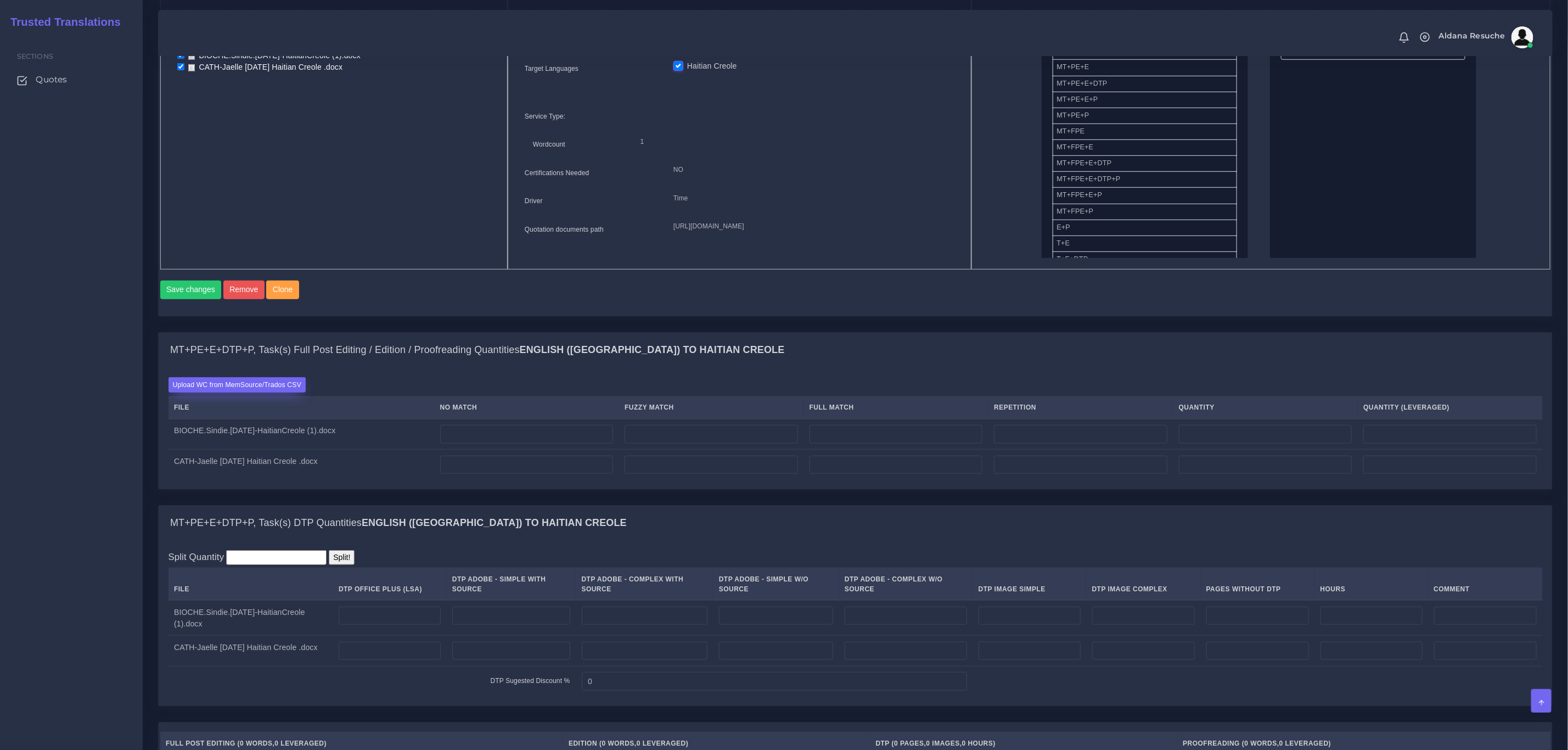
click at [267, 392] on label "Upload WC from MemSource/Trados CSV" at bounding box center [238, 384] width 138 height 15
click at [0, 0] on input "Upload WC from MemSource/Trados CSV" at bounding box center [0, 0] width 0 height 0
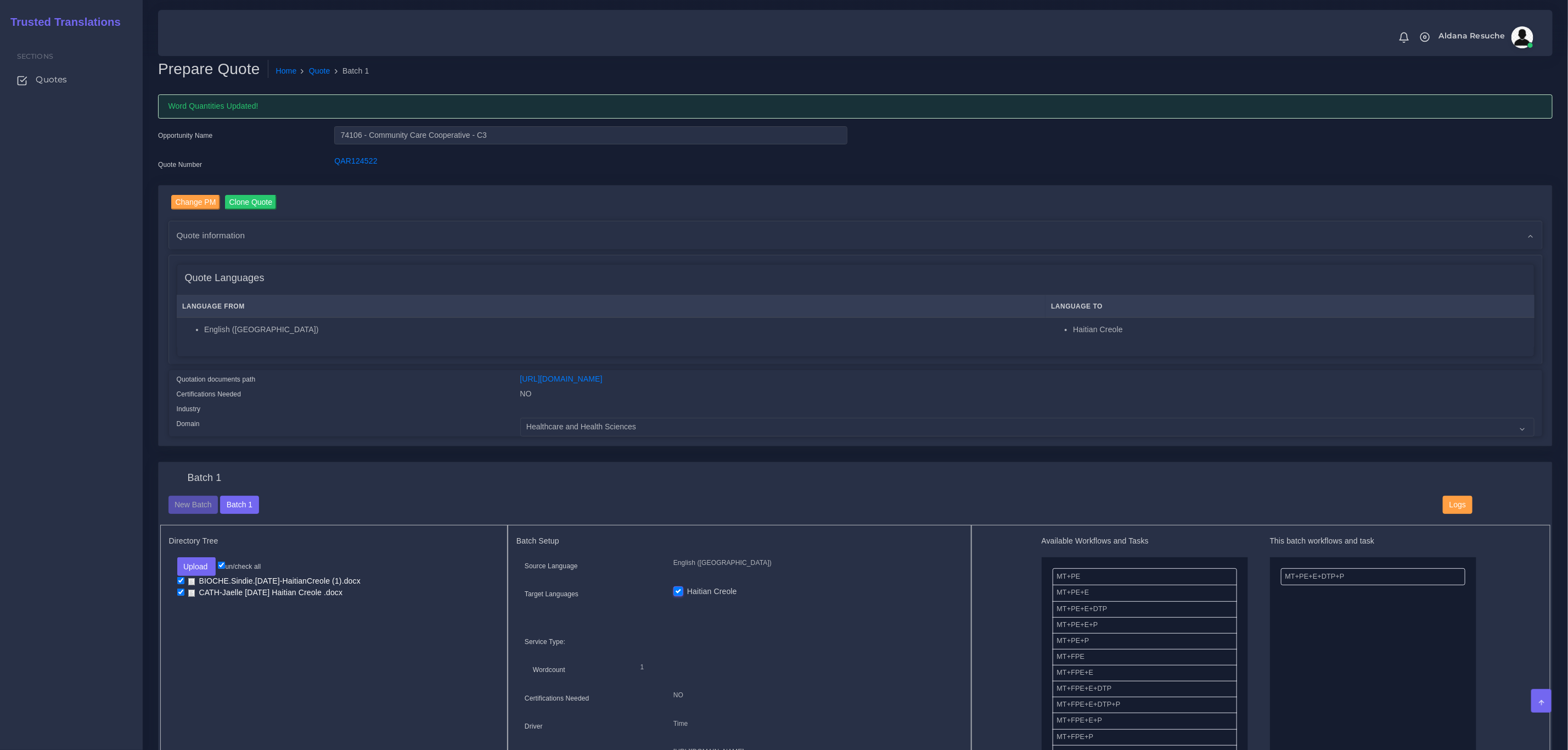
click at [0, 0] on div "Batch 1 New Batch Batch 1 Logs Files" at bounding box center [0, 0] width 0 height 0
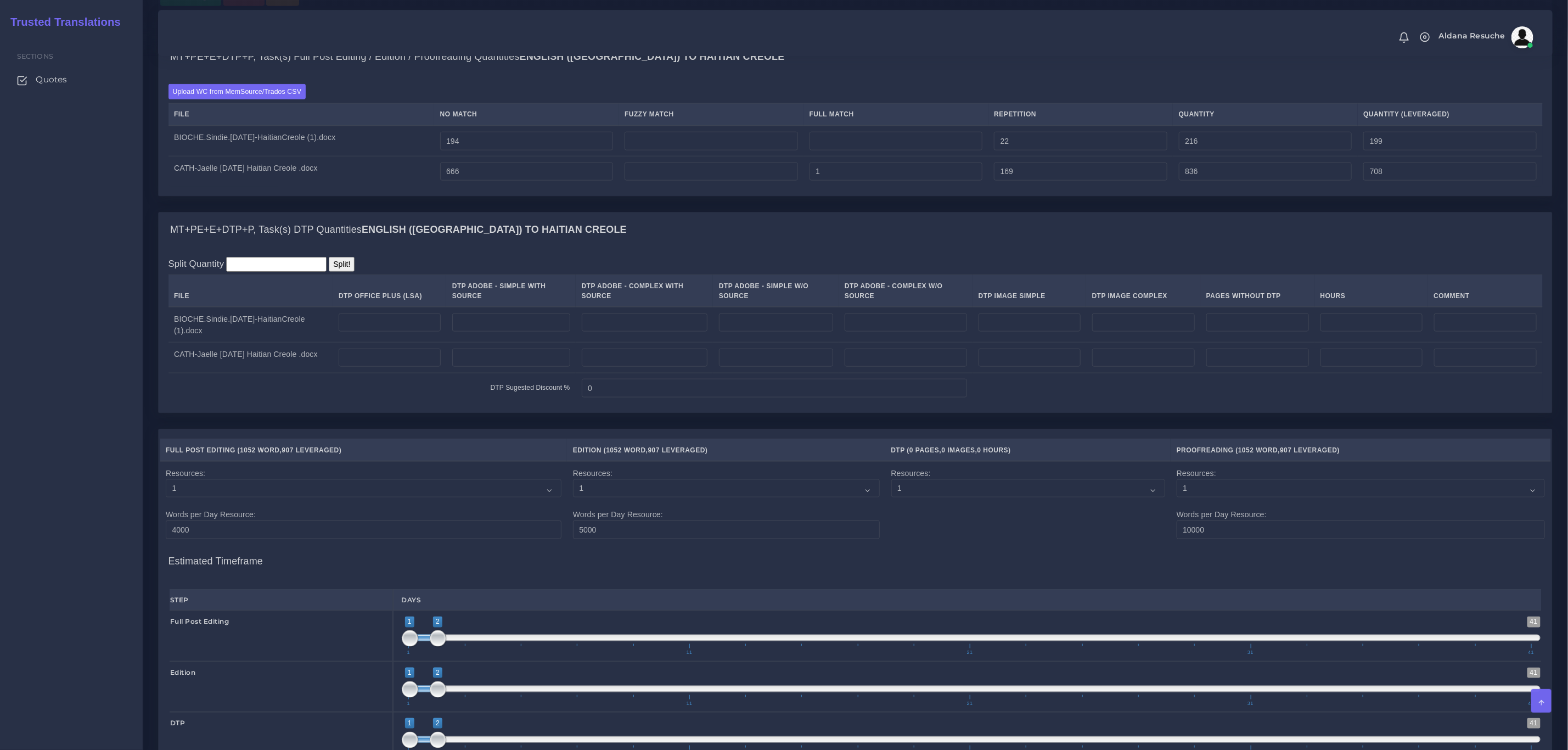
scroll to position [824, 0]
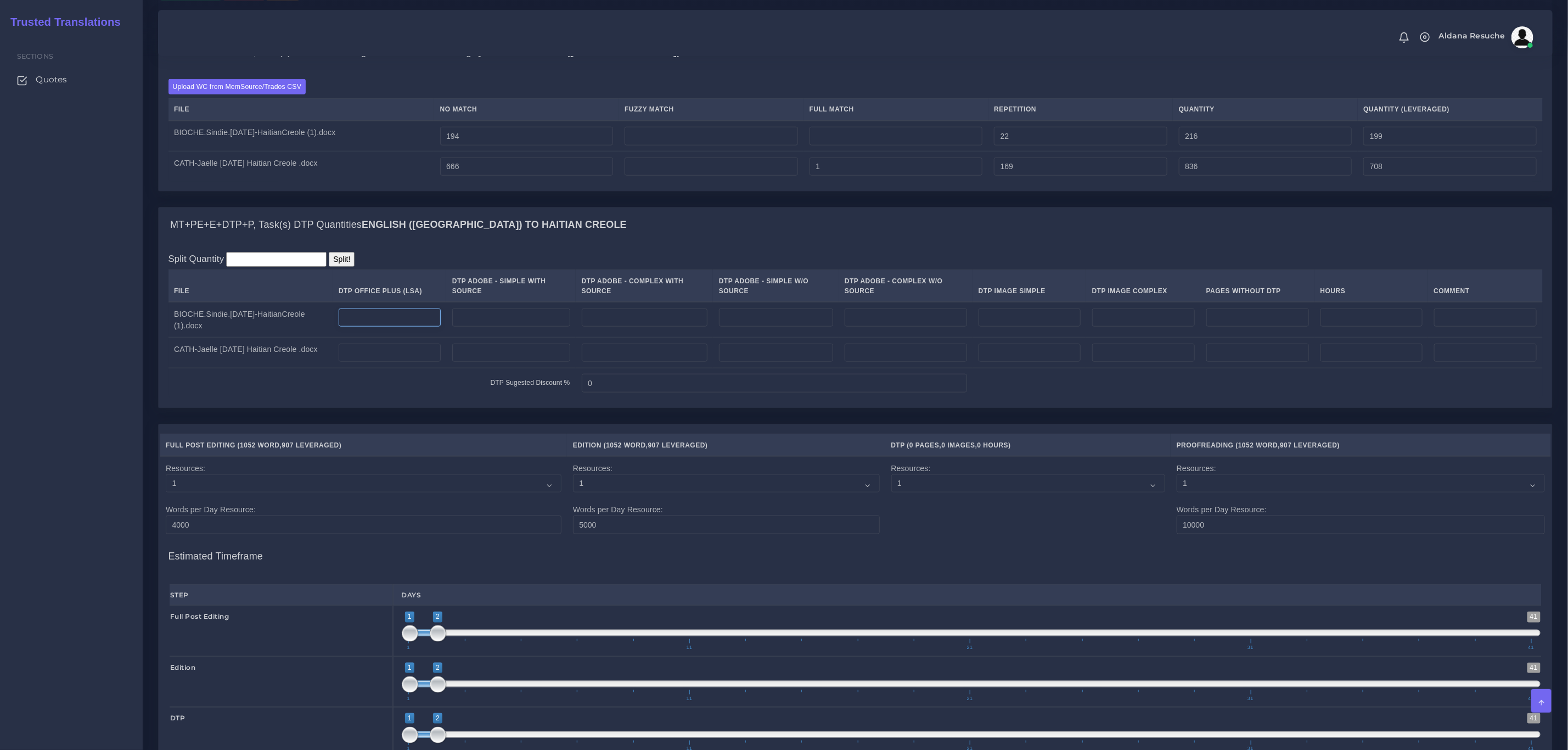
click at [434, 327] on input "number" at bounding box center [390, 318] width 102 height 19
type input "1"
click at [417, 360] on input "number" at bounding box center [390, 353] width 102 height 19
type input "4"
click at [623, 242] on div "MT+PE+E+DTP+P, Task(s) DTP Quantities English (US) TO Haitian Creole" at bounding box center [855, 225] width 1394 height 35
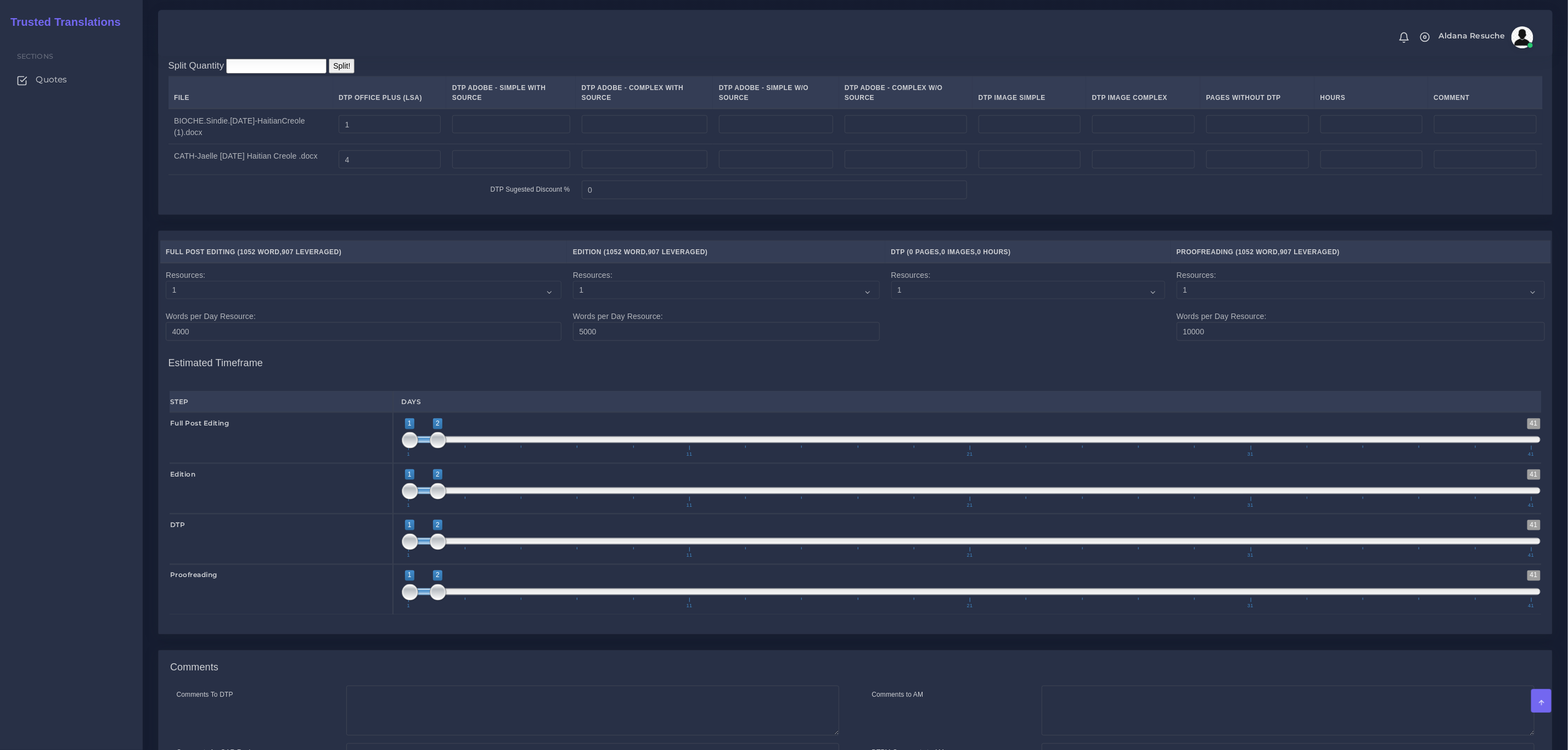
scroll to position [1183, 0]
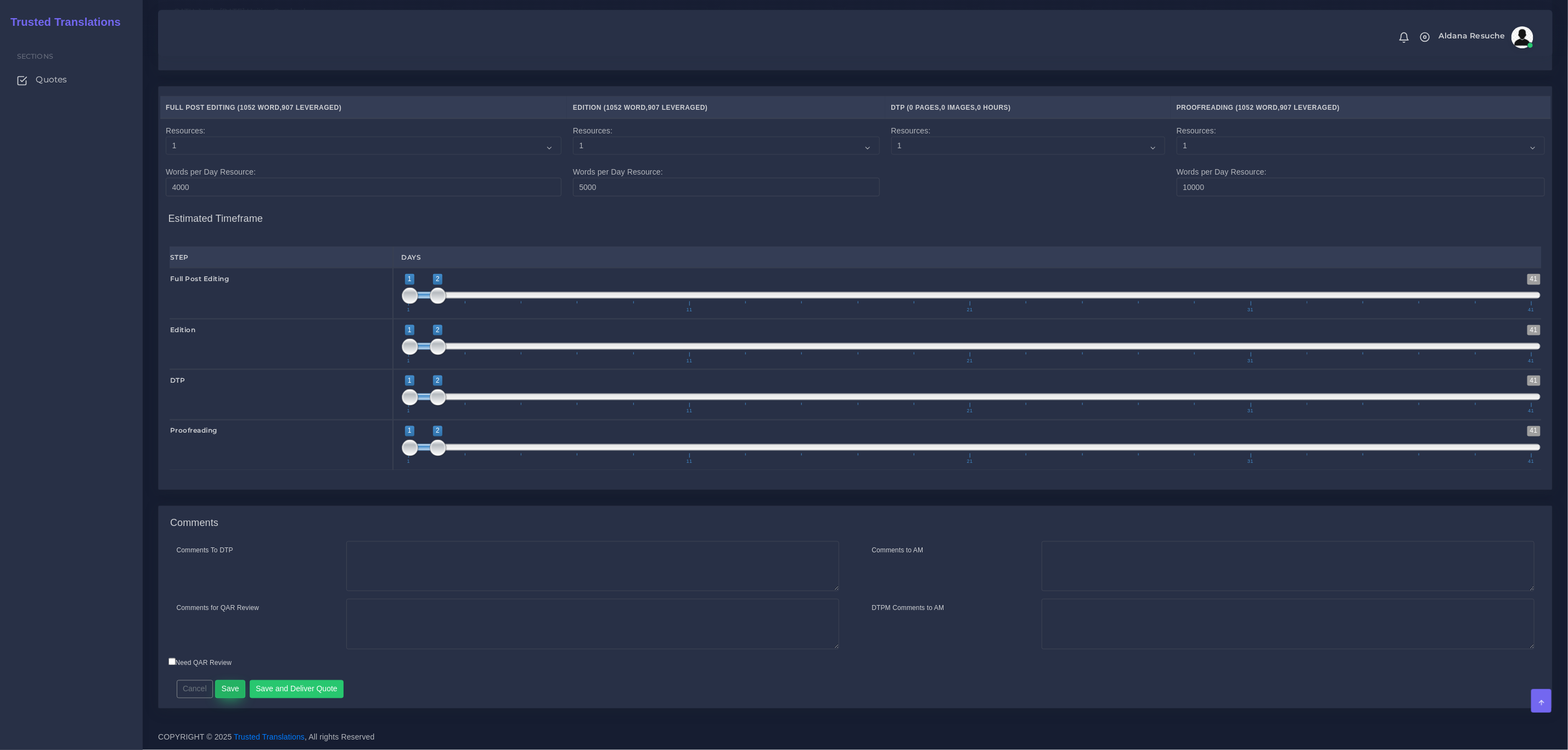
click at [227, 684] on button "Save" at bounding box center [231, 689] width 30 height 19
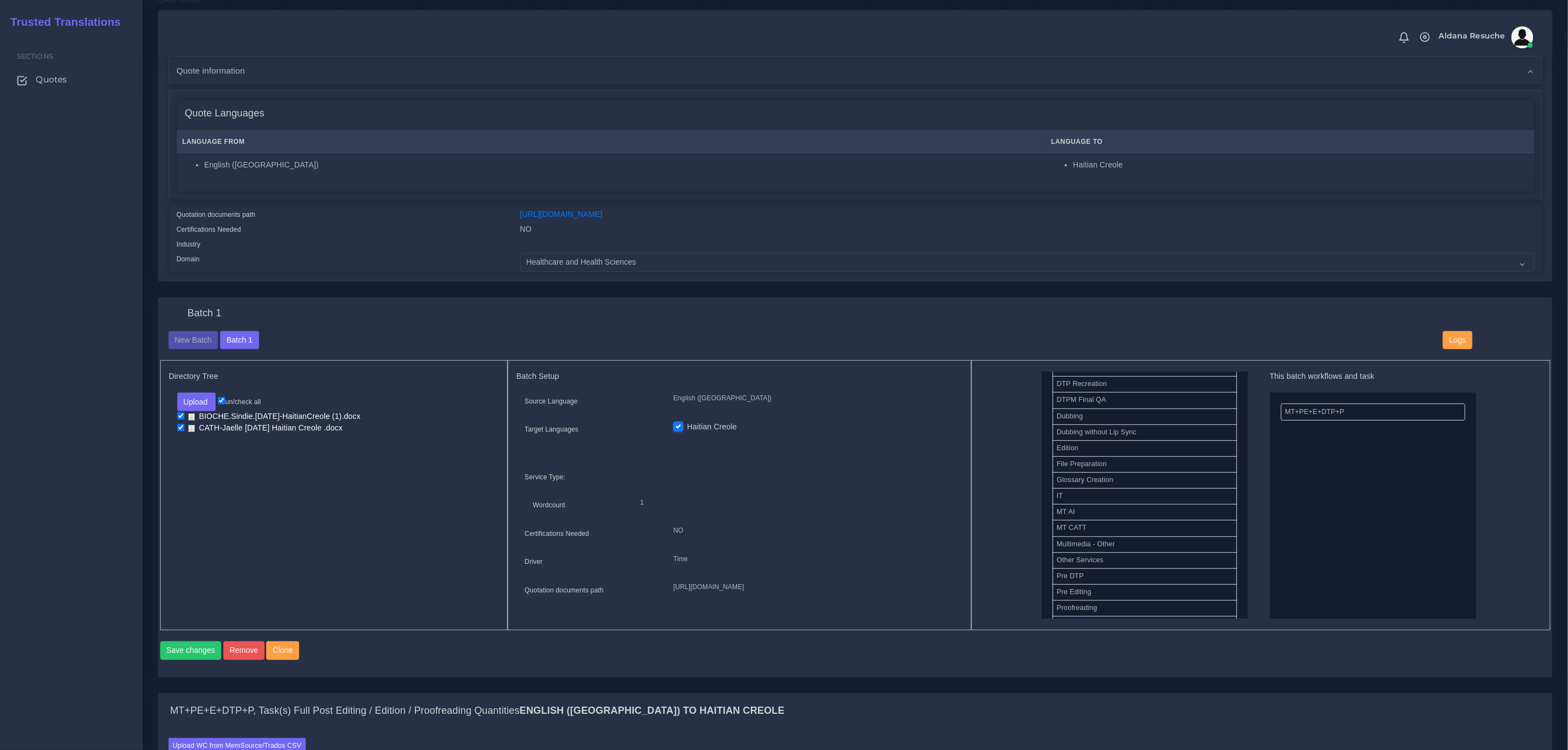
scroll to position [494, 0]
drag, startPoint x: 1082, startPoint y: 506, endPoint x: 1308, endPoint y: 401, distance: 249.2
click at [182, 660] on button "Save changes" at bounding box center [191, 651] width 61 height 19
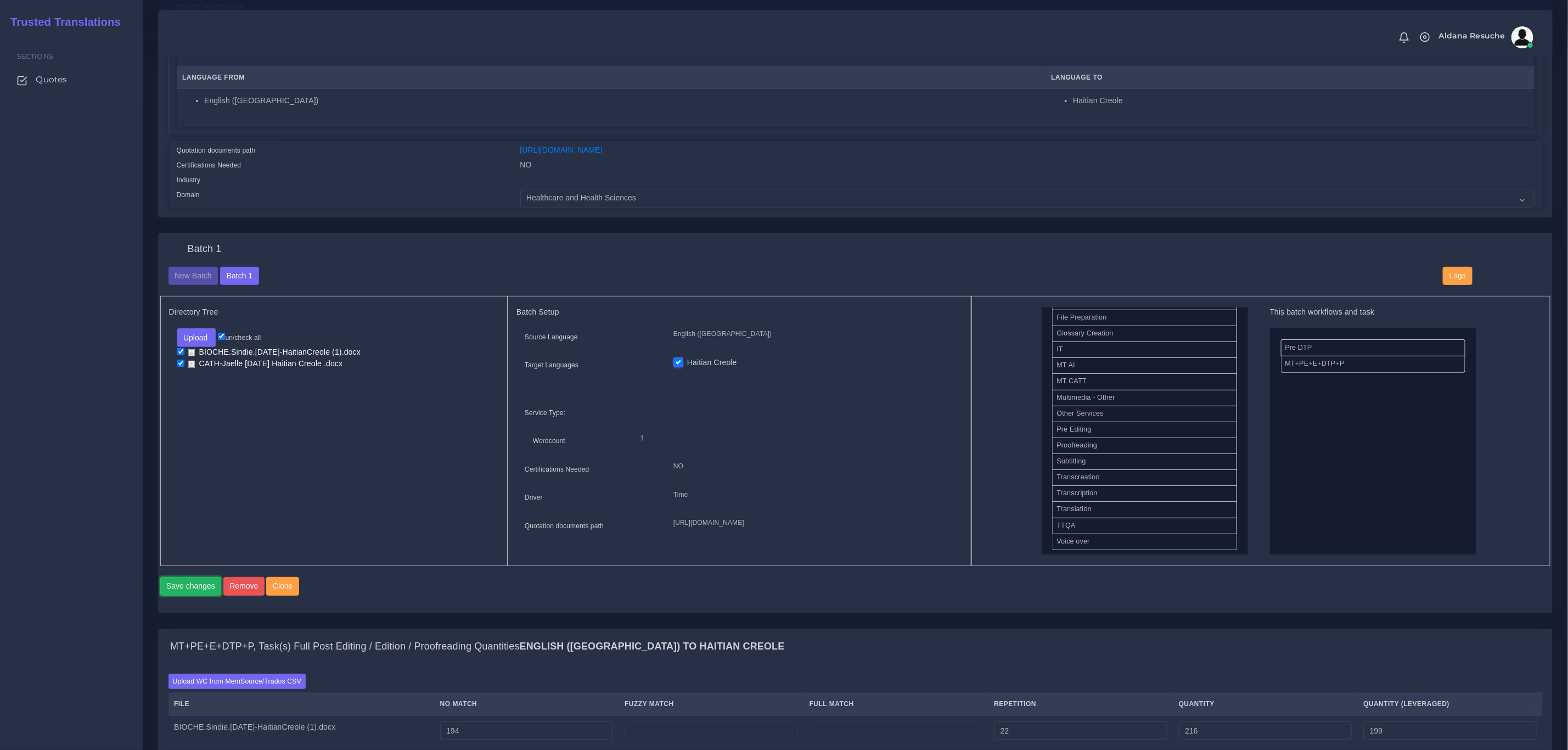
scroll to position [247, 0]
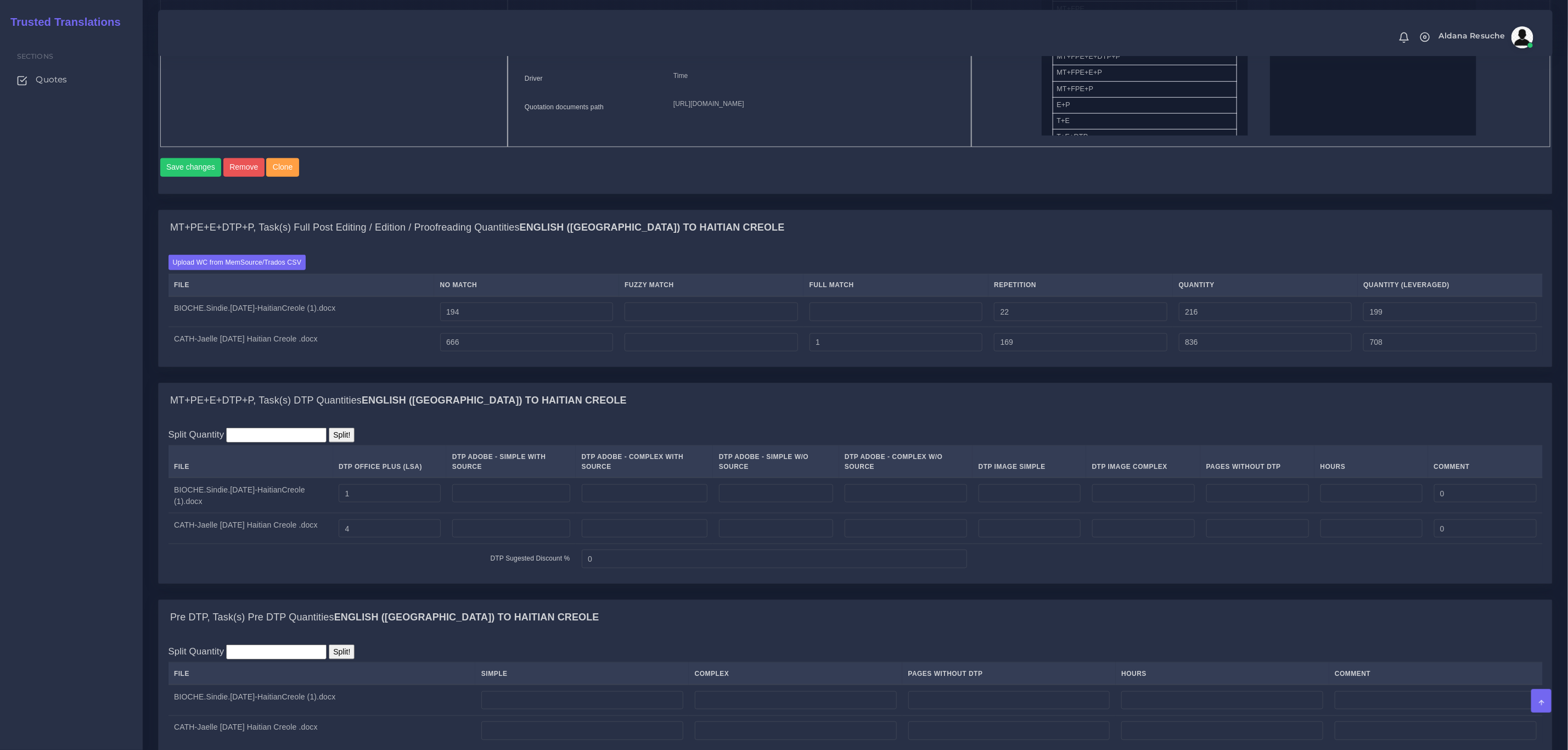
scroll to position [741, 0]
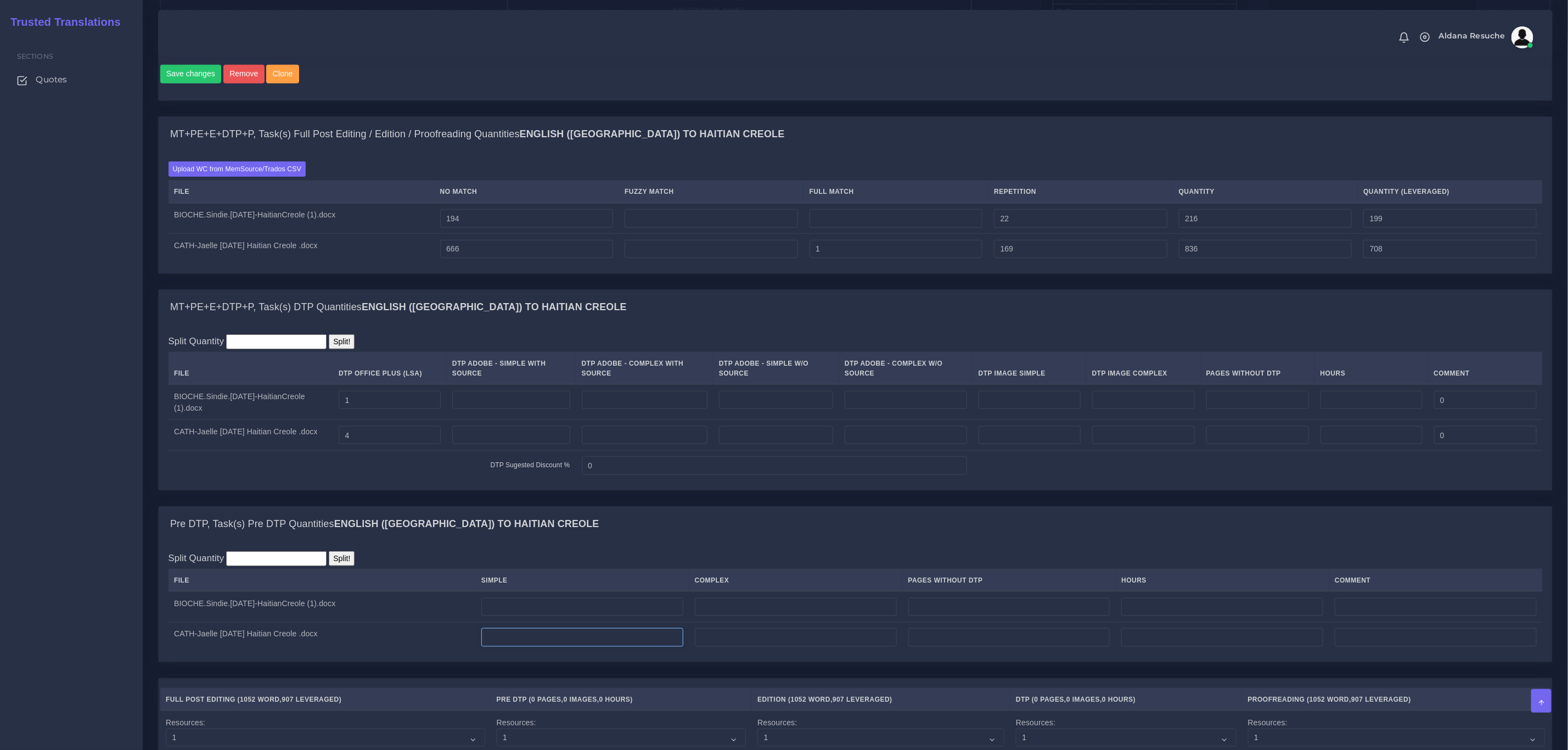
click at [529, 647] on input "number" at bounding box center [582, 637] width 202 height 19
type input "3"
click at [738, 475] on input "0" at bounding box center [775, 465] width 385 height 19
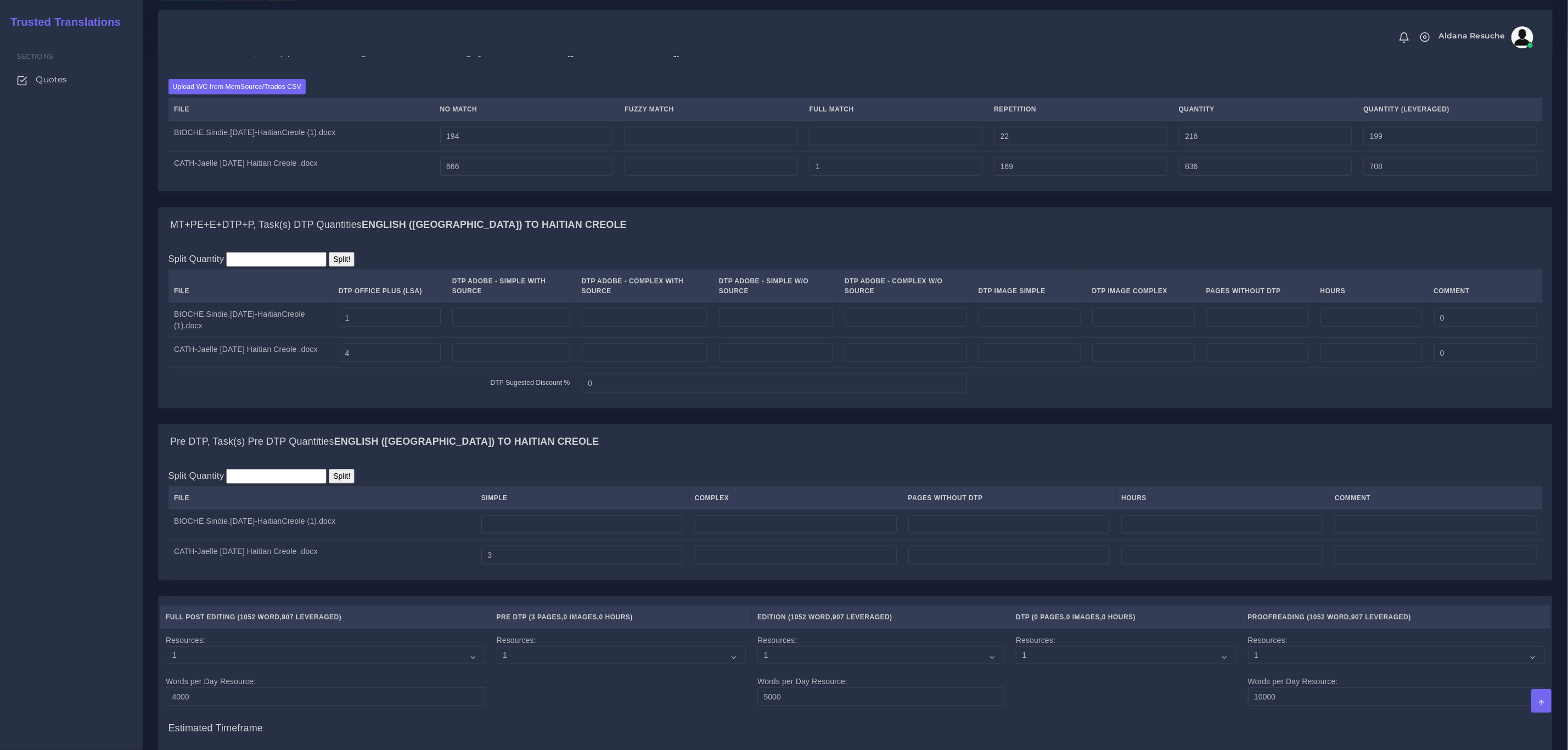
click at [714, 424] on div "MT+PE+E+DTP+P, Task(s) DTP Quantities English (US) TO Haitian Creole Split Quan…" at bounding box center [855, 316] width 1411 height 217
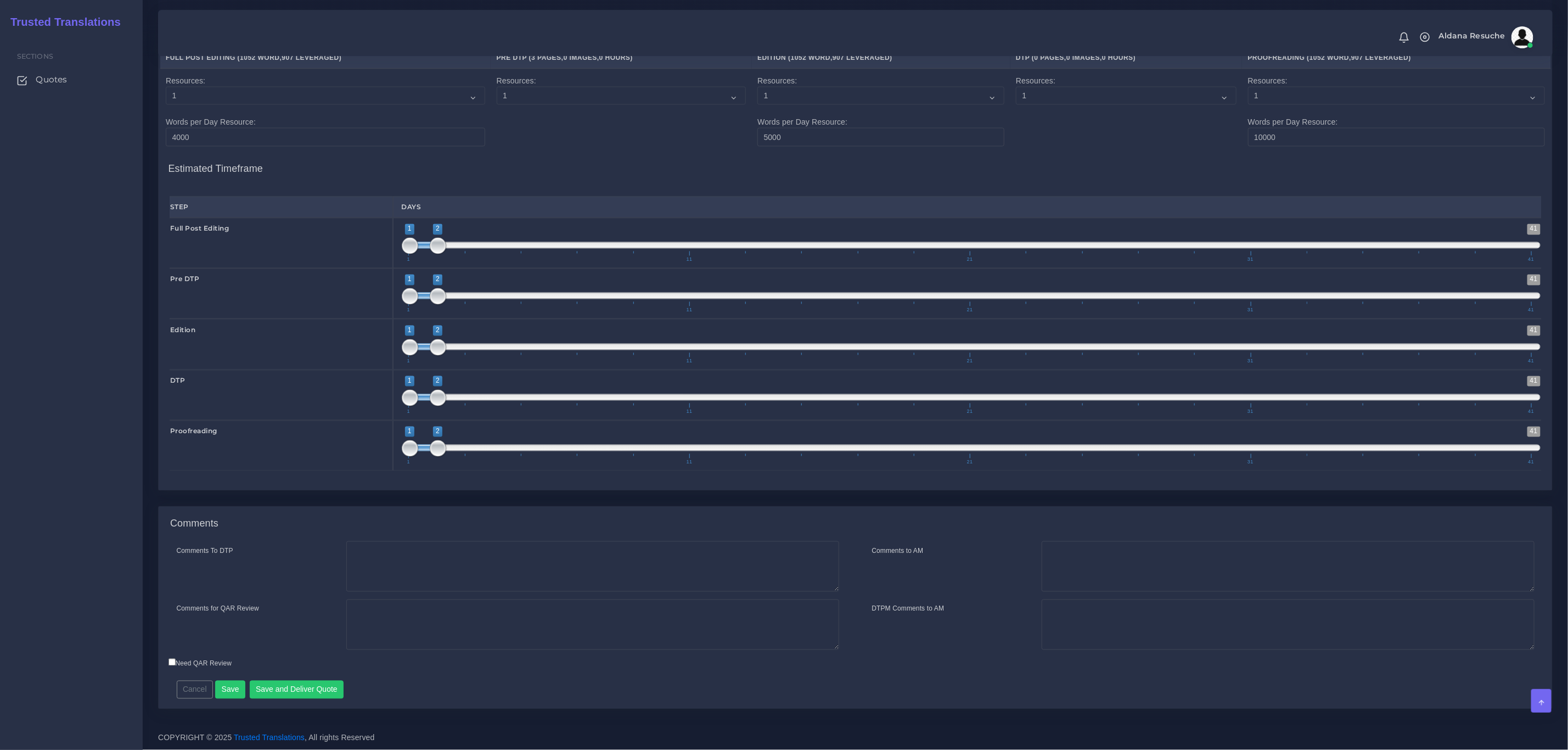
scroll to position [1407, 0]
click at [392, 583] on textarea "Comments To DTP" at bounding box center [593, 566] width 493 height 50
type textarea "DTP in word + PDTP"
type textarea "PEEP+DTP+PDTP"
click at [295, 693] on button "Save and Deliver Quote" at bounding box center [297, 690] width 95 height 19
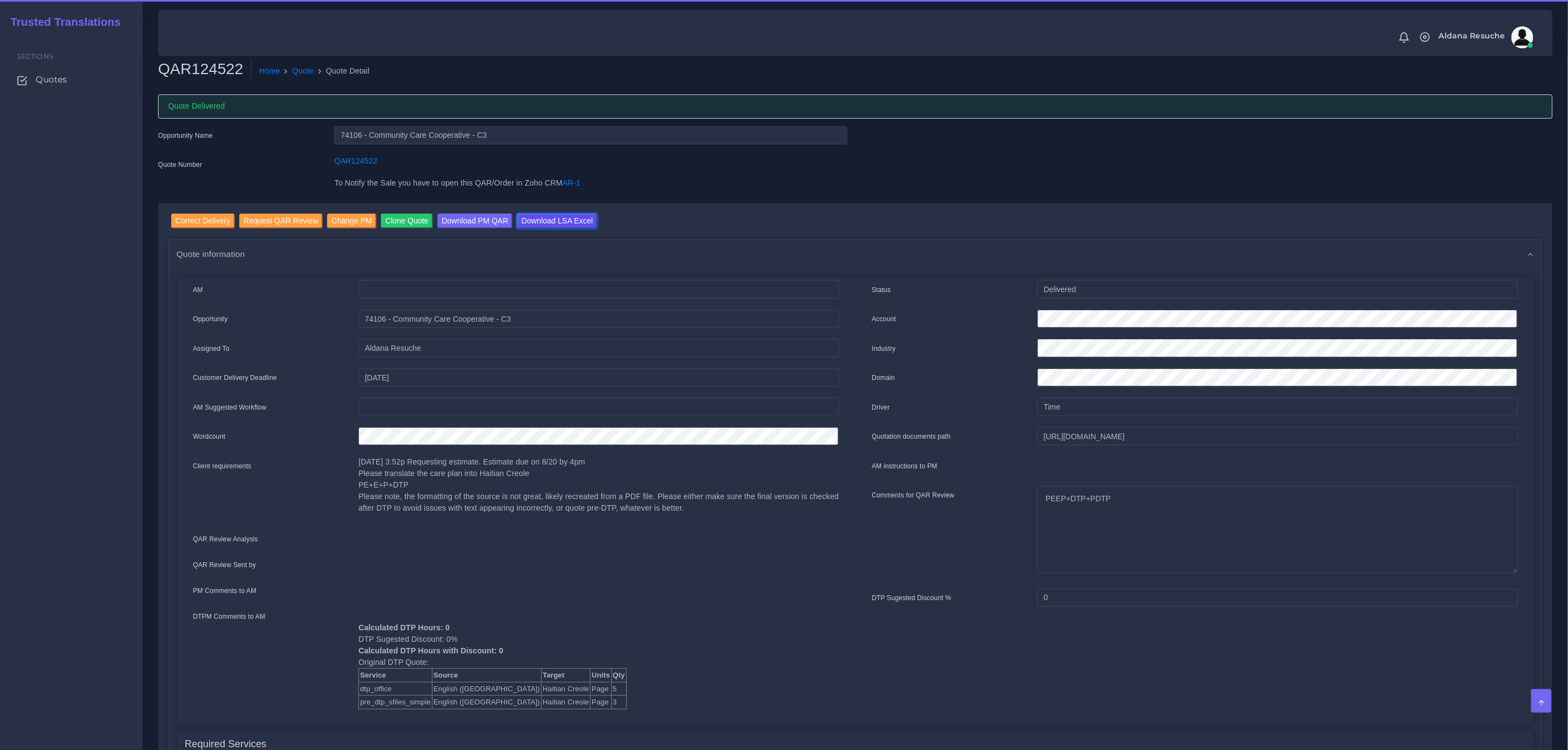
drag, startPoint x: 559, startPoint y: 216, endPoint x: 592, endPoint y: 297, distance: 87.5
click at [559, 216] on input "Download LSA Excel" at bounding box center [557, 220] width 80 height 15
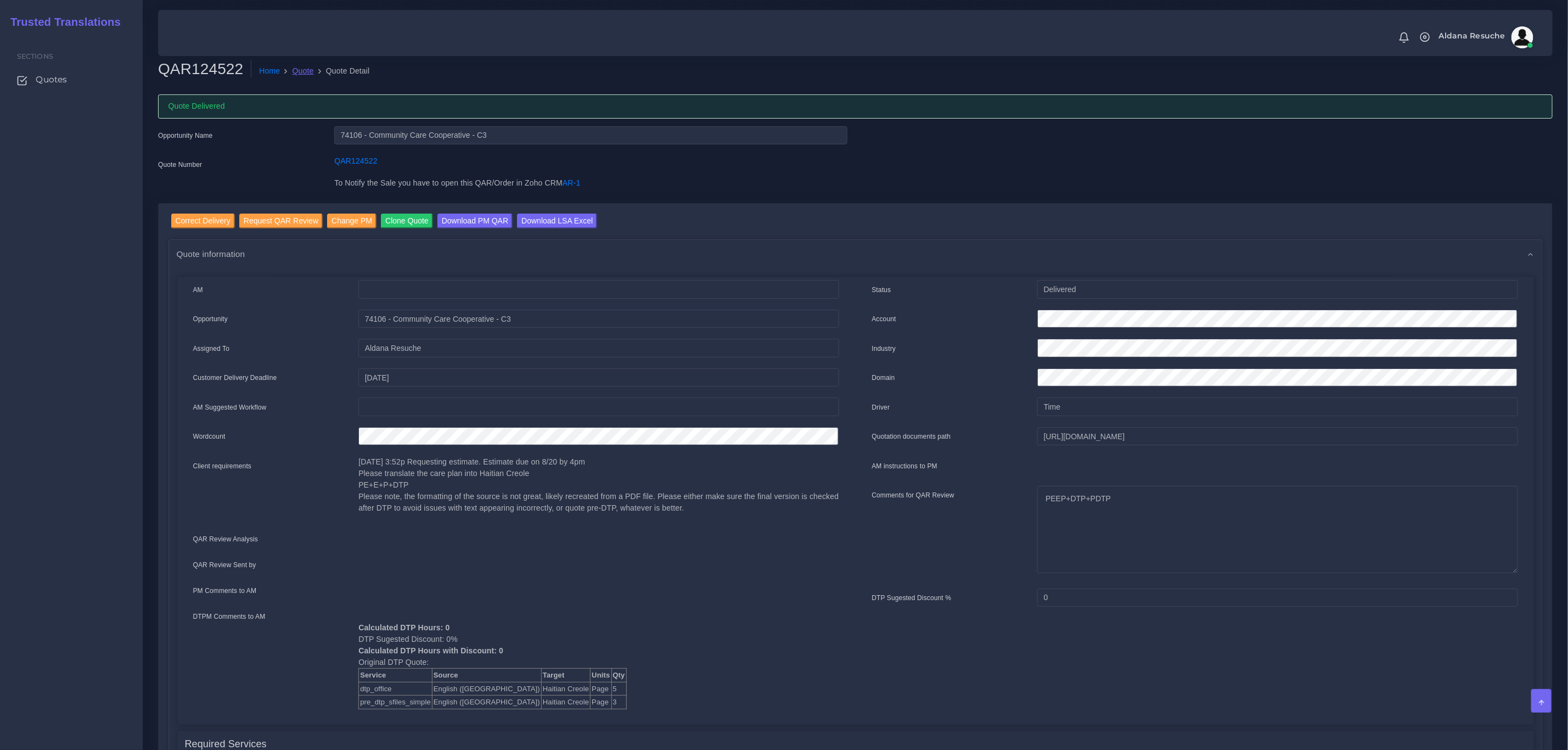
click at [308, 75] on link "Quote" at bounding box center [303, 71] width 21 height 12
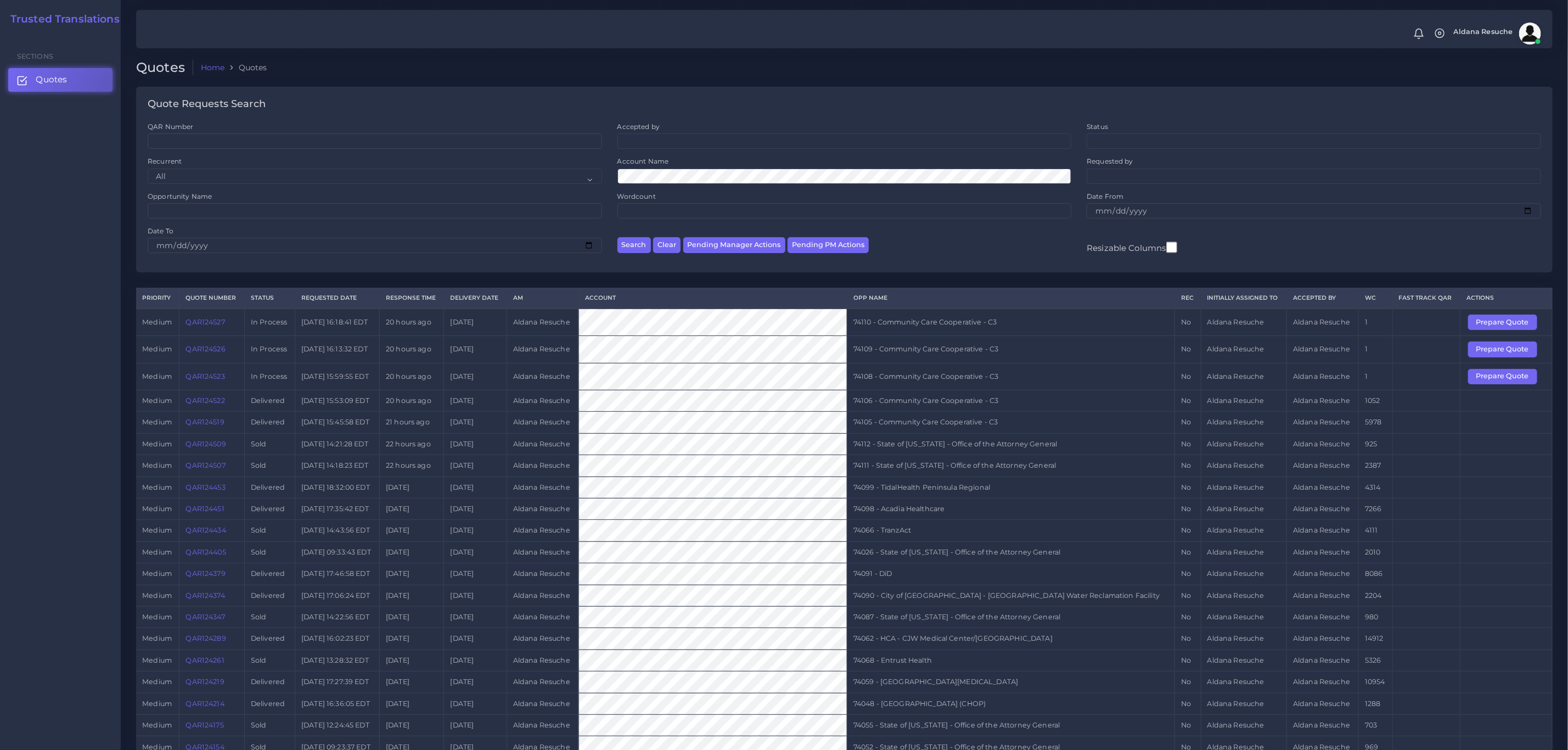
click at [1010, 384] on td "74108 - Community Care Cooperative - C3" at bounding box center [1011, 376] width 328 height 27
copy tr "74108 - Community Care Cooperative - C3"
click at [1501, 379] on button "Prepare Quote" at bounding box center [1503, 376] width 69 height 15
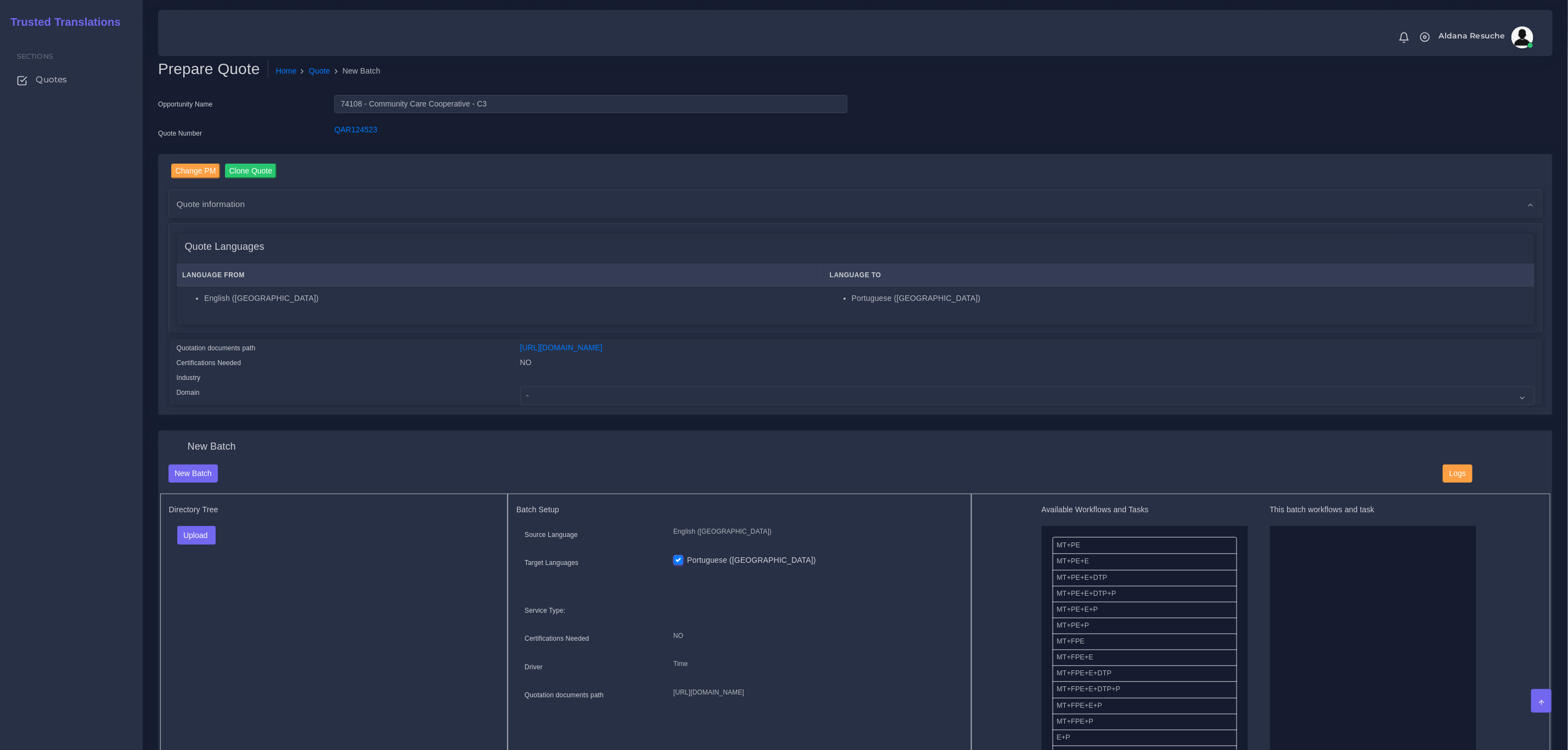
click at [550, 406] on div "Change PM Clone Quote Quote information AM time" at bounding box center [855, 285] width 1394 height 261
click at [553, 394] on select "- Advertising and Media Agriculture, Forestry and Fishing Architecture, Buildin…" at bounding box center [1027, 396] width 1014 height 19
select select "Healthcare and Health Sciences"
click at [521, 387] on select "- Advertising and Media Agriculture, Forestry and Fishing Architecture, Buildin…" at bounding box center [1027, 396] width 1014 height 19
click at [197, 539] on button "Upload" at bounding box center [197, 535] width 39 height 19
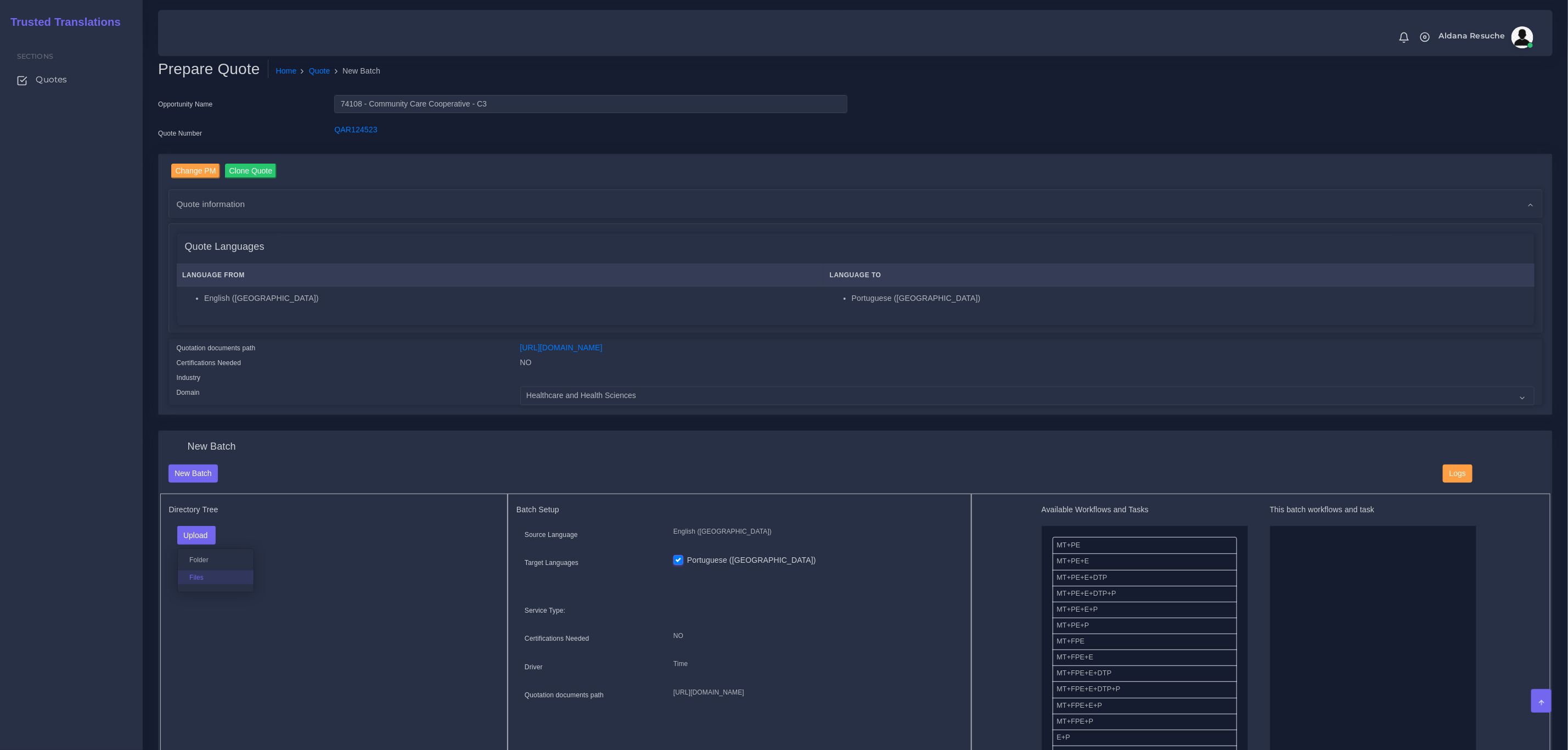
click at [200, 584] on label "Files" at bounding box center [216, 577] width 76 height 14
drag, startPoint x: 1148, startPoint y: 595, endPoint x: 1299, endPoint y: 581, distance: 151.6
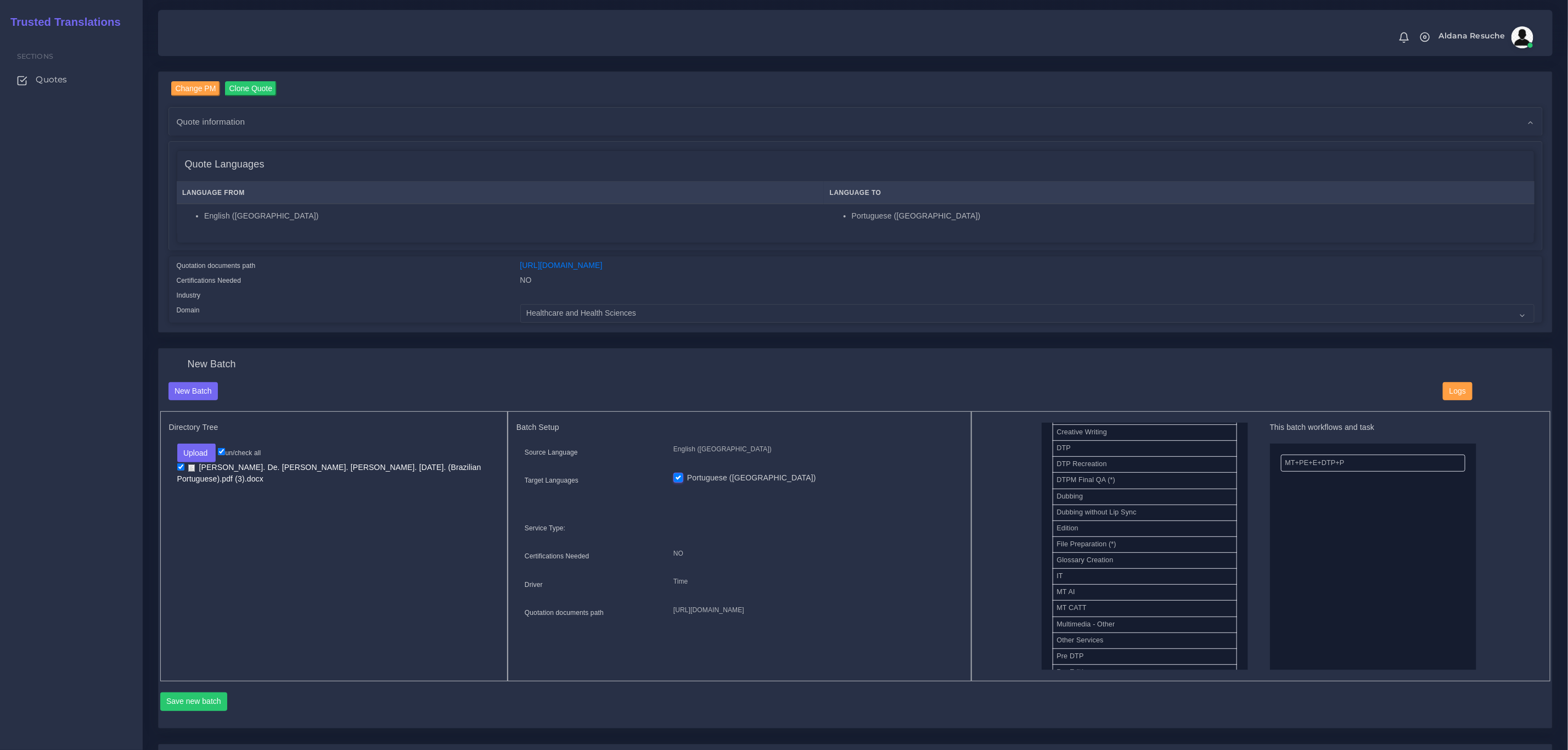
scroll to position [412, 0]
drag, startPoint x: 1099, startPoint y: 636, endPoint x: 1309, endPoint y: 460, distance: 274.0
click at [195, 702] on button "Save new batch" at bounding box center [194, 702] width 68 height 19
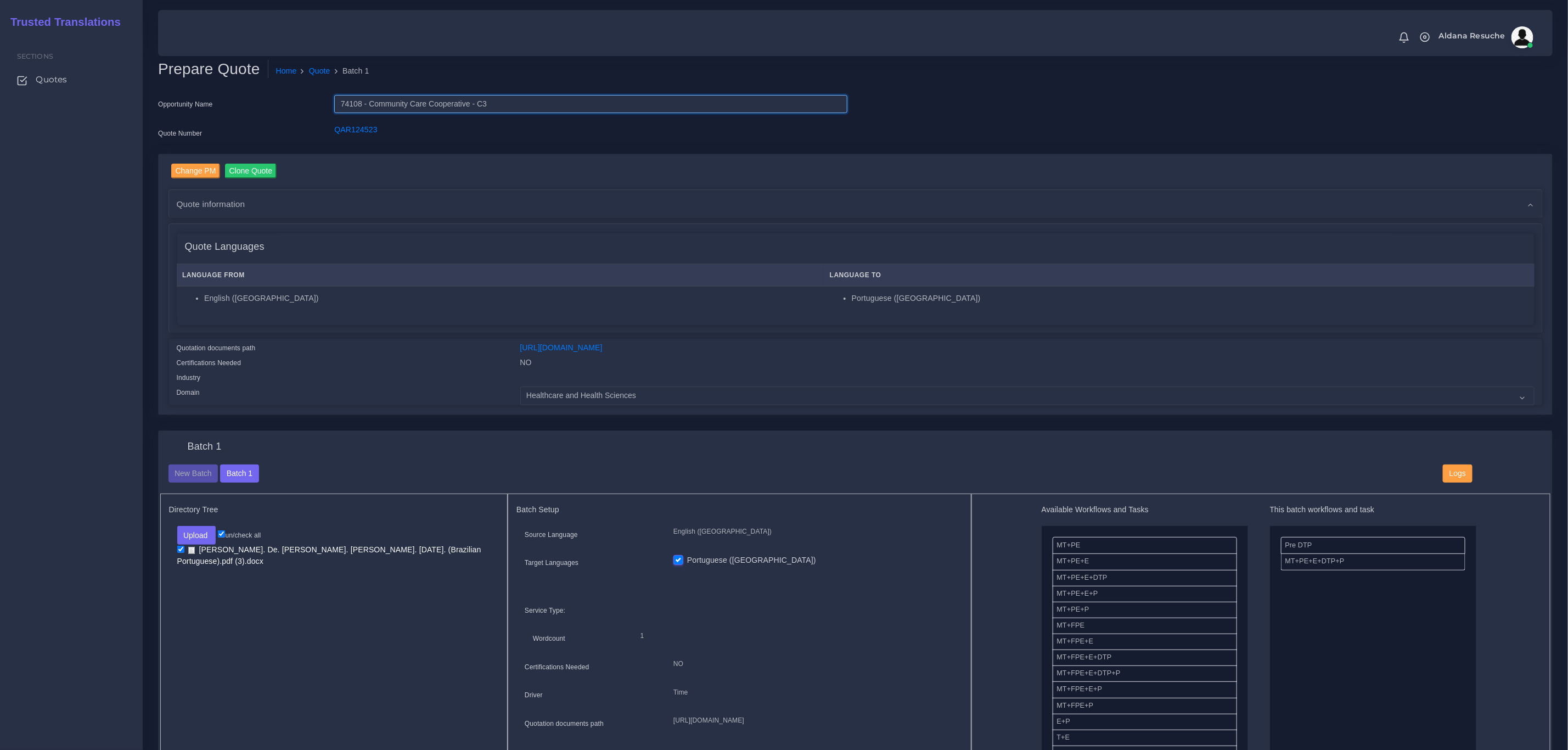
drag, startPoint x: 524, startPoint y: 104, endPoint x: 283, endPoint y: 106, distance: 241.0
click at [282, 108] on div "Opportunity Name 74108 - Community Care Cooperative - C3" at bounding box center [503, 106] width 706 height 22
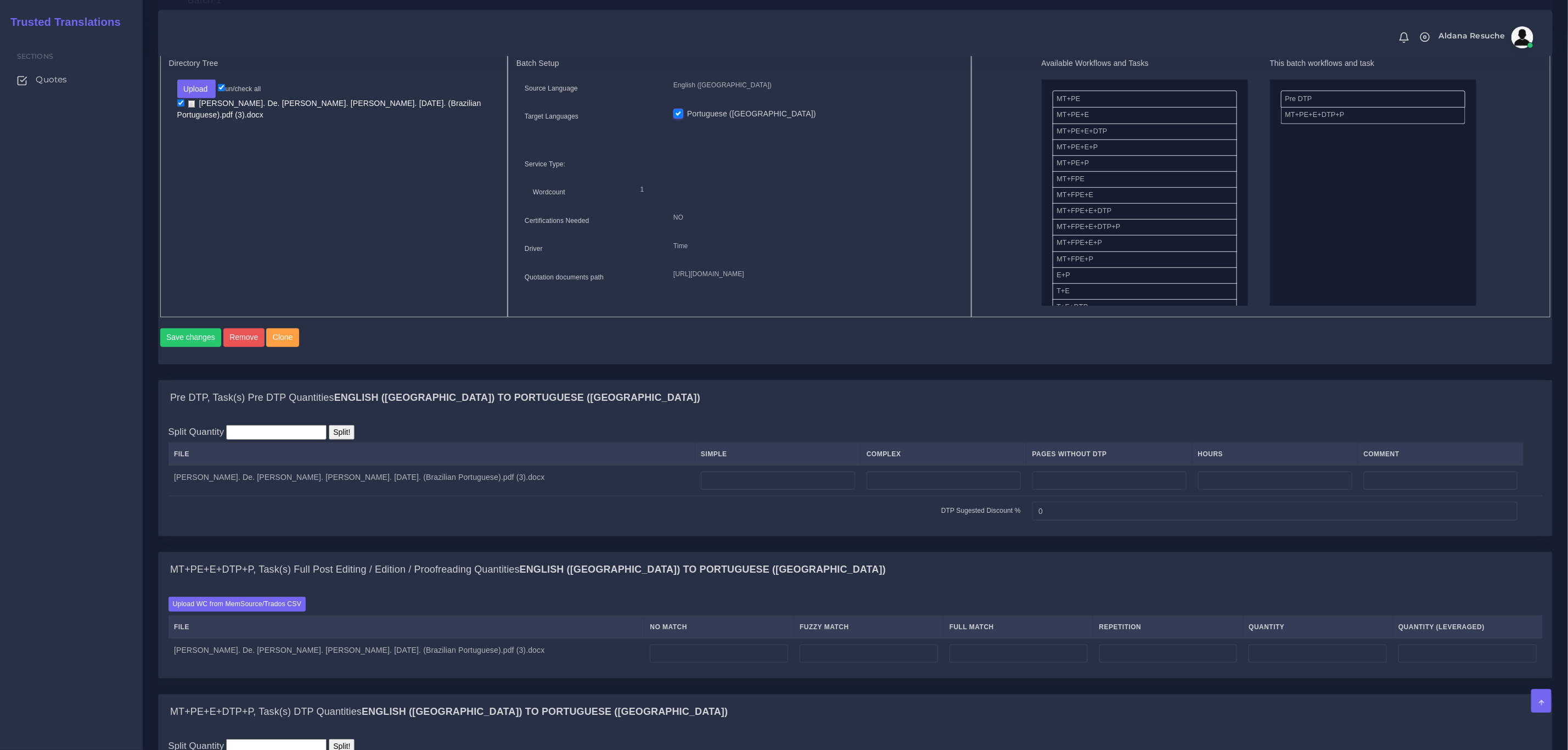
scroll to position [577, 0]
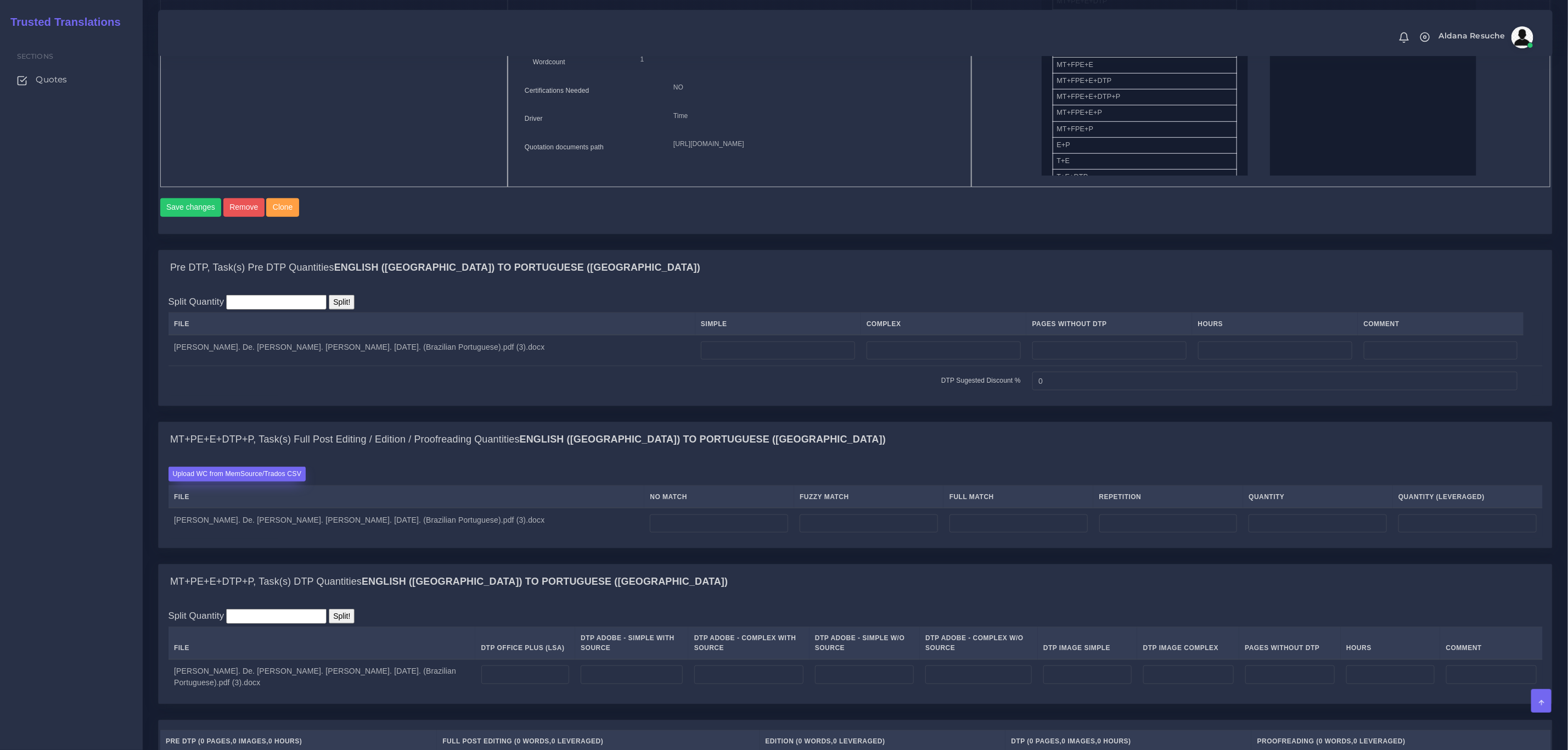
click at [258, 481] on label "Upload WC from MemSource/Trados CSV" at bounding box center [238, 474] width 138 height 15
click at [0, 0] on input "Upload WC from MemSource/Trados CSV" at bounding box center [0, 0] width 0 height 0
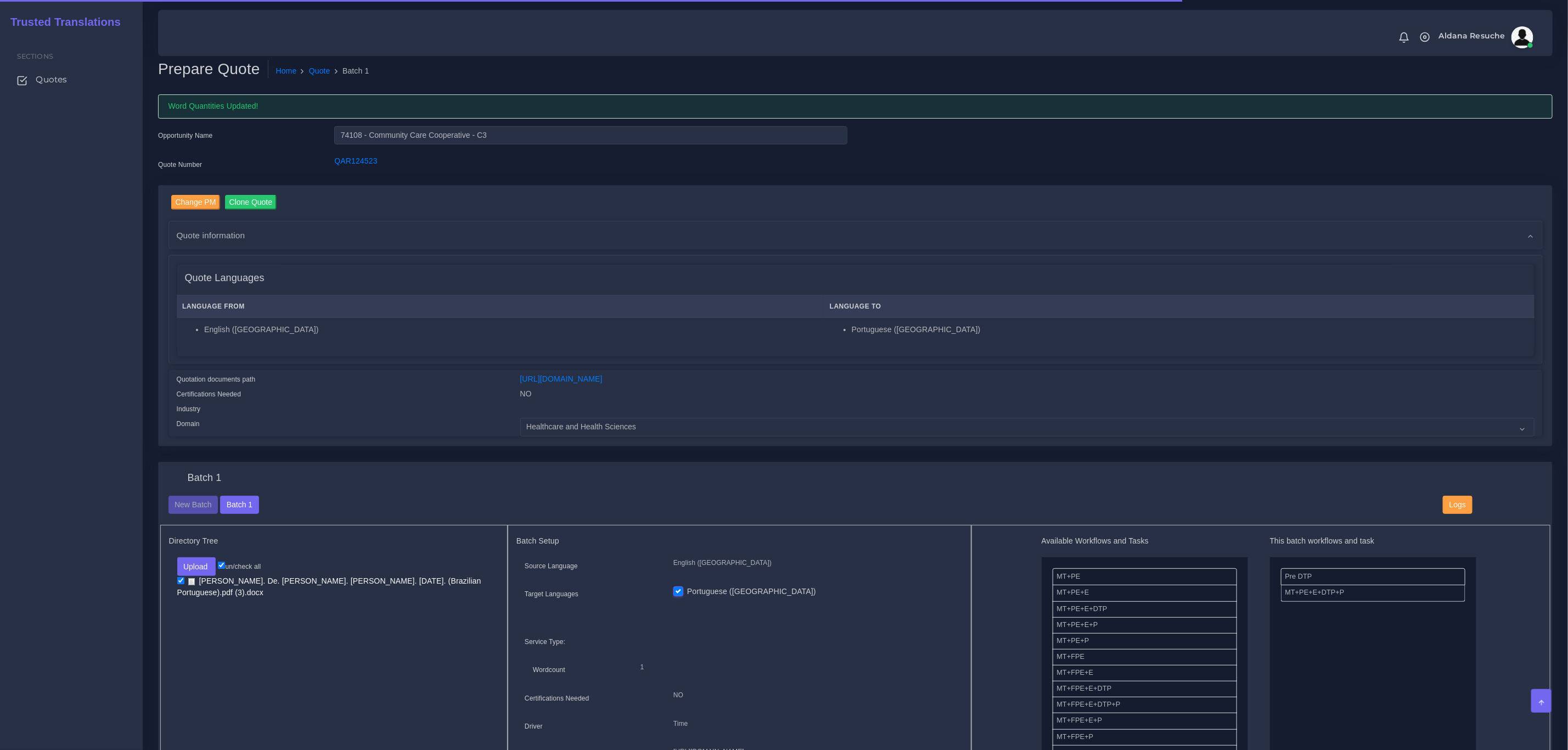
click at [0, 0] on div "Batch 1 New Batch Batch 1 Logs Files" at bounding box center [0, 0] width 0 height 0
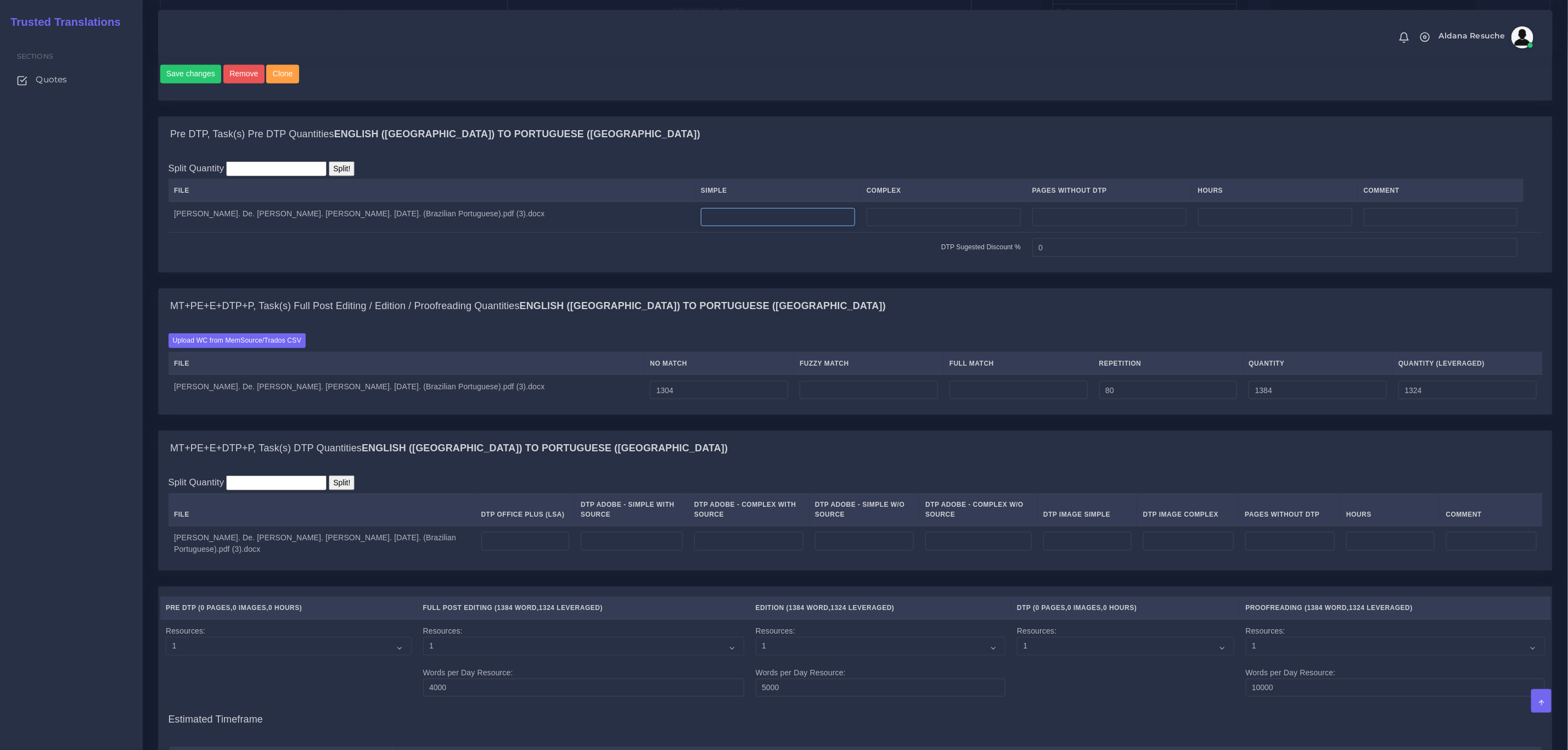
click at [701, 227] on input "number" at bounding box center [777, 217] width 154 height 19
type input "4"
click at [481, 550] on input "number" at bounding box center [525, 541] width 88 height 19
type input "4"
click at [693, 456] on div "MT+PE+E+DTP+P, Task(s) DTP Quantities English (US) TO Portuguese (Brazil)" at bounding box center [855, 448] width 1394 height 35
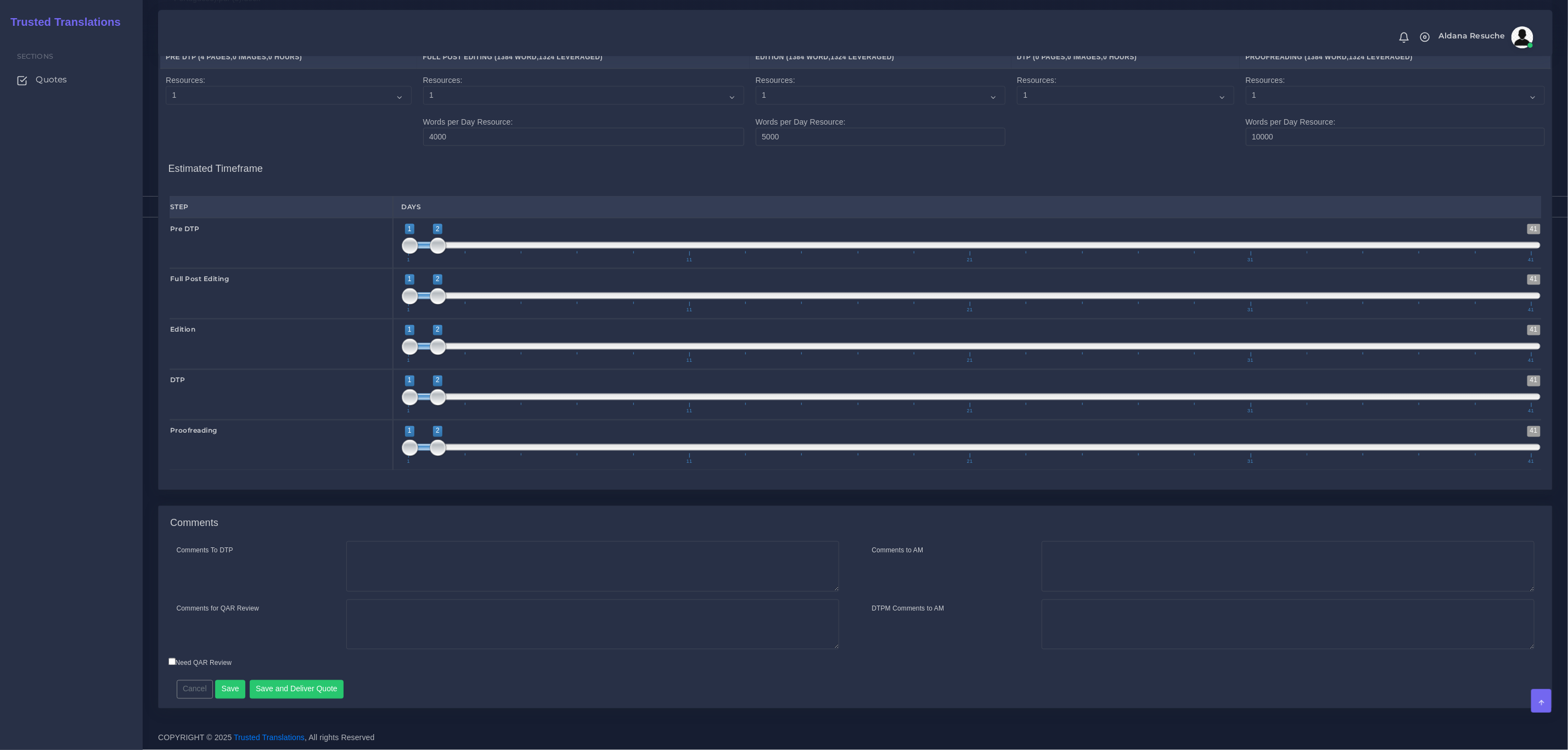
scroll to position [1314, 0]
click at [556, 560] on textarea "Comments To DTP" at bounding box center [593, 566] width 493 height 50
type textarea "PDTP to clean tags + dtp"
type textarea "PEEP+DTP+PDTP"
click at [307, 690] on button "Save and Deliver Quote" at bounding box center [297, 689] width 95 height 19
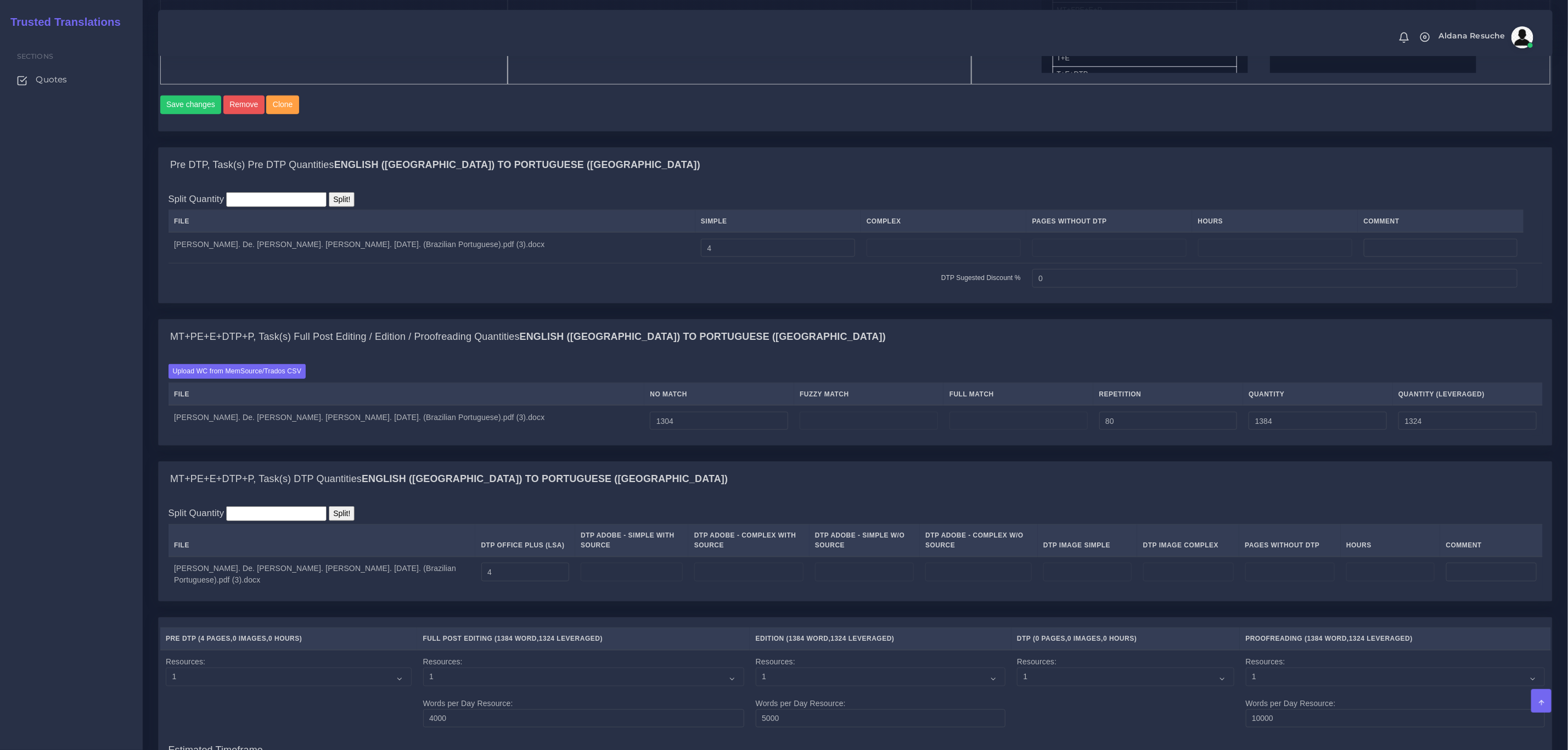
scroll to position [738, 0]
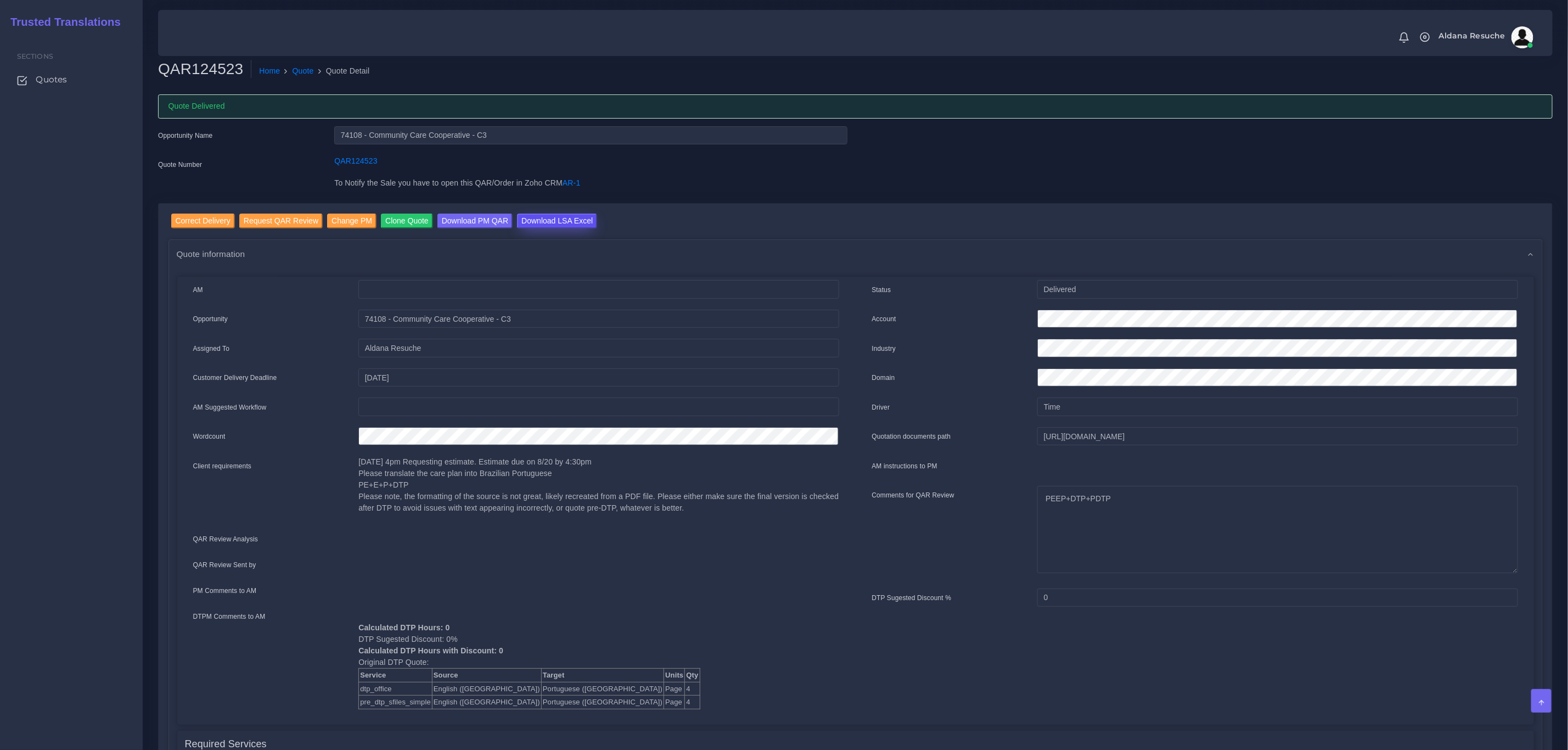
click at [552, 224] on input "Download LSA Excel" at bounding box center [557, 220] width 80 height 15
click at [303, 70] on link "Quote" at bounding box center [303, 71] width 21 height 12
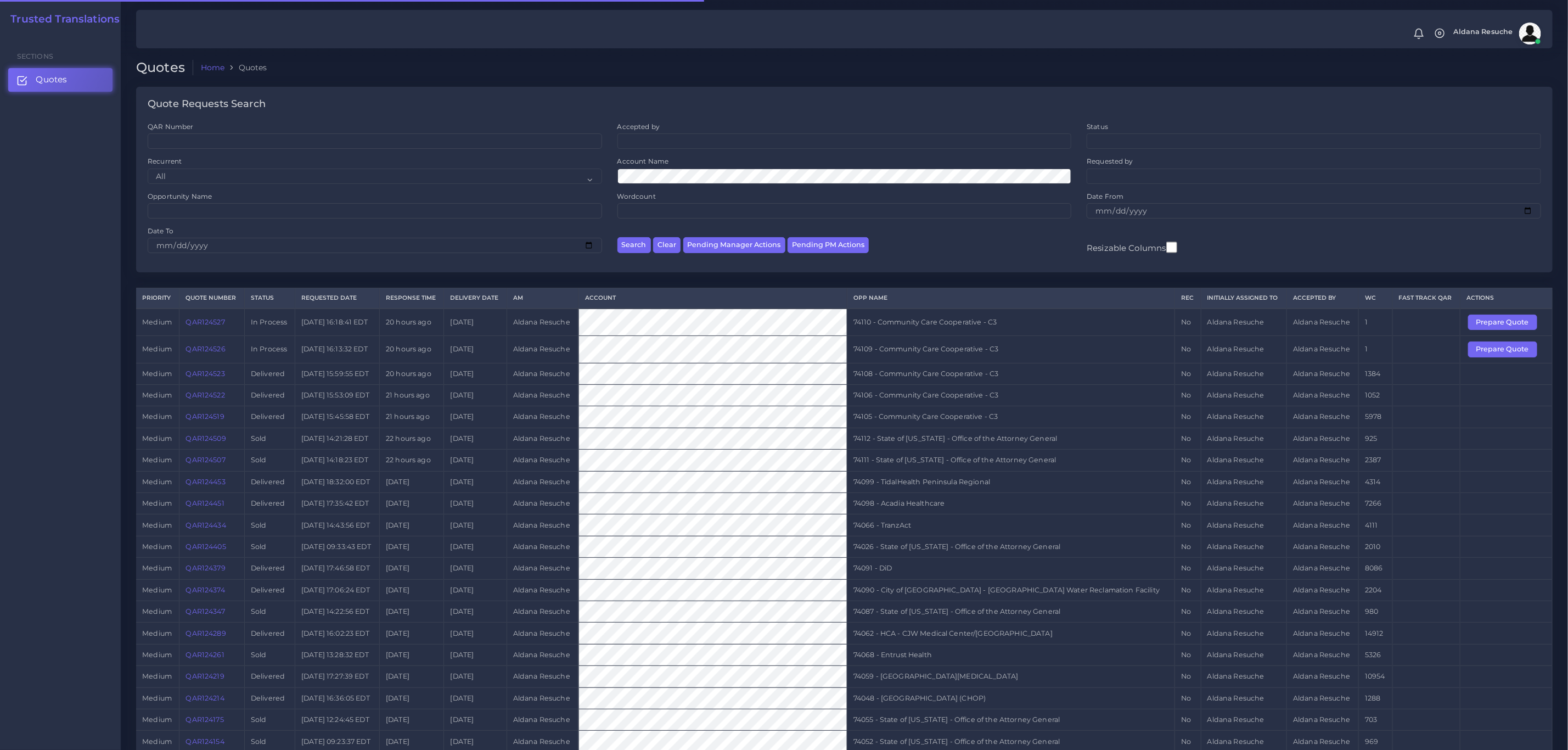
click at [957, 352] on td "74109 - Community Care Cooperative - C3" at bounding box center [1011, 349] width 328 height 27
copy tr "74109 - Community Care Cooperative - C3"
click at [1538, 353] on link "Prepare Quote" at bounding box center [1507, 349] width 77 height 8
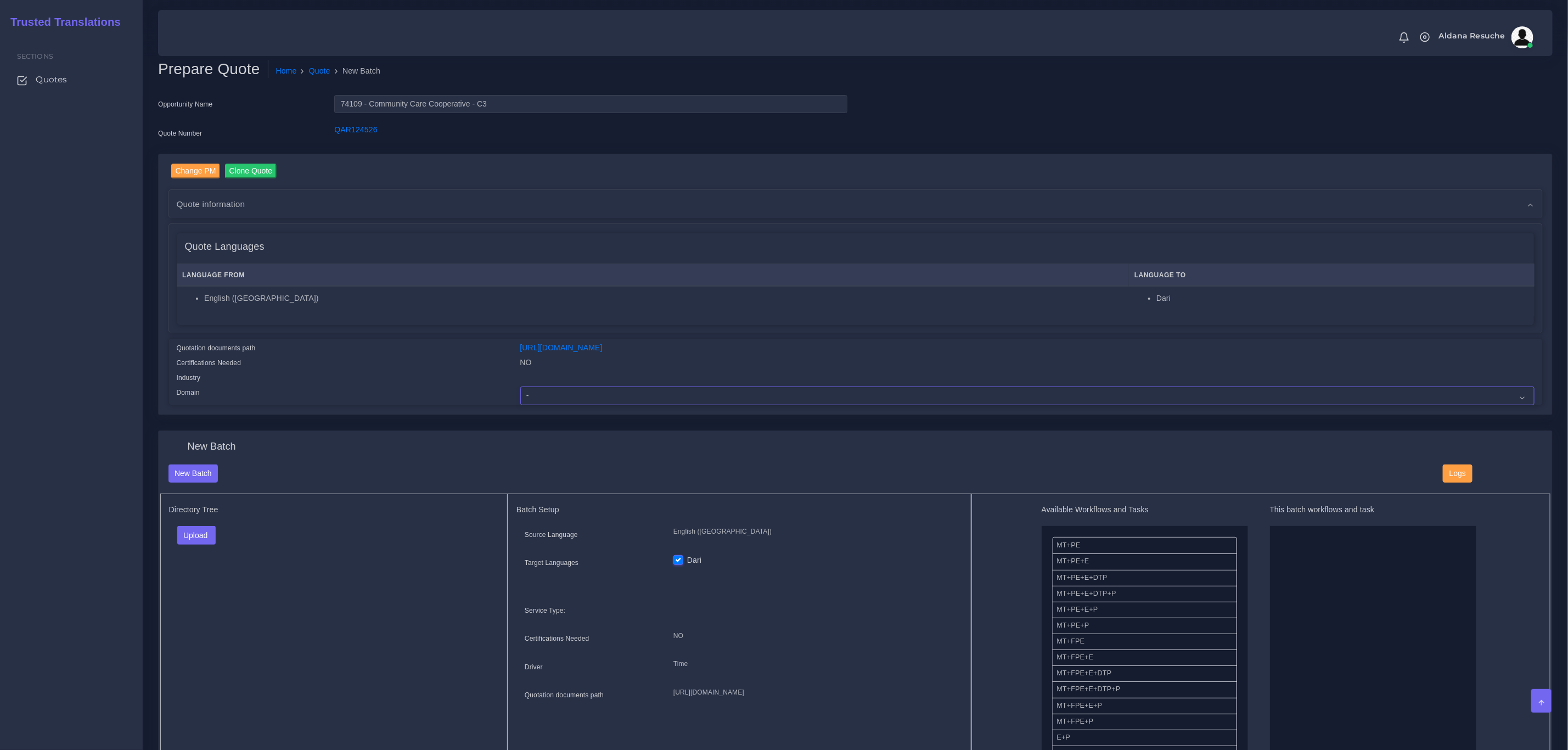
click at [583, 394] on select "- Advertising and Media Agriculture, Forestry and Fishing Architecture, Buildin…" at bounding box center [1027, 396] width 1014 height 19
select select "Healthcare and Health Sciences"
click at [521, 387] on select "- Advertising and Media Agriculture, Forestry and Fishing Architecture, Buildin…" at bounding box center [1027, 396] width 1014 height 19
click at [440, 353] on div "Quotation documents path" at bounding box center [340, 349] width 344 height 15
click at [193, 537] on button "Upload" at bounding box center [197, 535] width 39 height 19
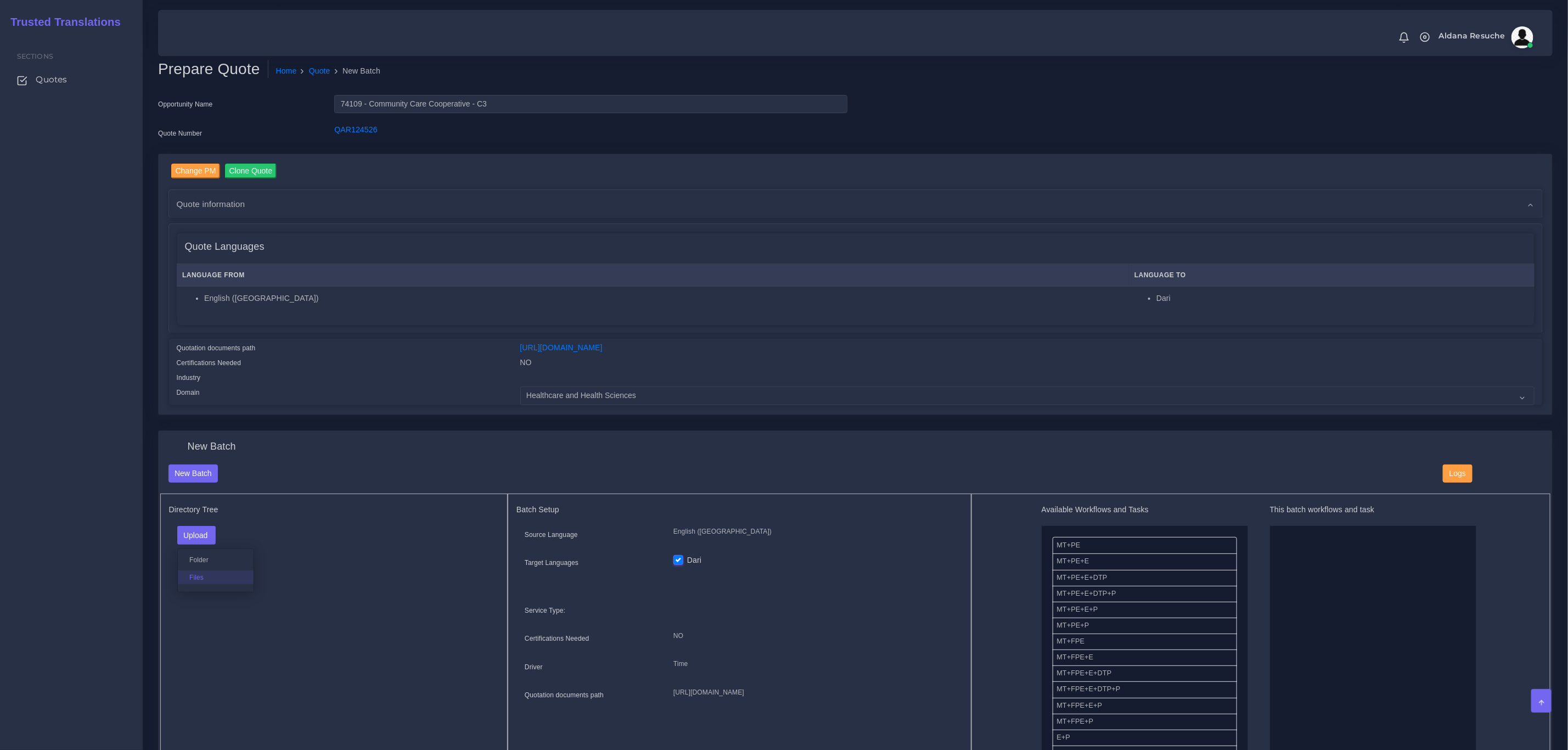
click at [204, 580] on label "Files" at bounding box center [216, 577] width 76 height 14
drag, startPoint x: 1122, startPoint y: 595, endPoint x: 1335, endPoint y: 592, distance: 213.0
drag, startPoint x: 1089, startPoint y: 639, endPoint x: 1304, endPoint y: 530, distance: 241.1
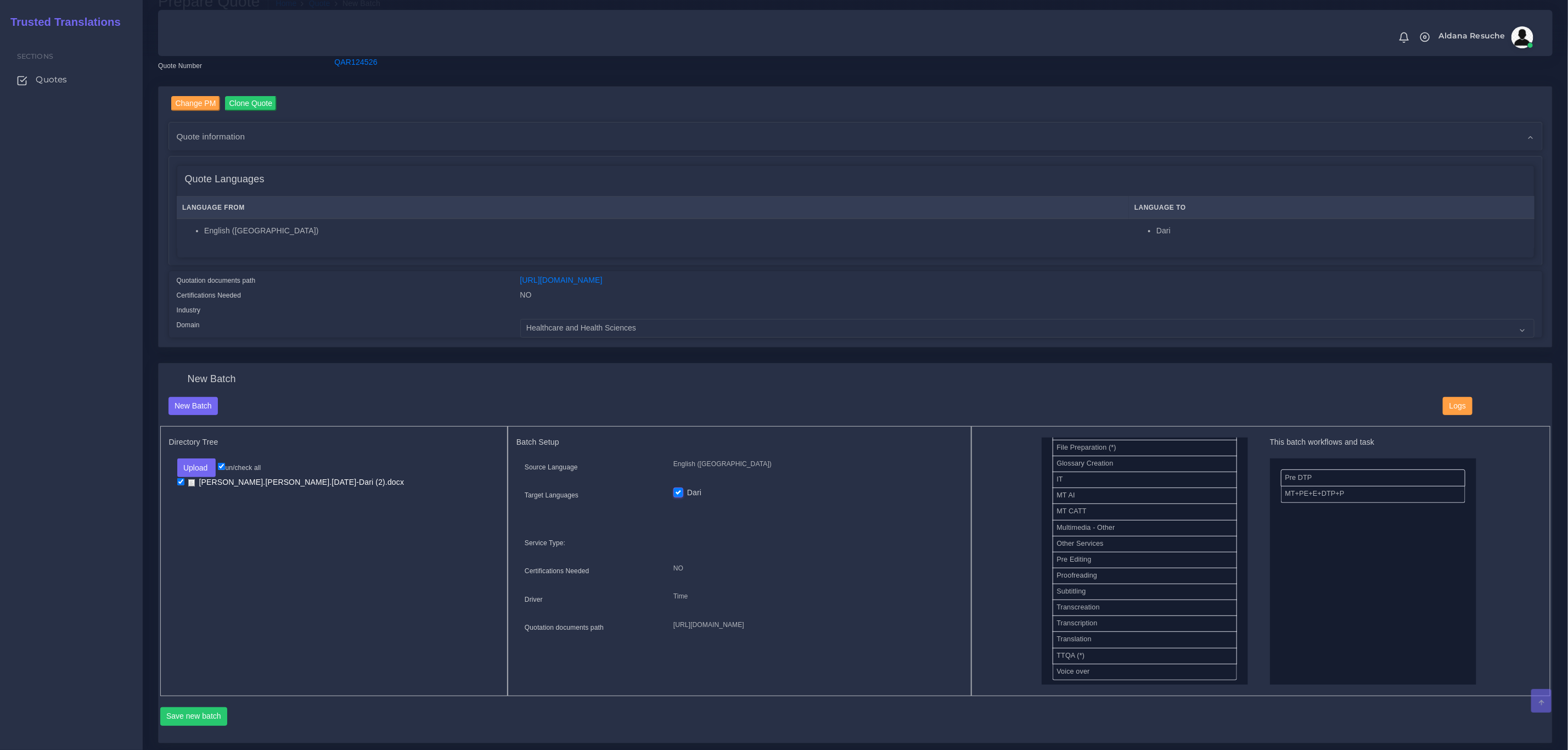
scroll to position [165, 0]
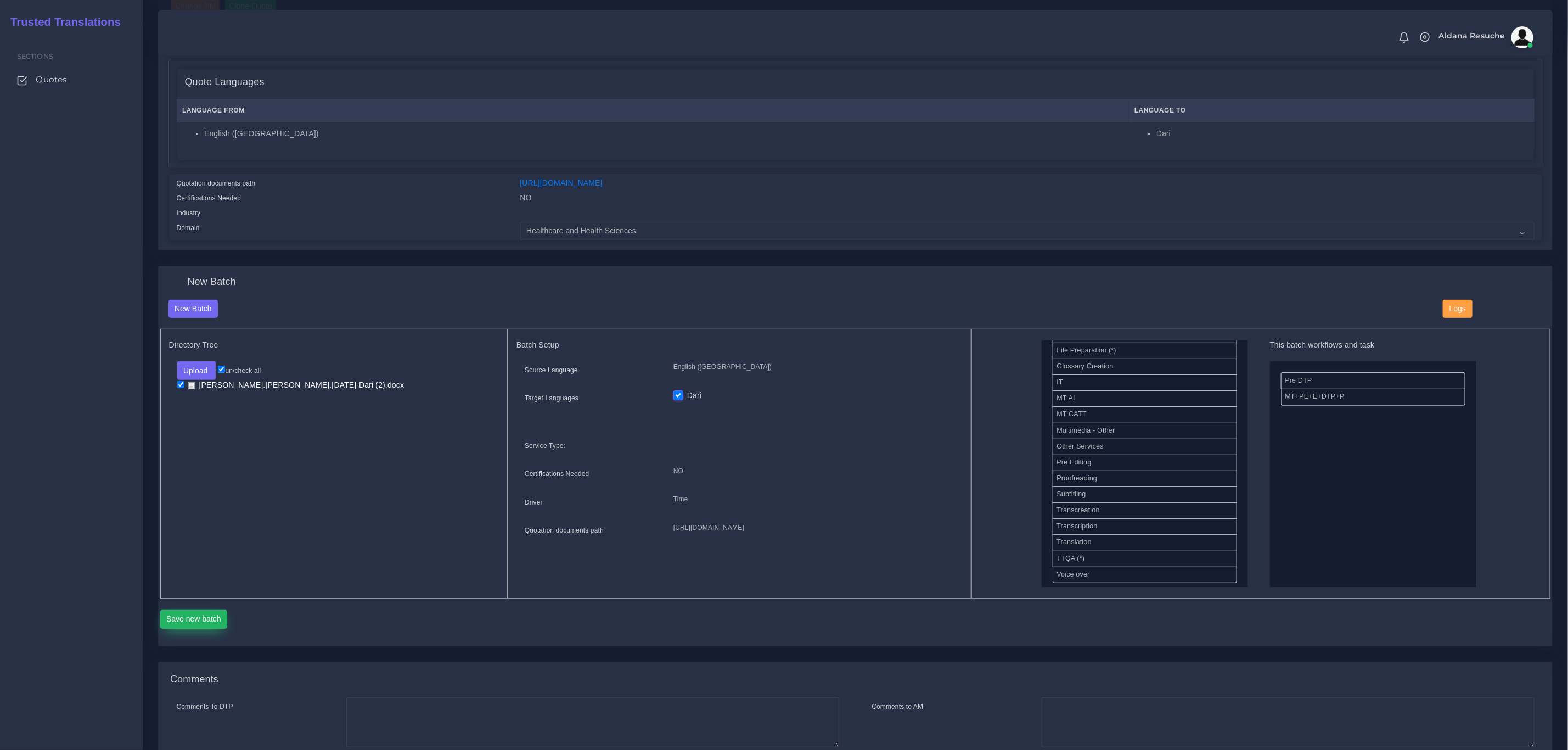
click at [188, 626] on button "Save new batch" at bounding box center [194, 619] width 68 height 19
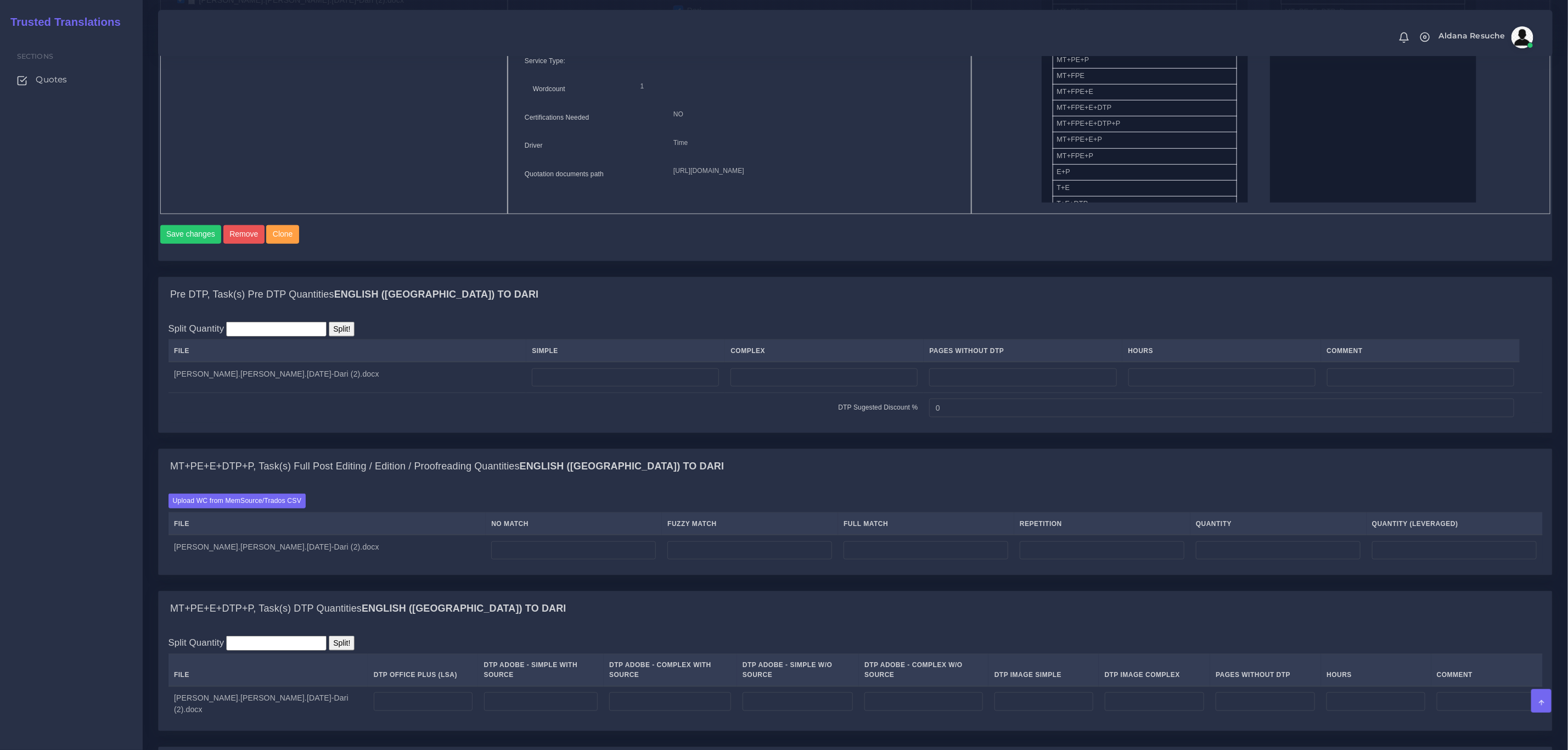
scroll to position [577, 0]
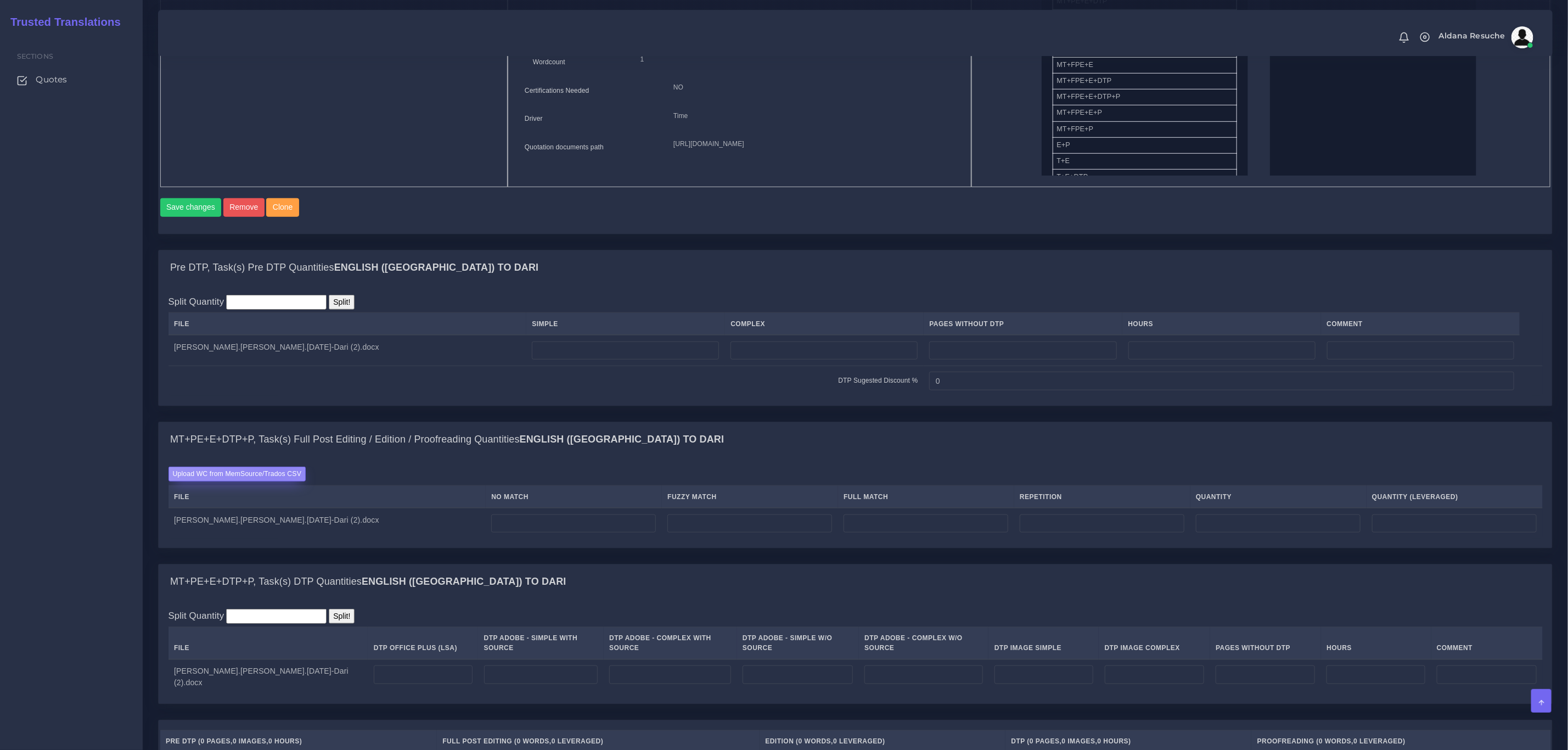
click at [275, 481] on label "Upload WC from MemSource/Trados CSV" at bounding box center [238, 474] width 138 height 15
click at [0, 0] on input "Upload WC from MemSource/Trados CSV" at bounding box center [0, 0] width 0 height 0
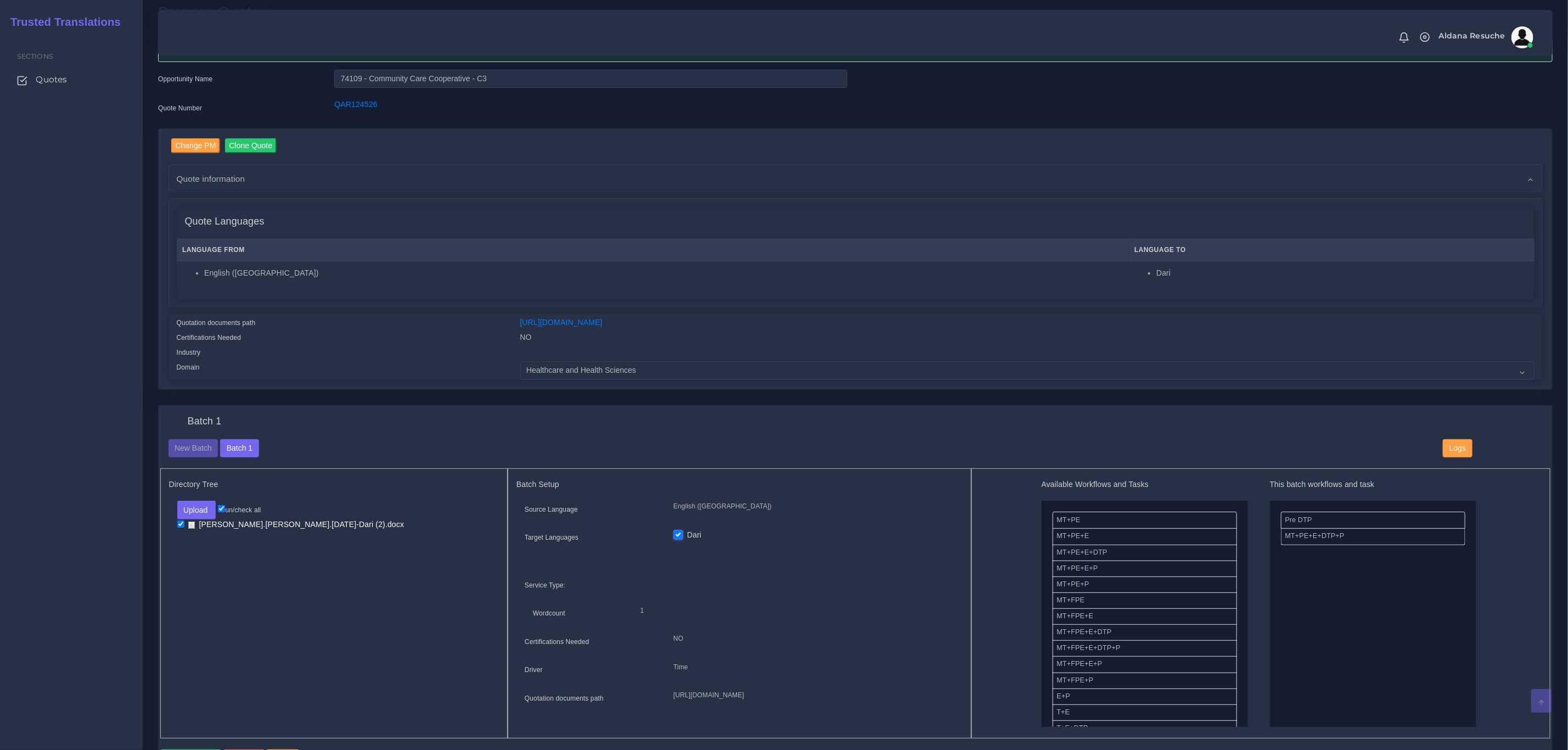
scroll to position [412, 0]
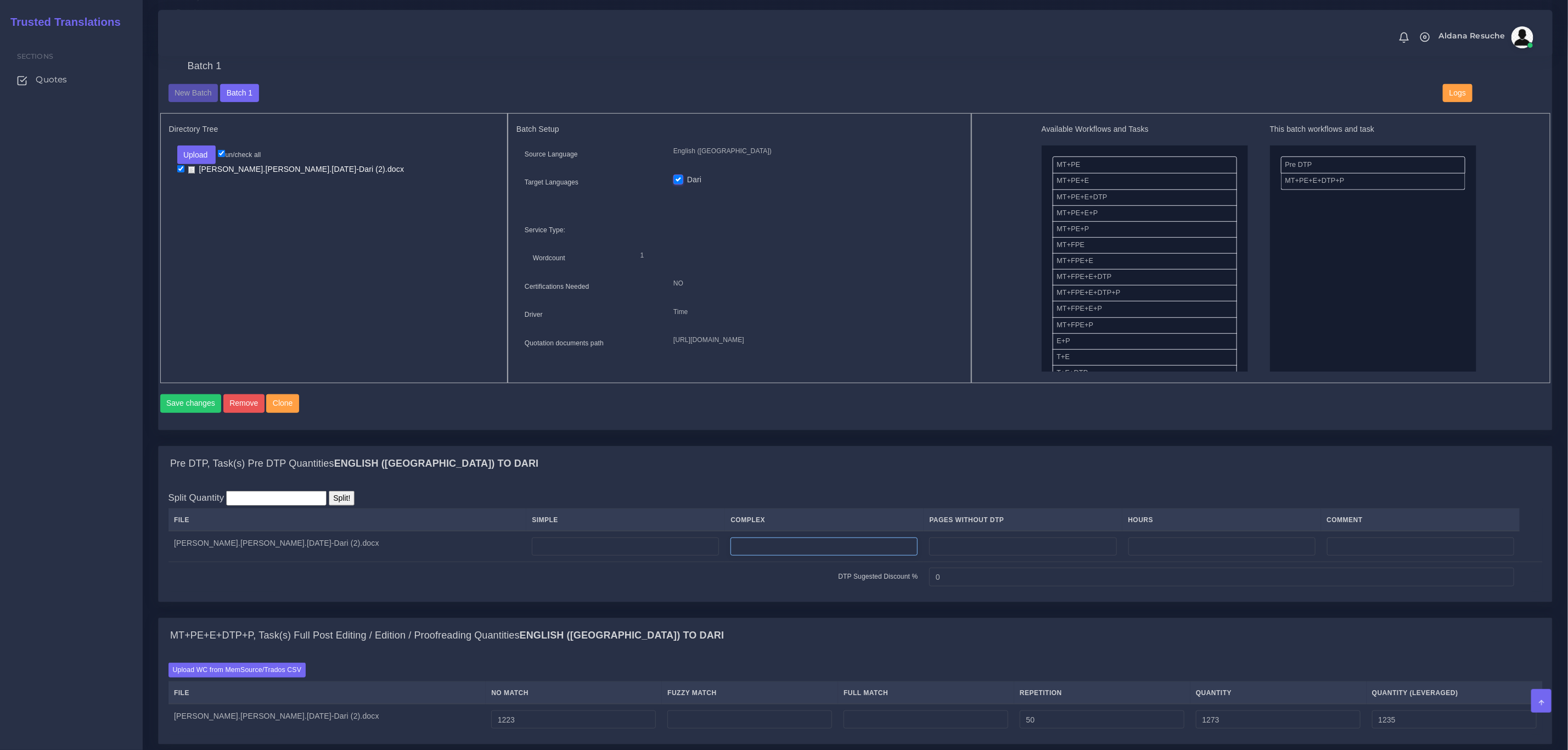
click at [731, 552] on input "number" at bounding box center [824, 546] width 187 height 19
click at [561, 532] on th "Simple" at bounding box center [626, 520] width 199 height 23
click at [556, 553] on input "number" at bounding box center [625, 546] width 187 height 19
type input "4"
click at [588, 463] on div "Pre DTP, Task(s) Pre DTP Quantities English (US) TO Dari" at bounding box center [855, 463] width 1394 height 35
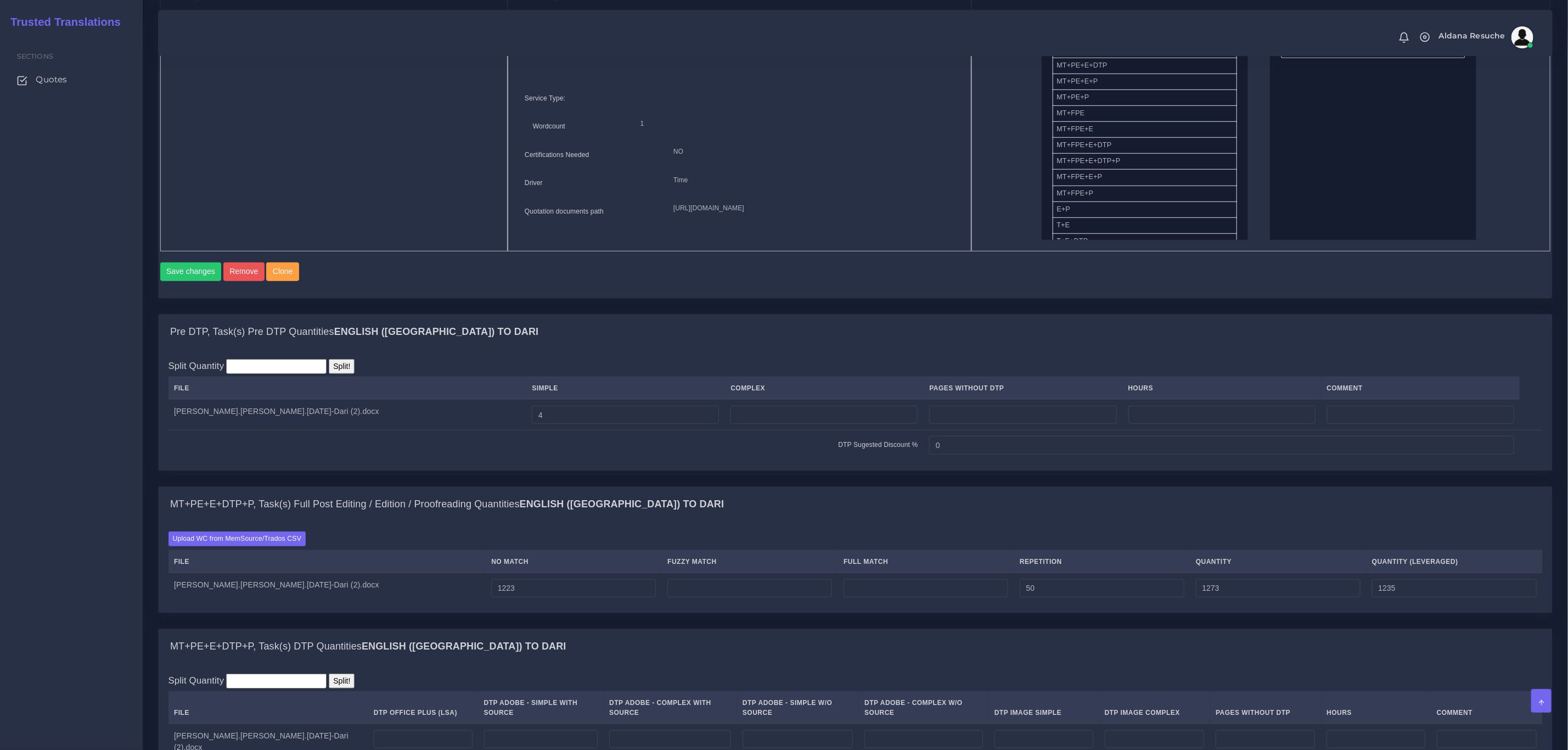
scroll to position [659, 0]
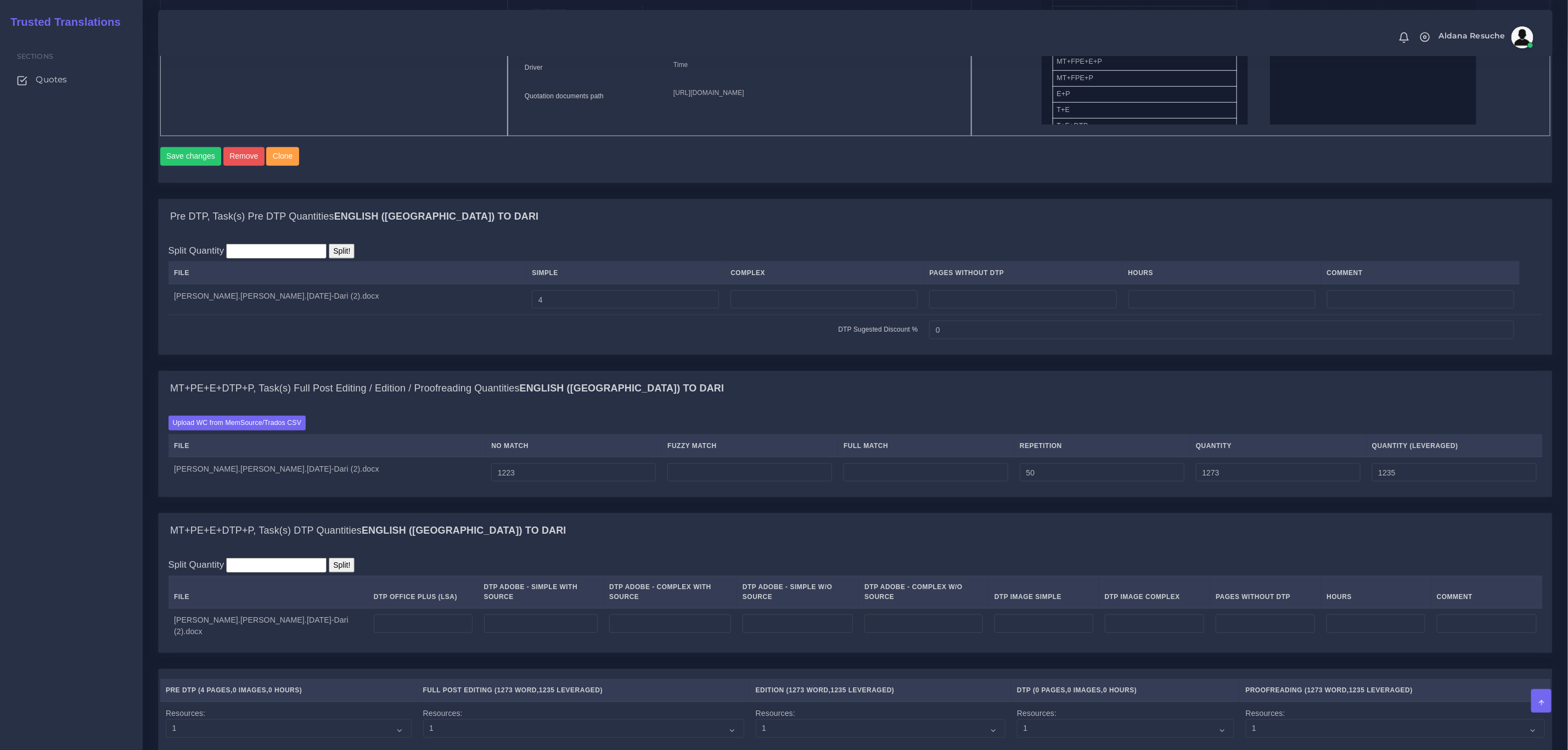
click at [379, 620] on td at bounding box center [423, 626] width 110 height 35
click at [374, 629] on input "number" at bounding box center [423, 624] width 99 height 19
type input "4"
click at [506, 541] on div "MT+PE+E+DTP+P, Task(s) DTP Quantities English (US) TO Dari" at bounding box center [855, 530] width 1394 height 35
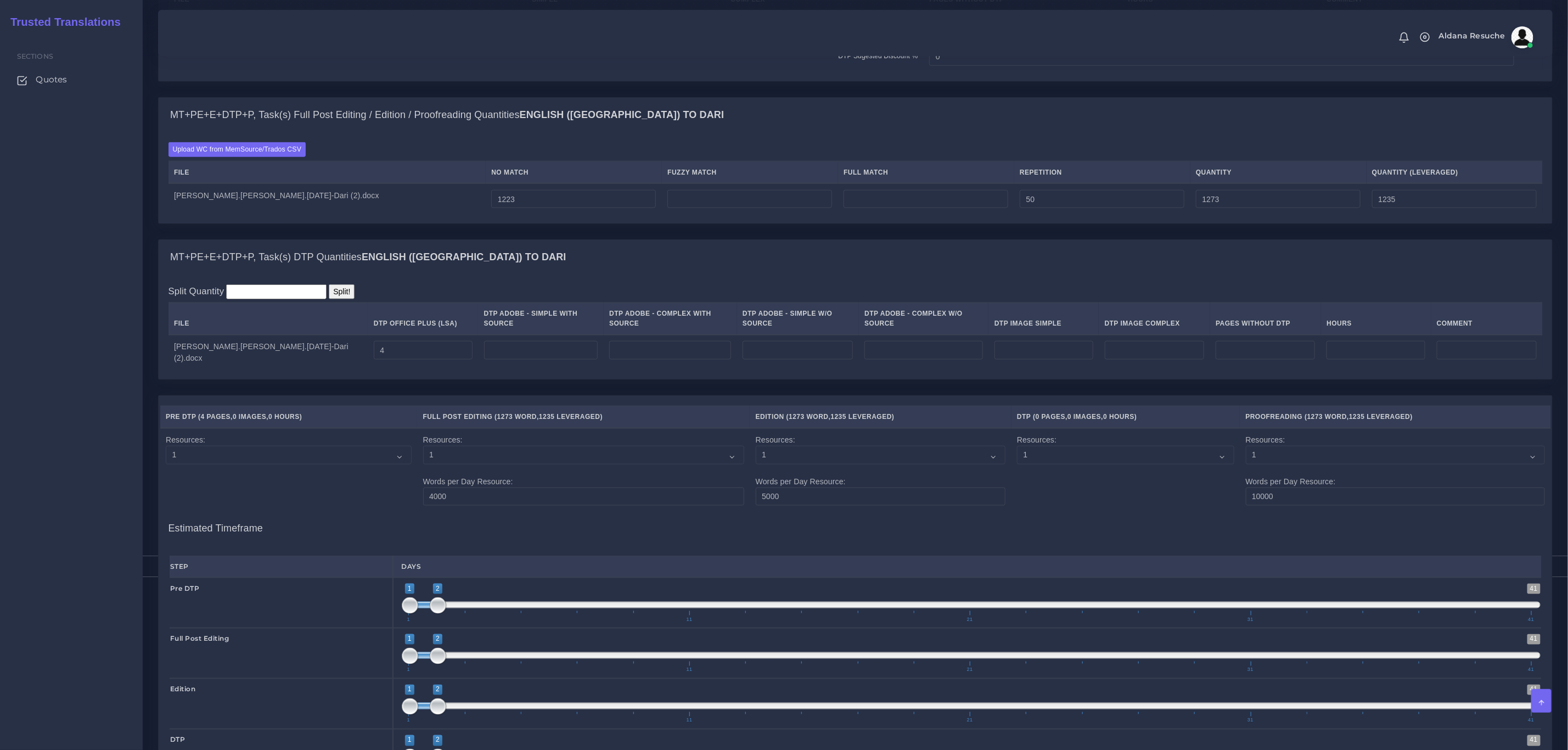
scroll to position [1300, 0]
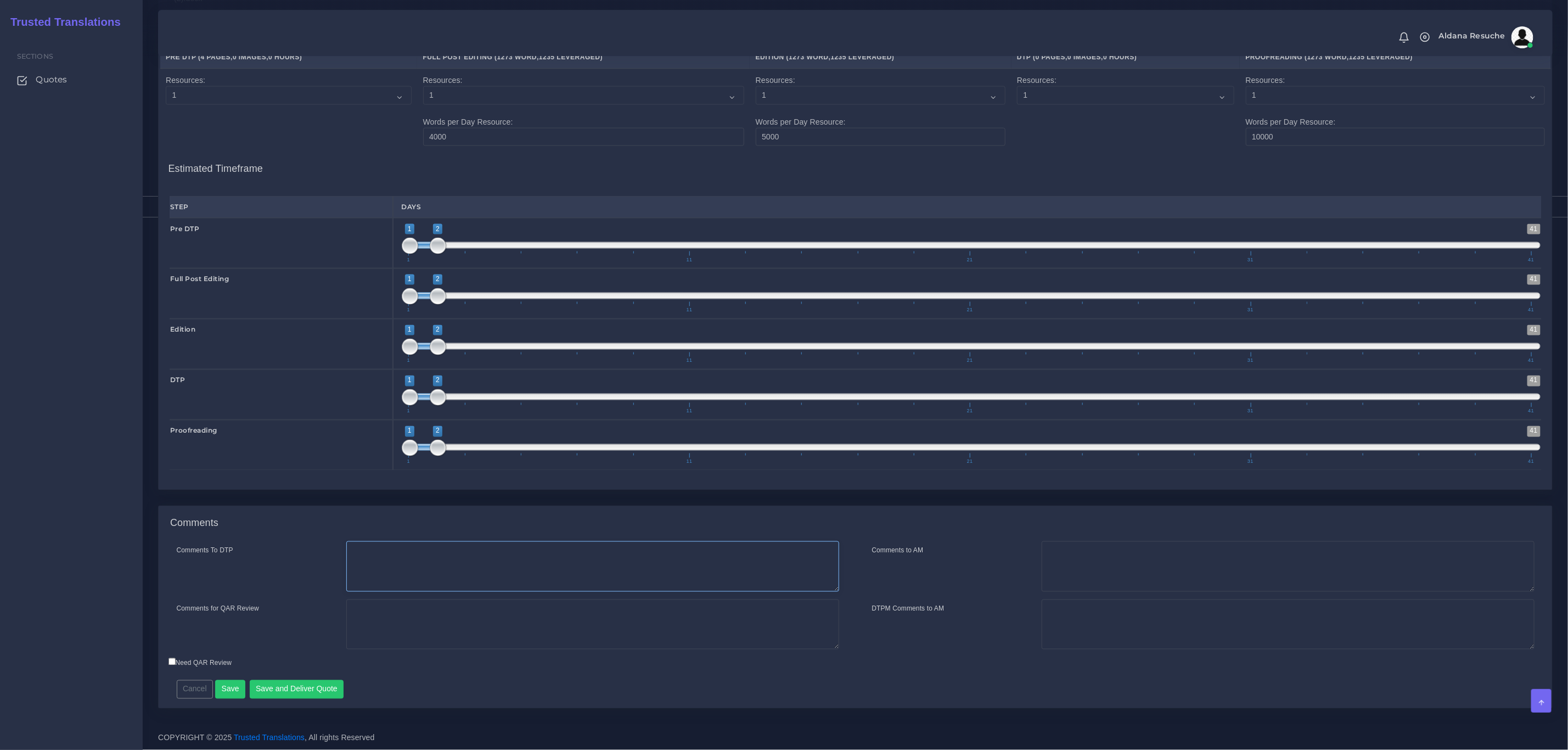
click at [481, 568] on textarea "Comments To DTP" at bounding box center [593, 566] width 493 height 50
type textarea "DTP in word"
type textarea "PEEP+DTP+PDTP"
click at [486, 564] on textarea "DTP in word" at bounding box center [593, 566] width 493 height 50
type textarea "DTP in word+PDTP to clean tags"
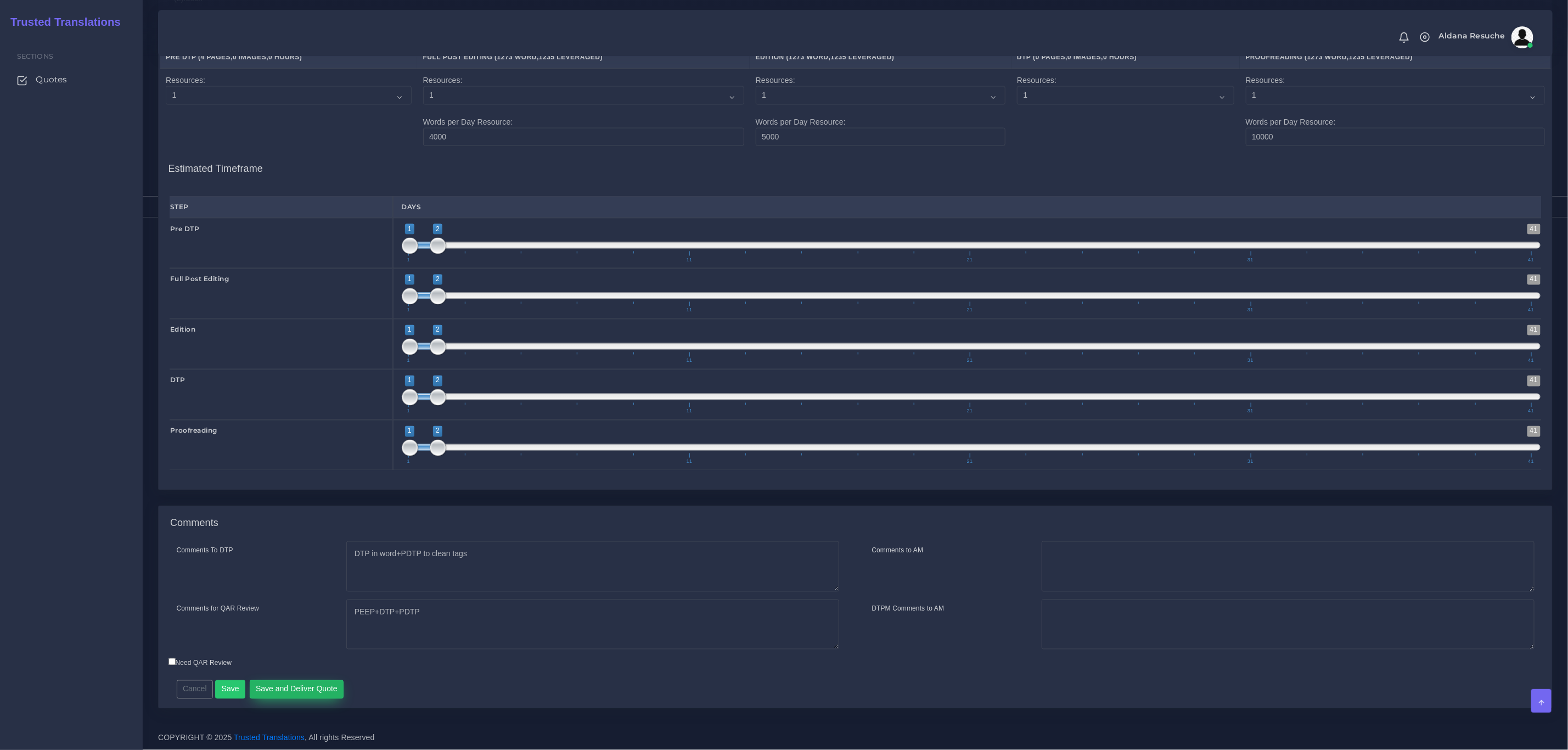
click at [284, 695] on button "Save and Deliver Quote" at bounding box center [297, 689] width 95 height 19
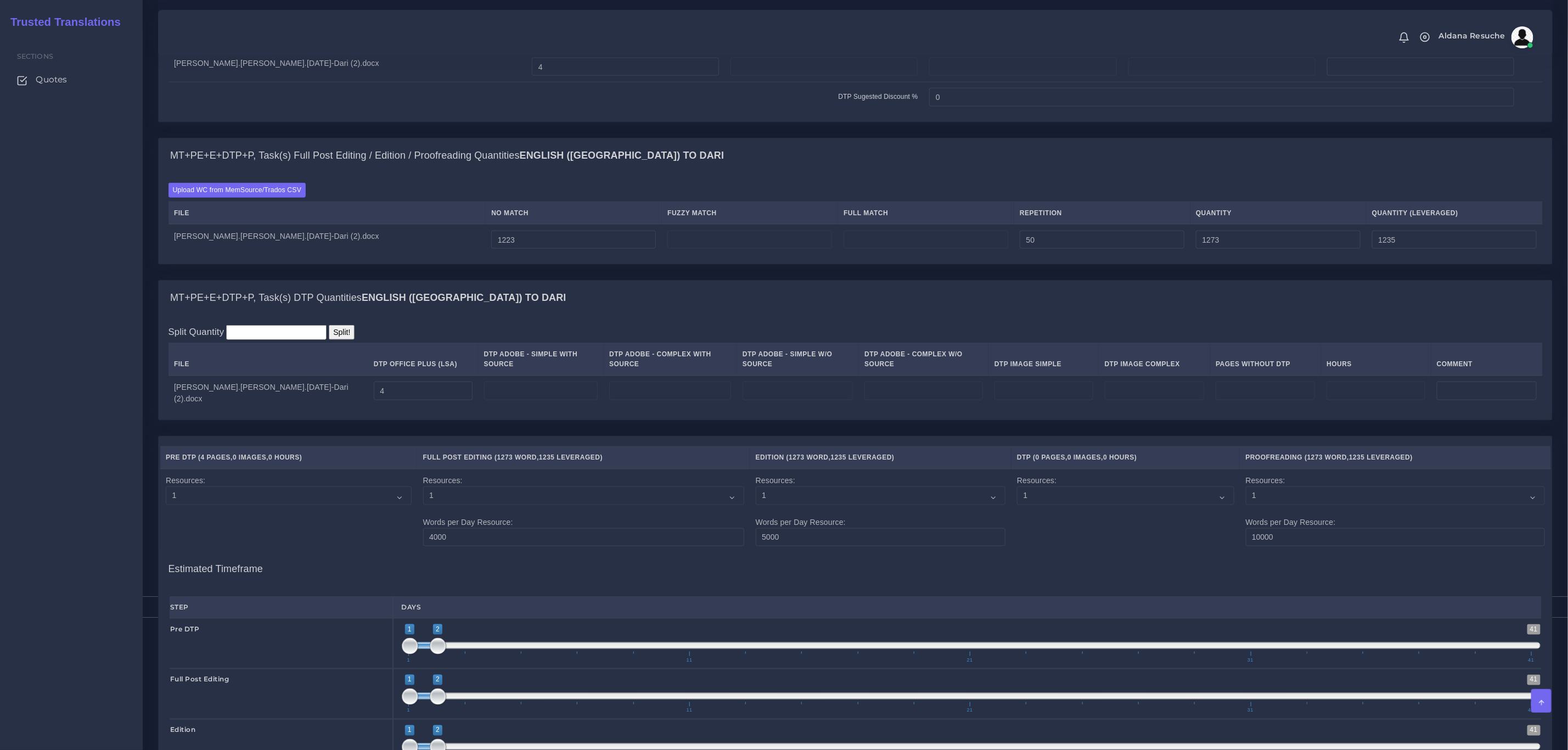
scroll to position [888, 0]
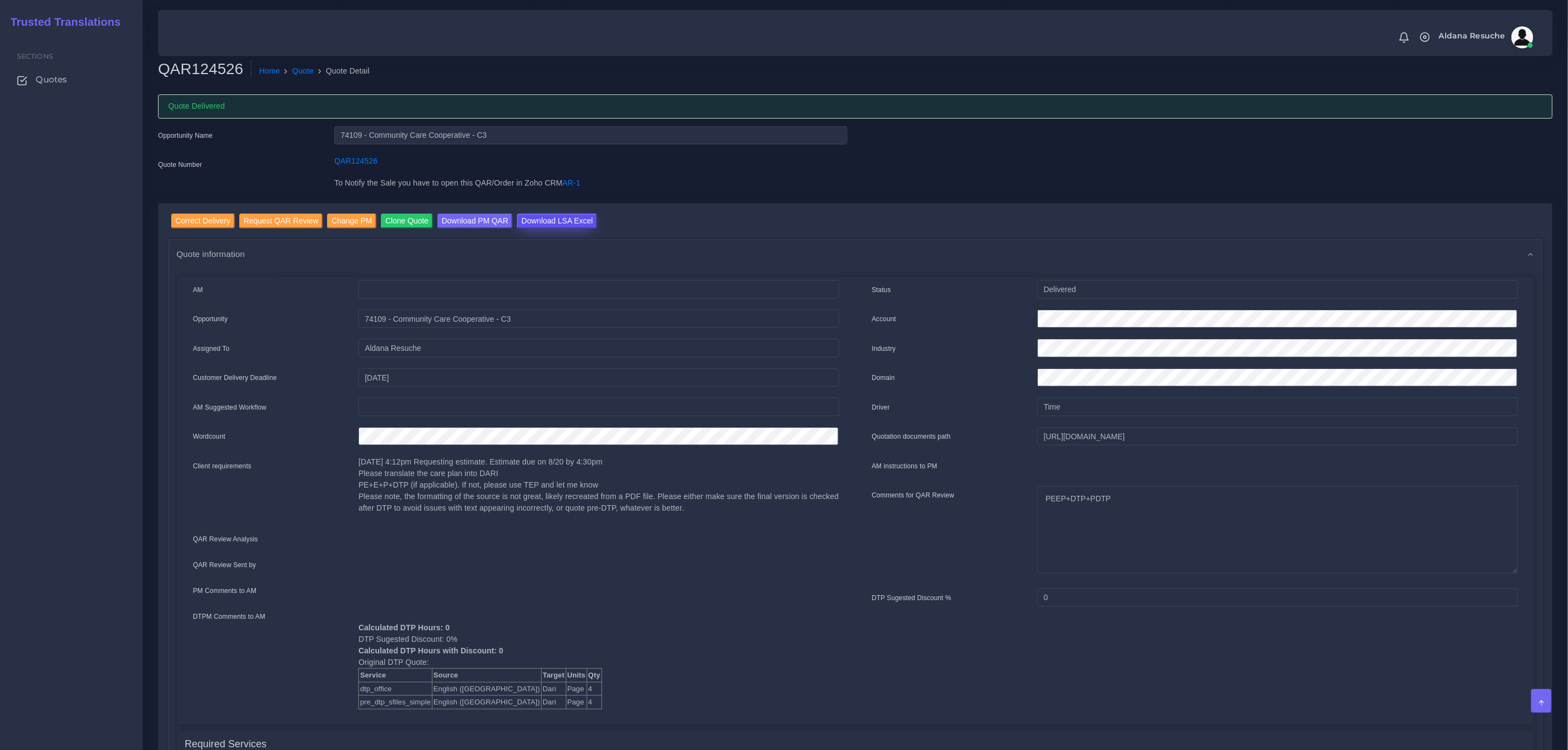
click at [559, 222] on input "Download LSA Excel" at bounding box center [557, 220] width 80 height 15
click at [299, 71] on link "Quote" at bounding box center [303, 71] width 21 height 12
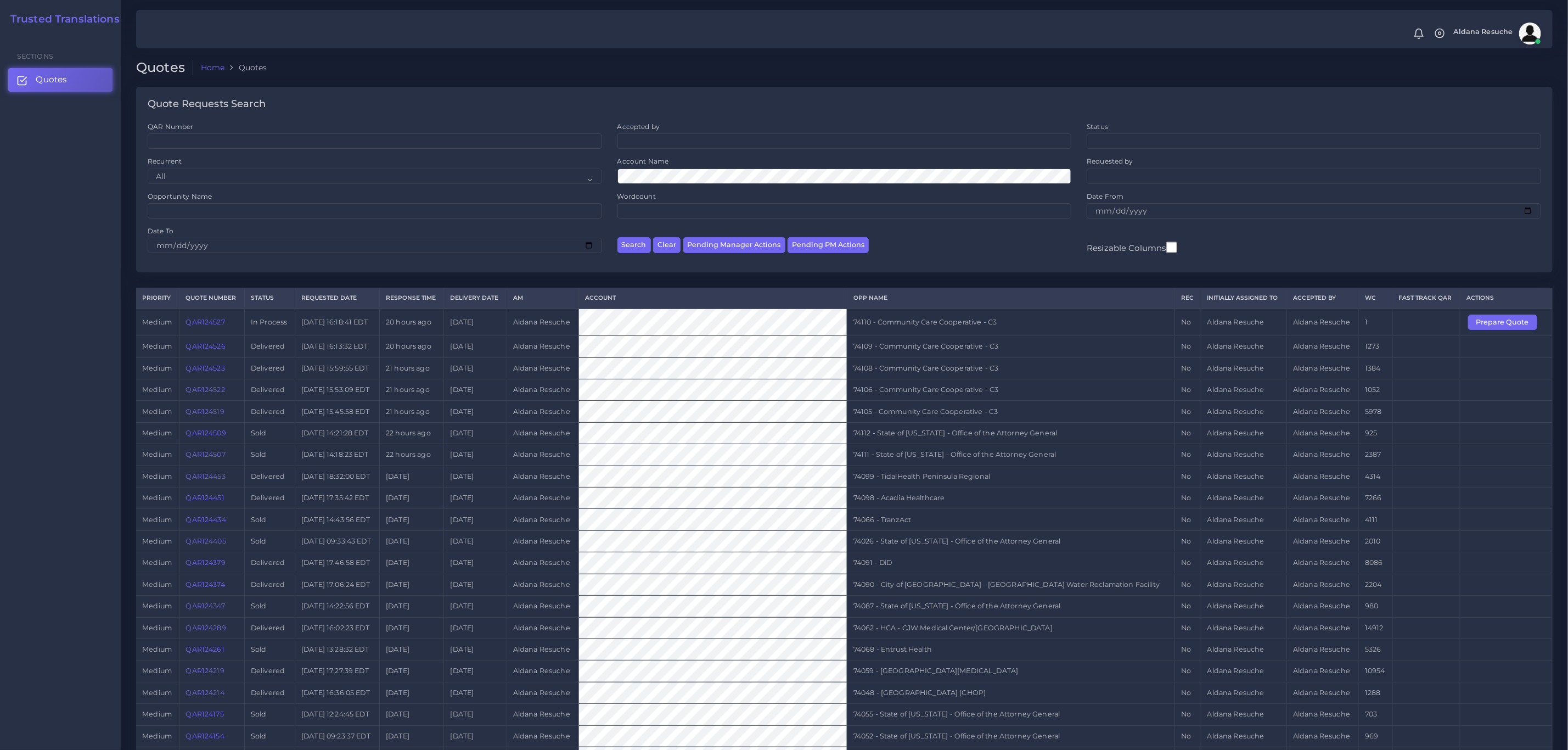
click at [1029, 333] on td "74110 - Community Care Cooperative - C3" at bounding box center [1011, 323] width 328 height 28
copy tr "74110 - Community Care Cooperative - C3"
click at [1506, 328] on button "Prepare Quote" at bounding box center [1503, 323] width 69 height 15
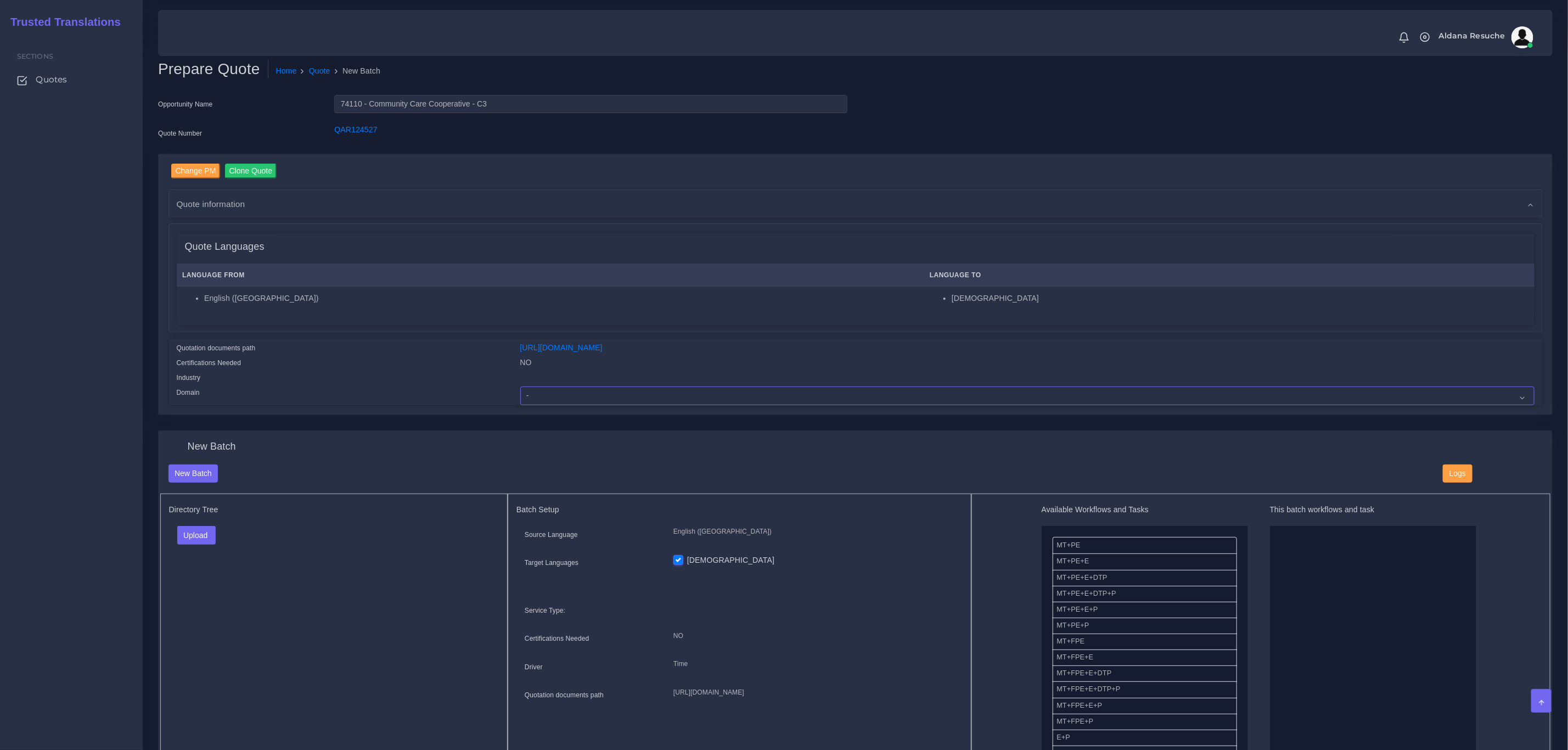
click at [599, 392] on select "- Advertising and Media Agriculture, Forestry and Fishing Architecture, Buildin…" at bounding box center [1027, 396] width 1014 height 19
select select "Healthcare and Health Sciences"
click at [521, 387] on select "- Advertising and Media Agriculture, Forestry and Fishing Architecture, Buildin…" at bounding box center [1027, 396] width 1014 height 19
click at [209, 540] on button "Upload" at bounding box center [197, 535] width 39 height 19
click at [205, 579] on label "Files" at bounding box center [216, 577] width 76 height 14
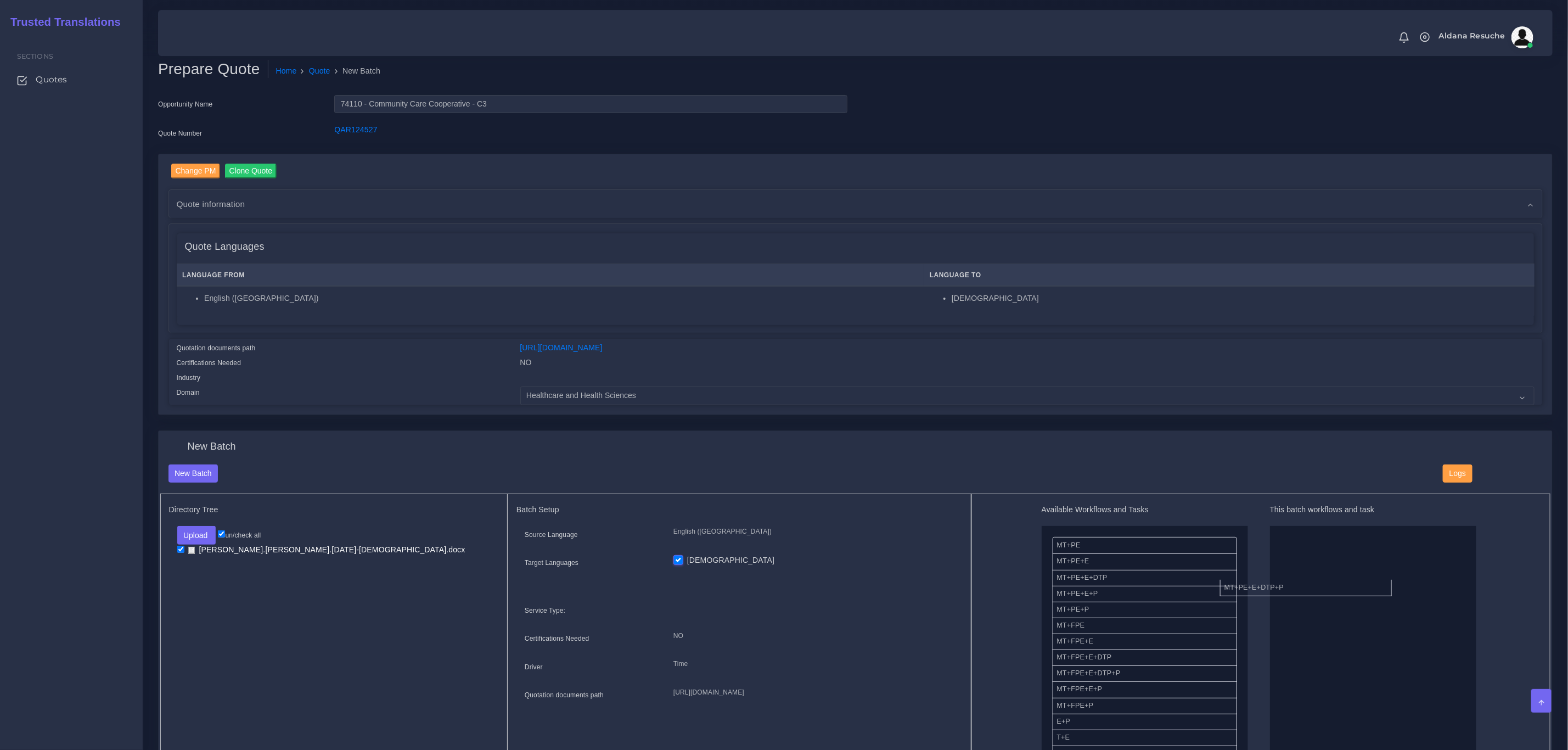
drag, startPoint x: 1174, startPoint y: 592, endPoint x: 1357, endPoint y: 590, distance: 183.0
drag, startPoint x: 1092, startPoint y: 638, endPoint x: 1333, endPoint y: 531, distance: 263.7
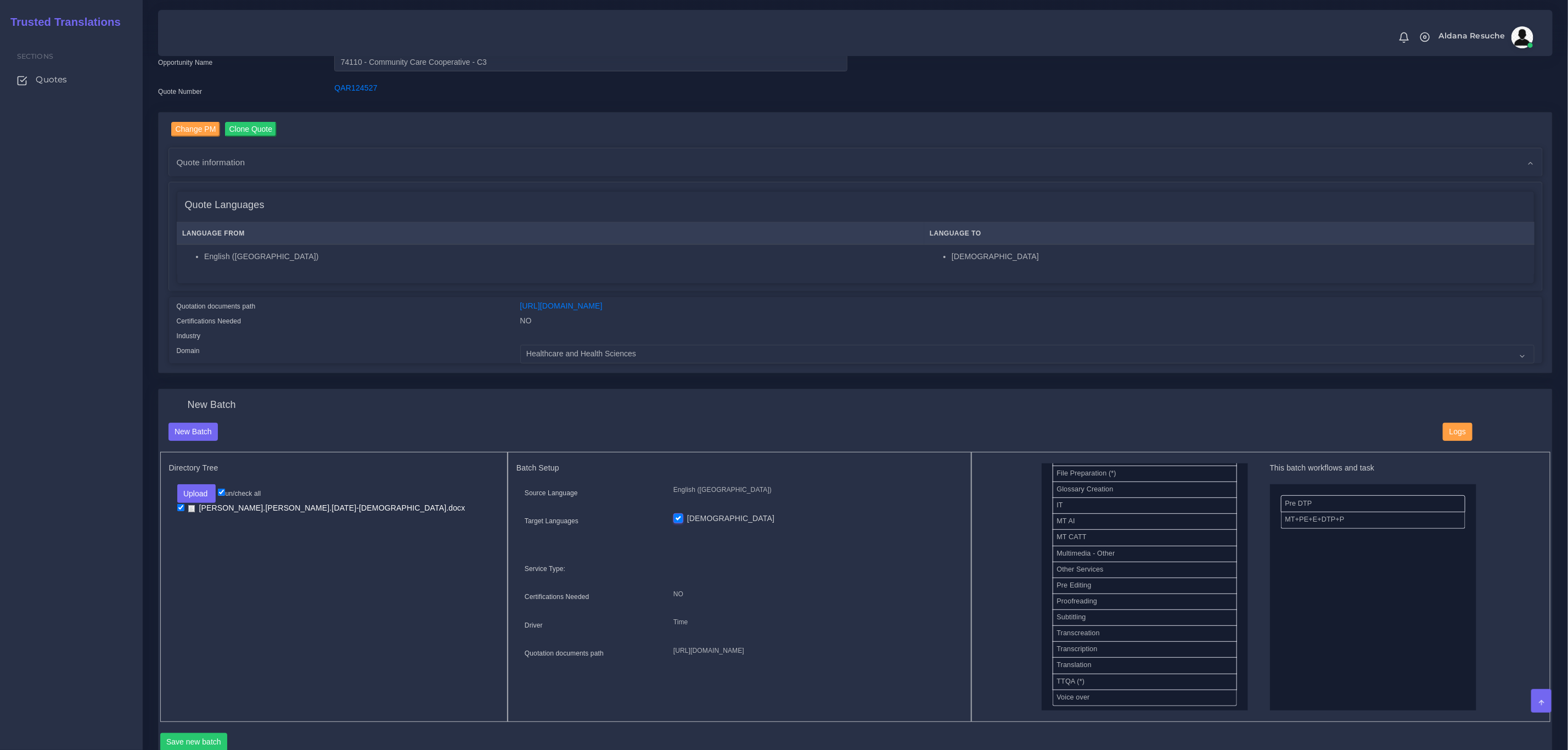
scroll to position [82, 0]
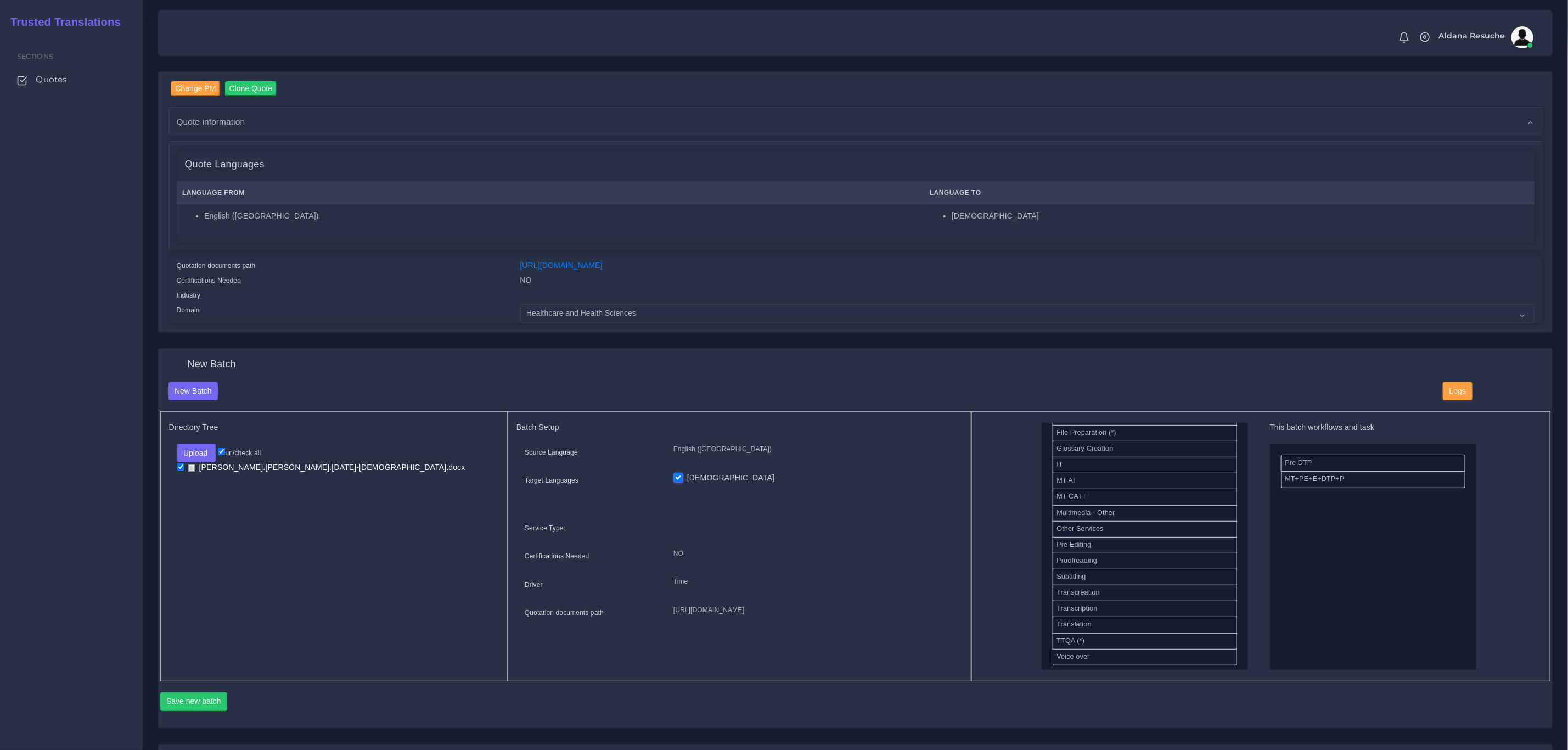
click at [197, 692] on div "Save new batch" at bounding box center [855, 700] width 1391 height 37
click at [197, 695] on button "Save new batch" at bounding box center [194, 702] width 68 height 19
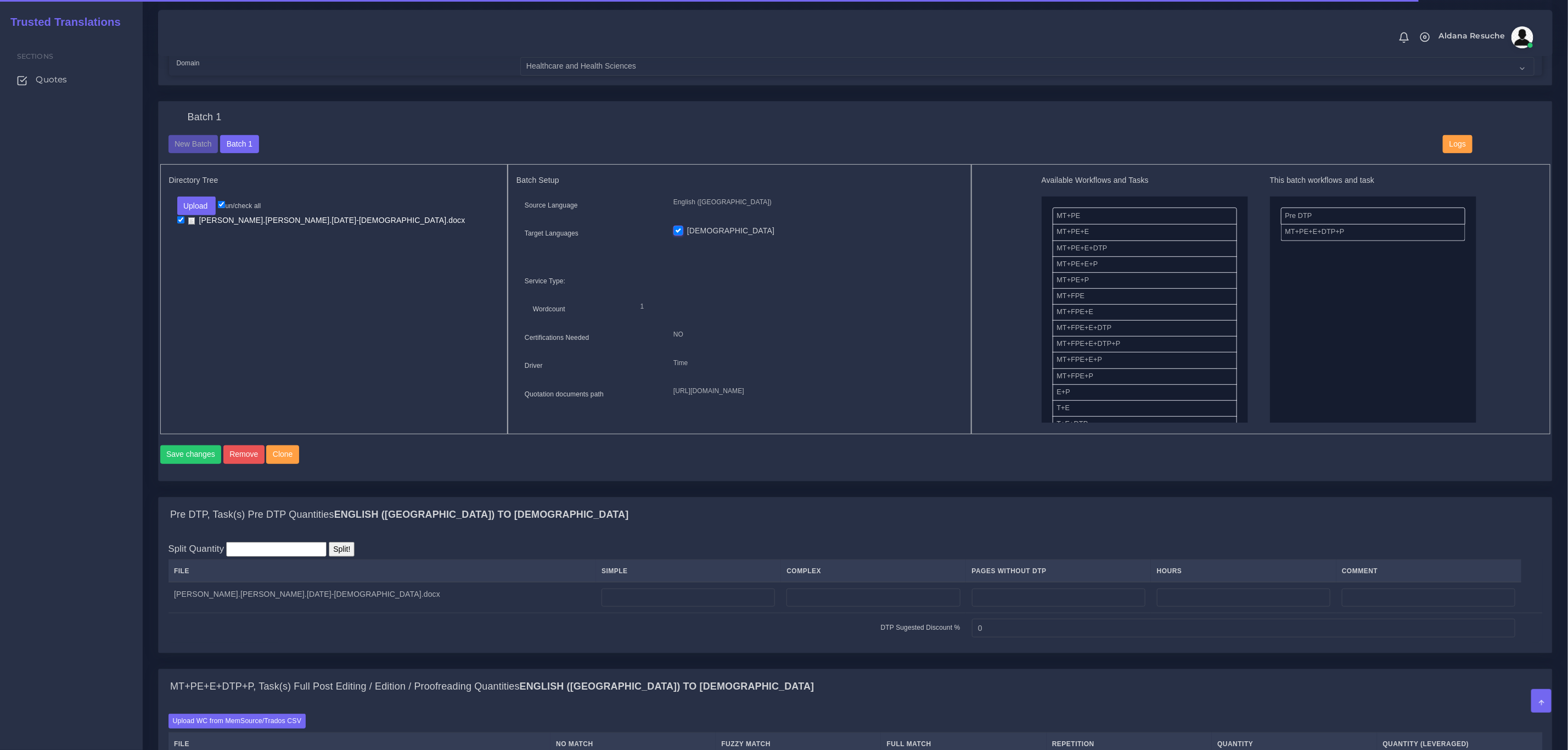
scroll to position [412, 0]
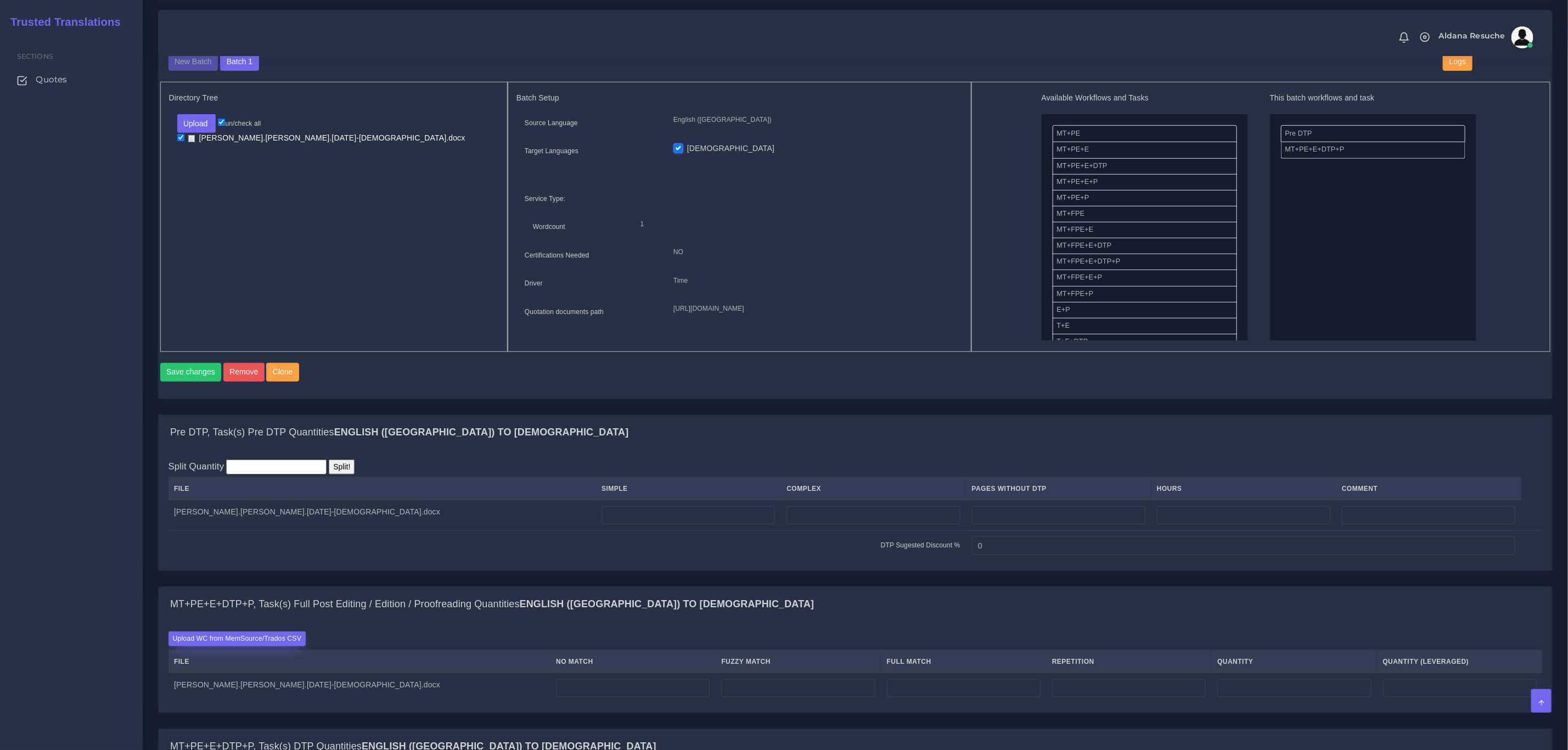
click at [285, 646] on label "Upload WC from MemSource/Trados CSV" at bounding box center [238, 638] width 138 height 15
click at [0, 0] on input "Upload WC from MemSource/Trados CSV" at bounding box center [0, 0] width 0 height 0
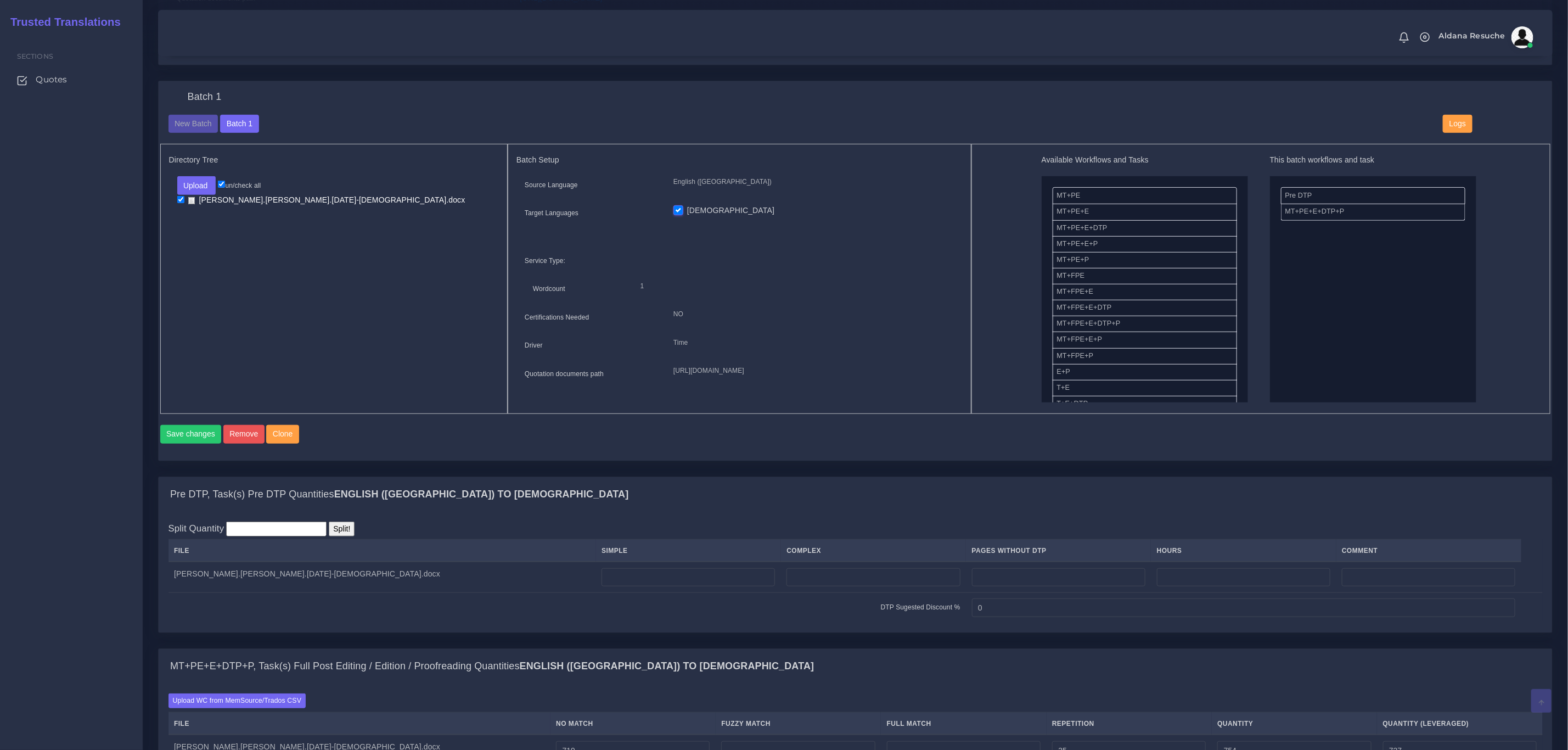
scroll to position [494, 0]
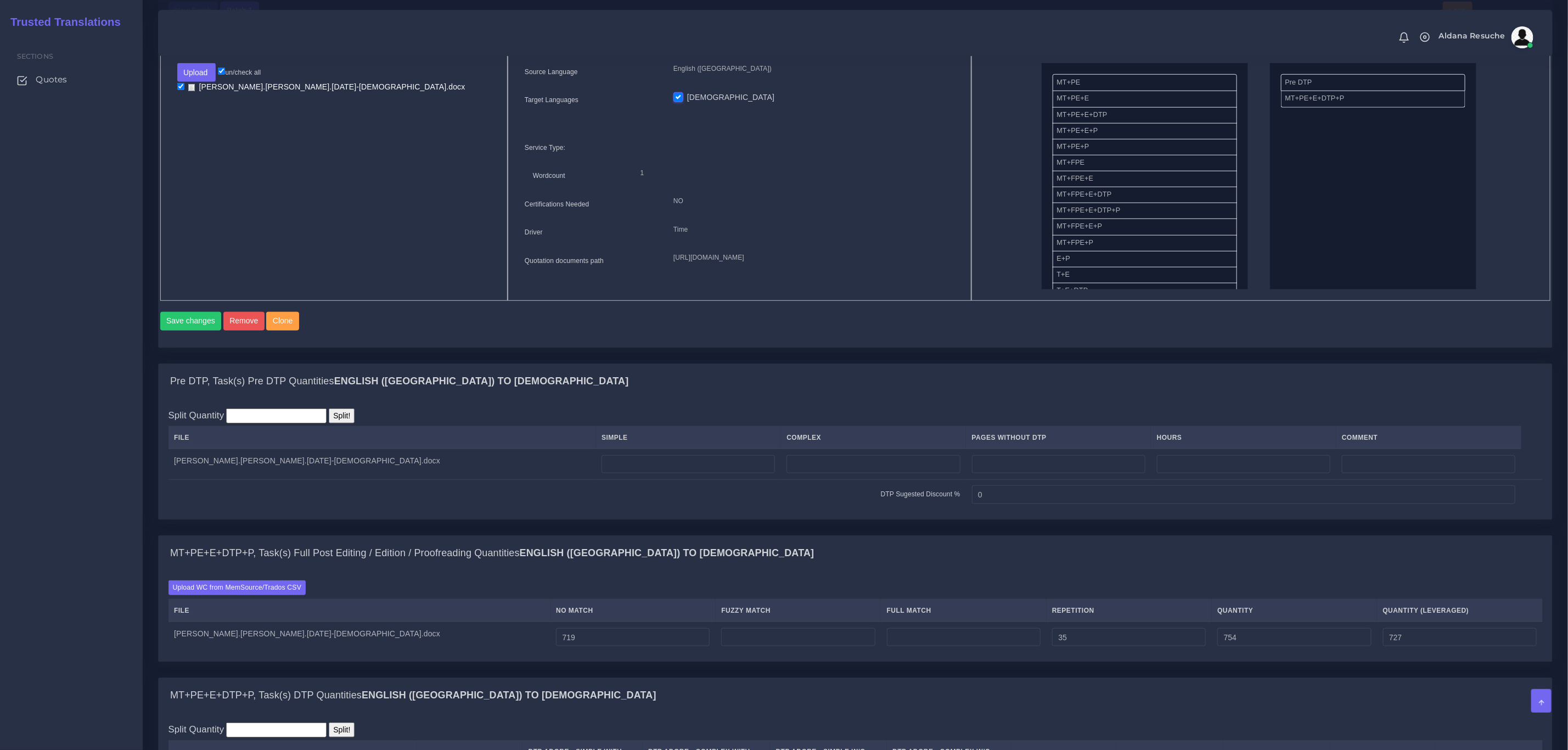
click at [545, 399] on div "Pre DTP, Task(s) Pre DTP Quantities English (US) TO Somali" at bounding box center [855, 381] width 1394 height 35
click at [596, 479] on td at bounding box center [688, 464] width 185 height 31
click at [601, 474] on input "number" at bounding box center [688, 464] width 173 height 19
type input "3"
click at [631, 397] on div "Pre DTP, Task(s) Pre DTP Quantities English (US) TO Somali" at bounding box center [855, 381] width 1394 height 35
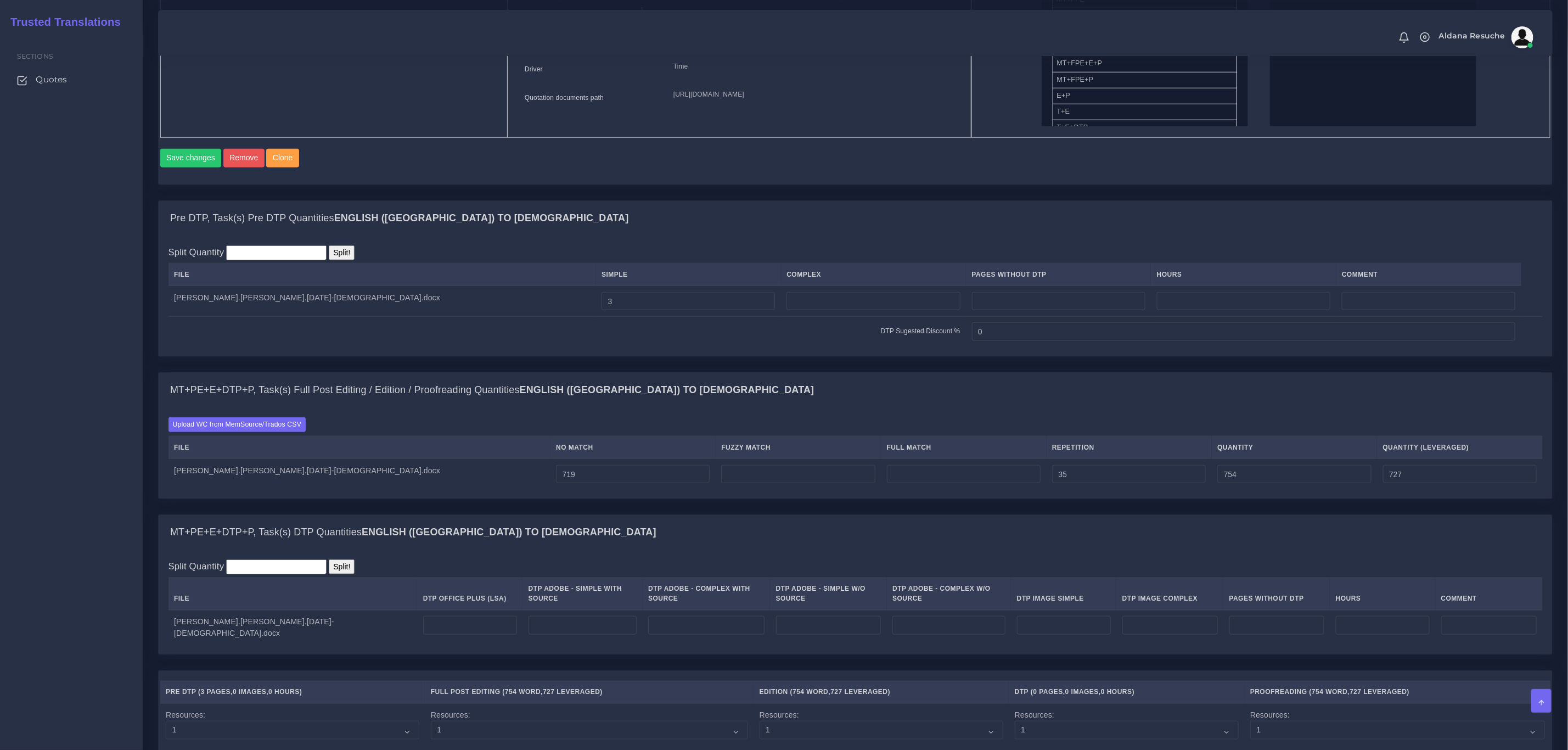
scroll to position [659, 0]
click at [423, 623] on input "number" at bounding box center [470, 624] width 94 height 19
type input "3"
click at [563, 548] on div "MT+PE+E+DTP+P, Task(s) DTP Quantities English (US) TO Somali" at bounding box center [855, 530] width 1394 height 35
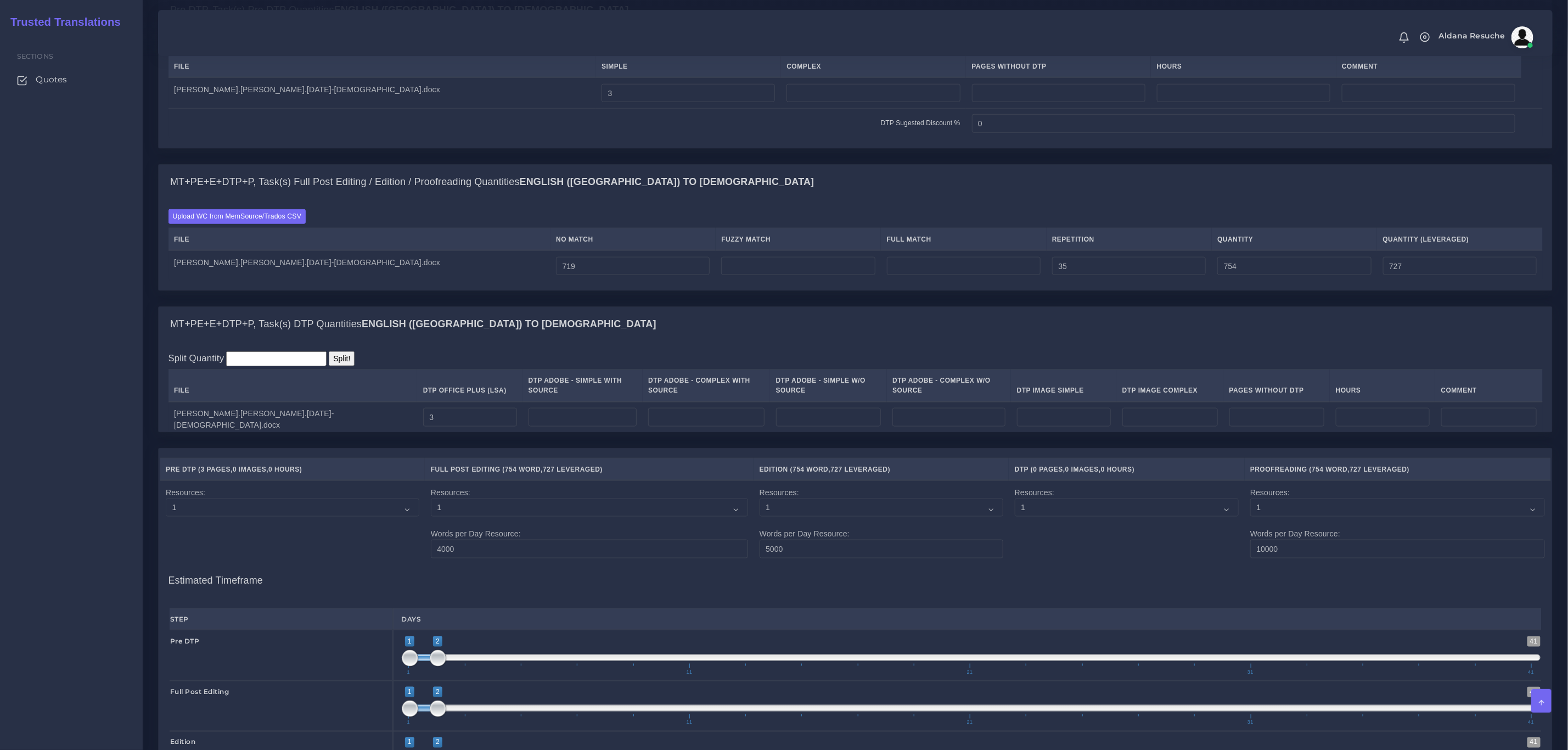
scroll to position [1300, 0]
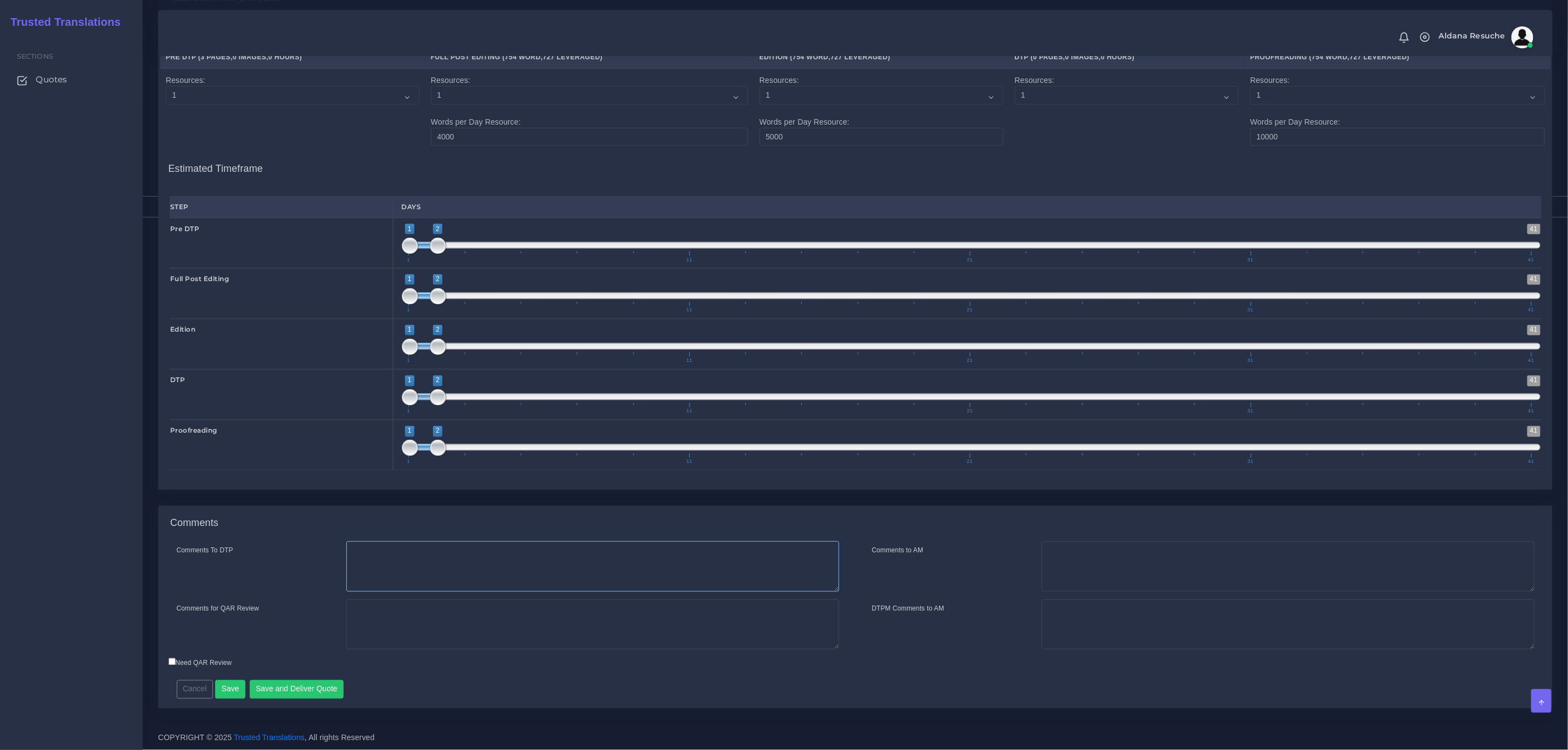
click at [460, 561] on textarea "Comments To DTP" at bounding box center [593, 566] width 493 height 50
type textarea "PDTP to clean tags + dtp"
type textarea "p"
type textarea "PEEP+DTP+PDTP"
click at [331, 692] on button "Save and Deliver Quote" at bounding box center [297, 689] width 95 height 19
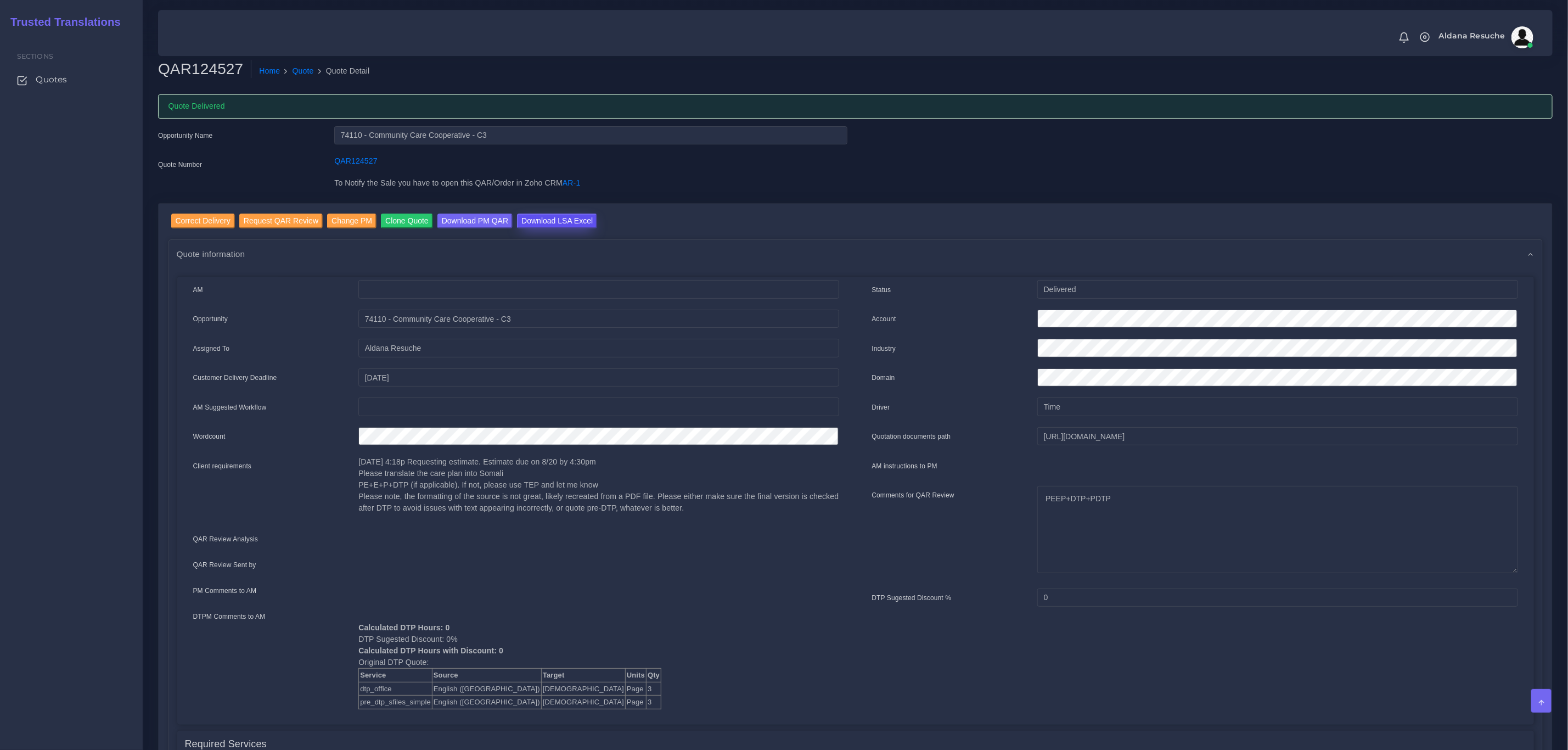
click at [545, 227] on input "Download LSA Excel" at bounding box center [557, 220] width 80 height 15
click at [300, 70] on link "Quote" at bounding box center [303, 71] width 21 height 12
